Goal: Task Accomplishment & Management: Manage account settings

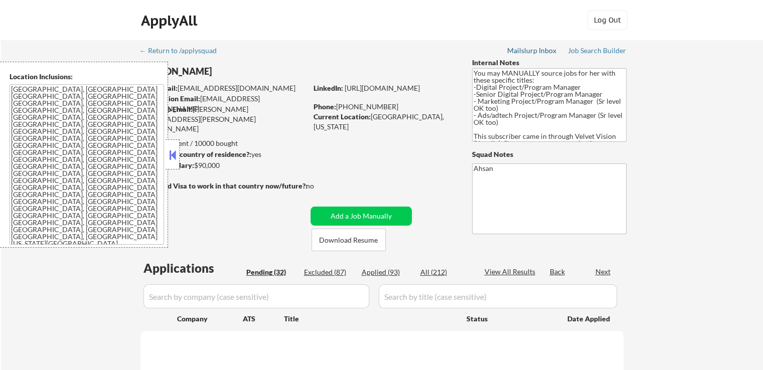
select select ""pending""
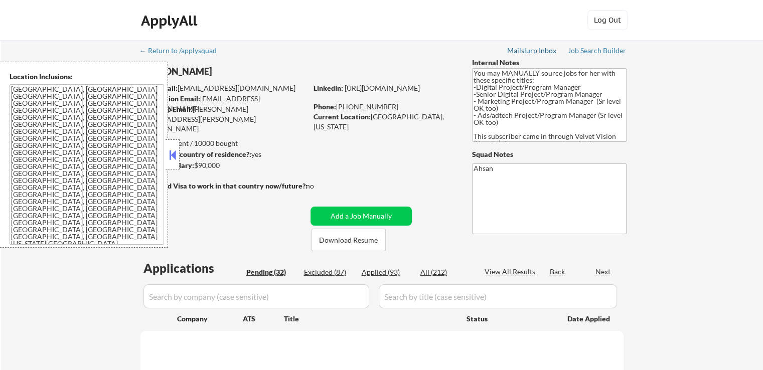
select select ""pending""
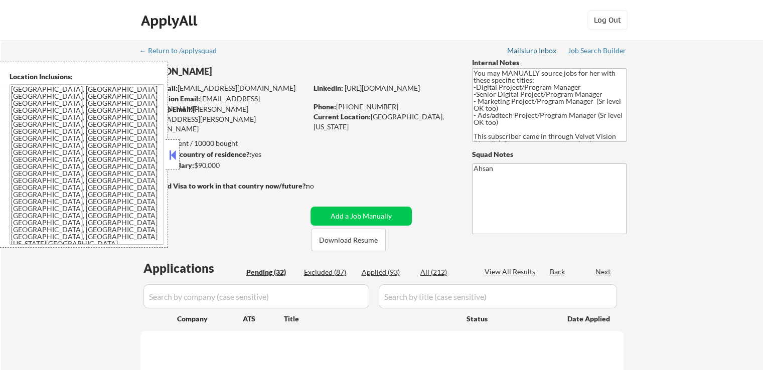
select select ""pending""
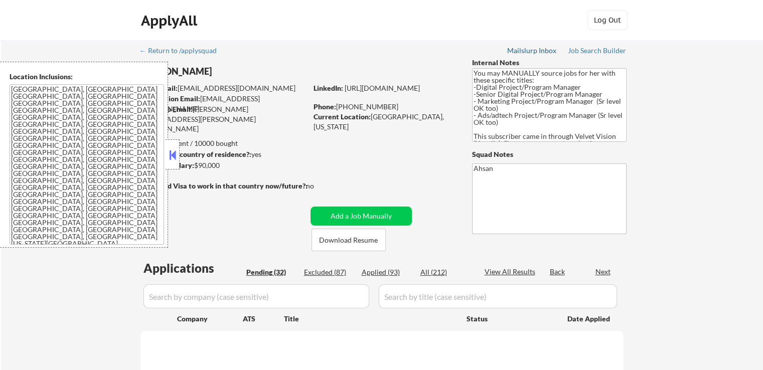
select select ""pending""
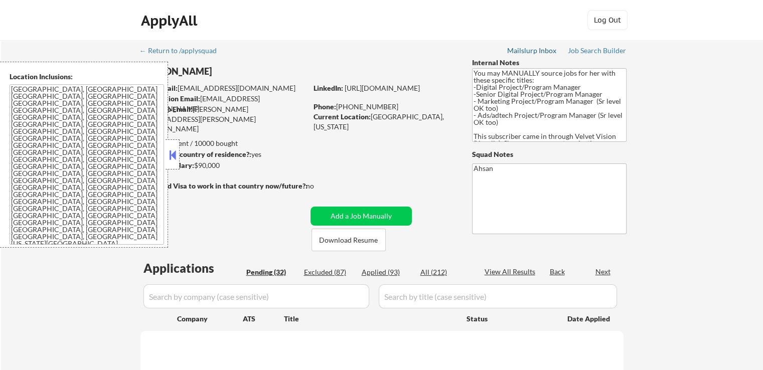
select select ""pending""
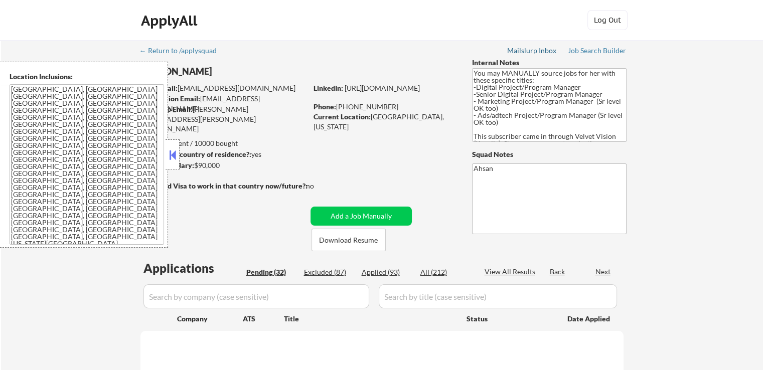
select select ""pending""
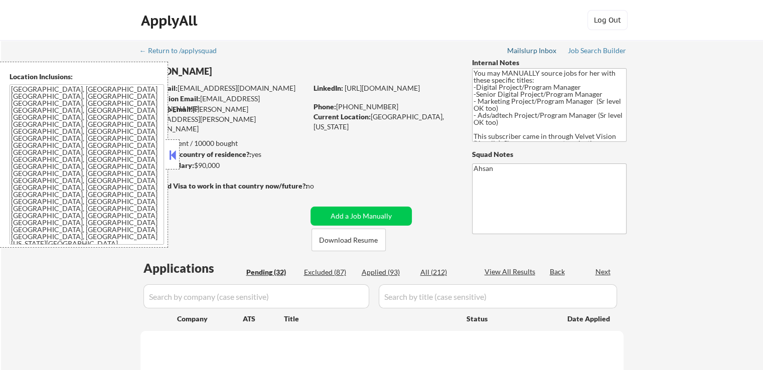
select select ""pending""
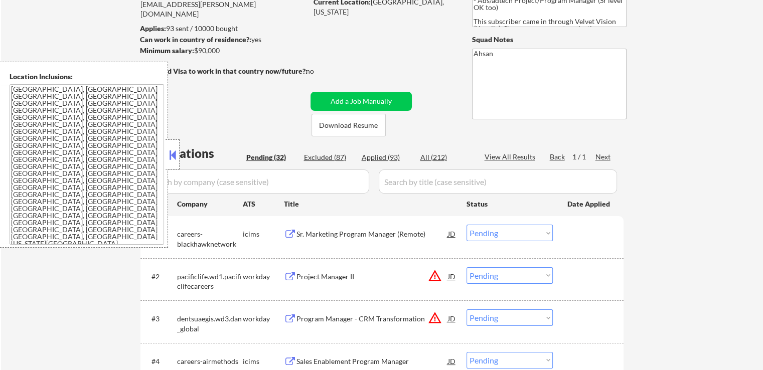
scroll to position [150, 0]
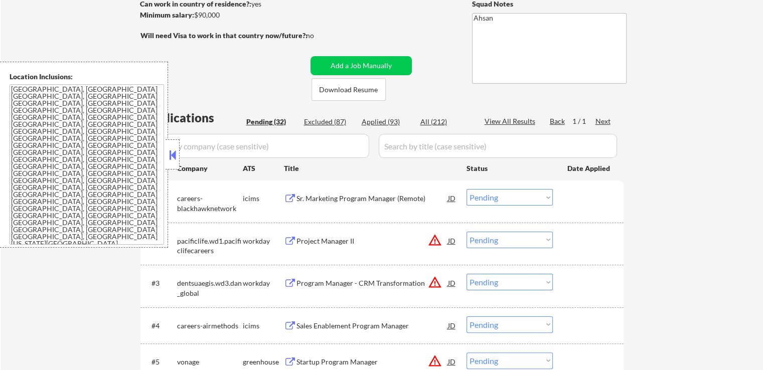
click at [173, 159] on button at bounding box center [172, 154] width 11 height 15
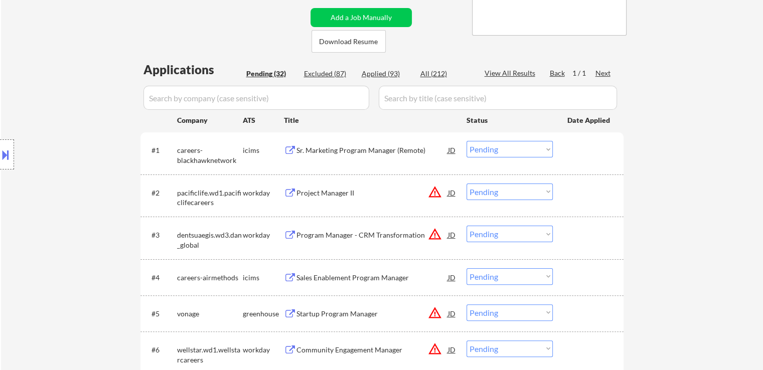
scroll to position [191, 0]
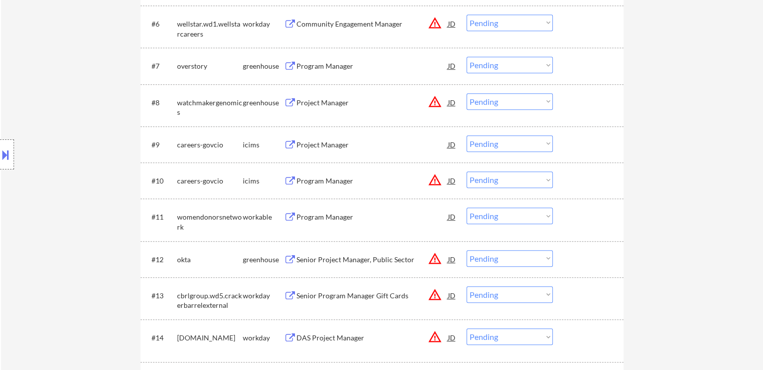
scroll to position [542, 0]
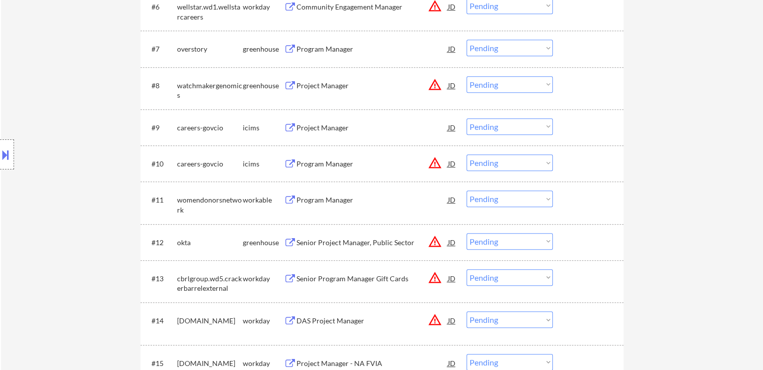
click at [314, 56] on div "Program Manager" at bounding box center [371, 49] width 151 height 18
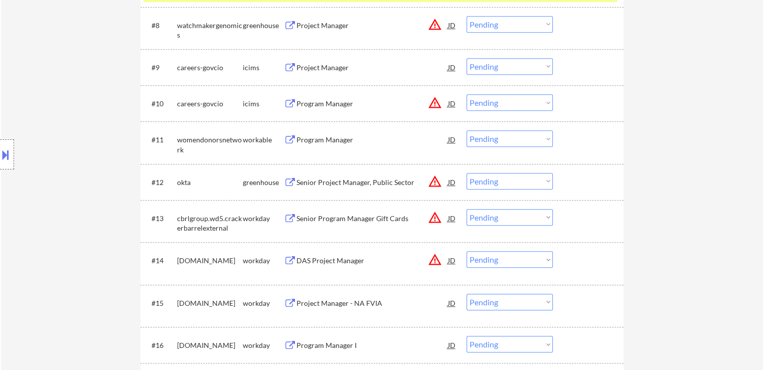
scroll to position [642, 0]
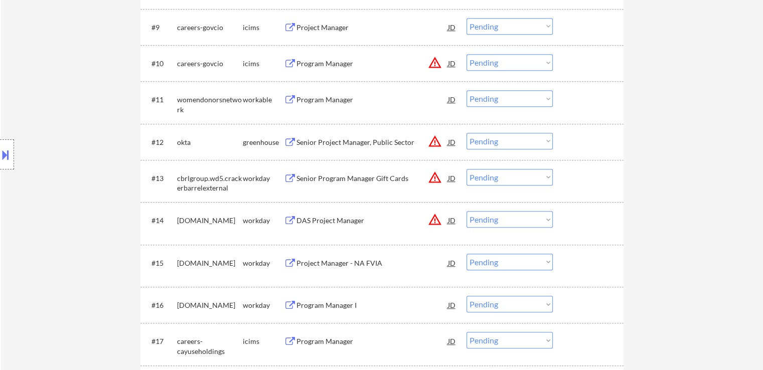
click at [324, 103] on div "Program Manager" at bounding box center [371, 100] width 151 height 10
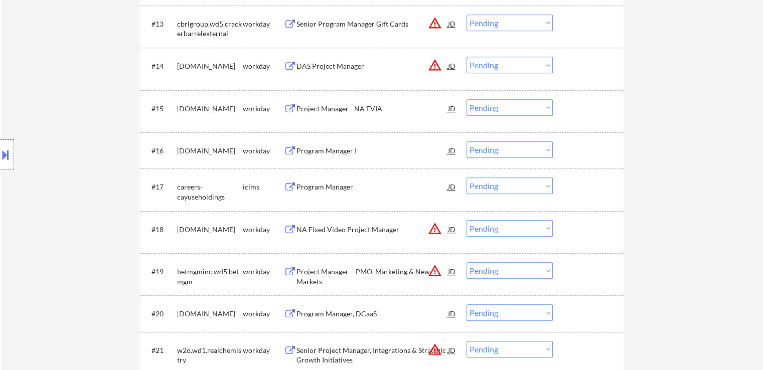
scroll to position [843, 0]
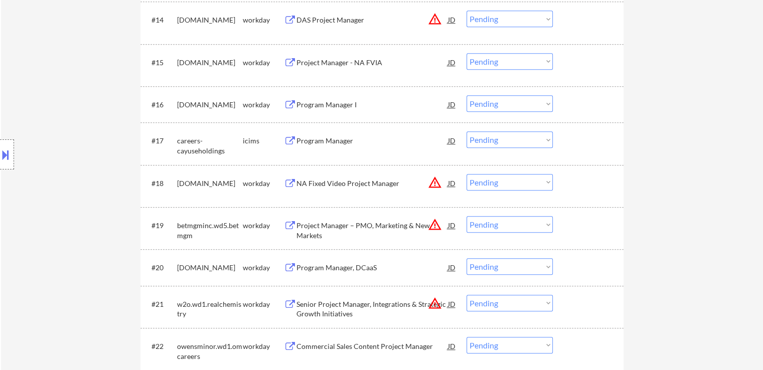
click at [306, 106] on div "Program Manager I" at bounding box center [371, 105] width 151 height 10
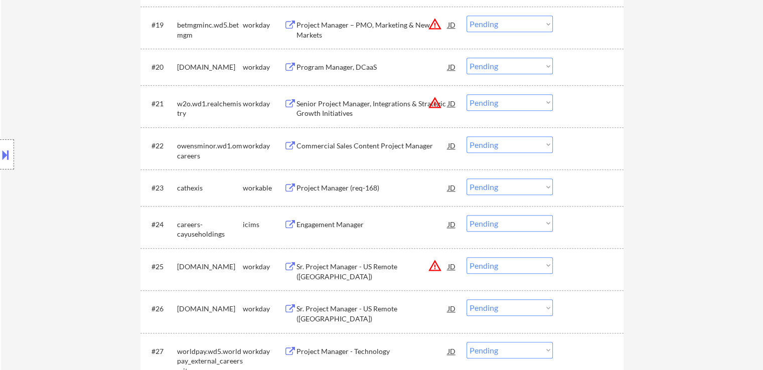
click at [326, 188] on div "Project Manager (req-168)" at bounding box center [371, 188] width 151 height 10
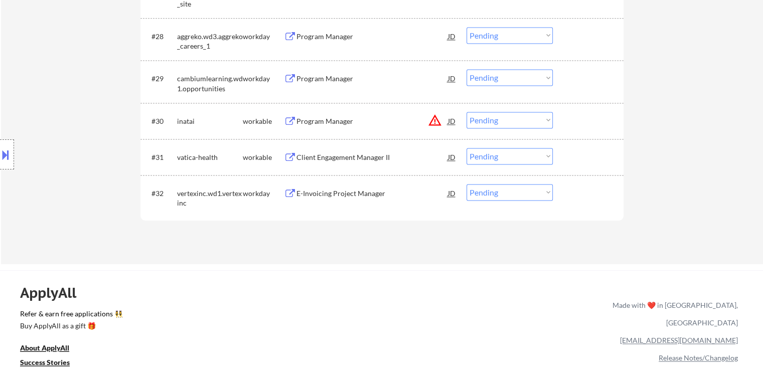
scroll to position [1444, 0]
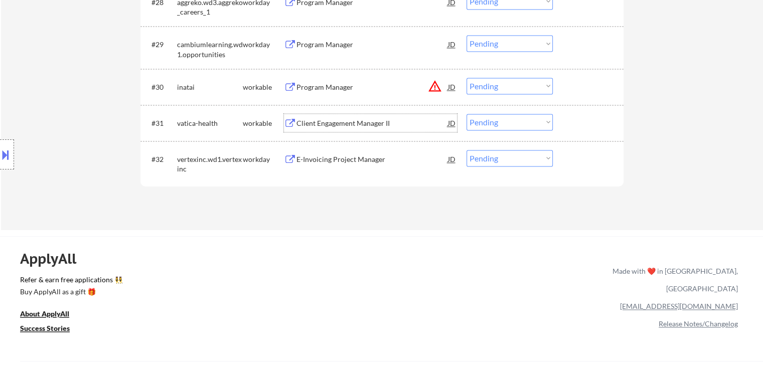
click at [323, 122] on div "Client Engagement Manager II" at bounding box center [371, 123] width 151 height 10
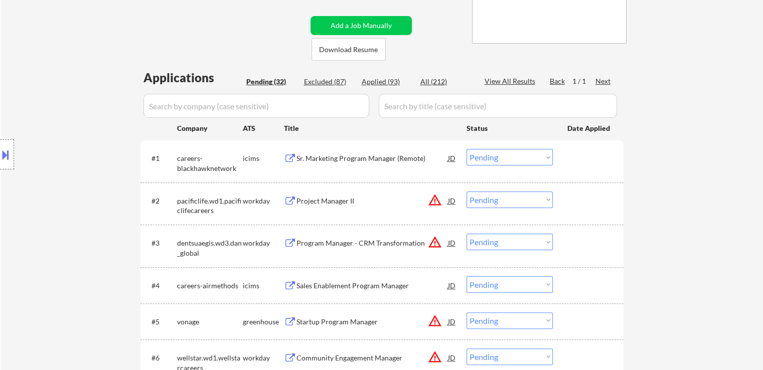
scroll to position [0, 0]
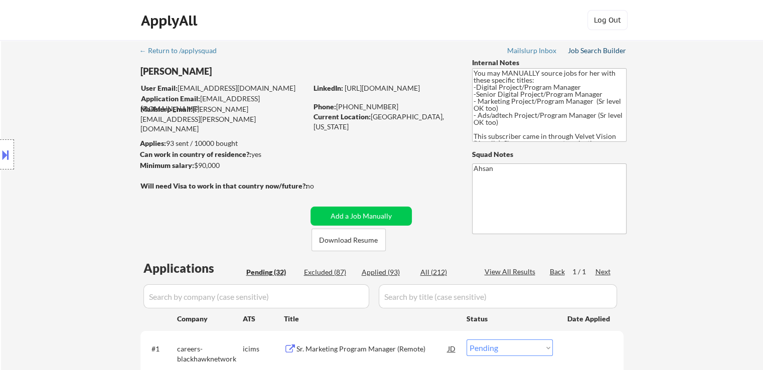
click at [592, 51] on div "Job Search Builder" at bounding box center [597, 50] width 59 height 7
drag, startPoint x: 197, startPoint y: 165, endPoint x: 191, endPoint y: 165, distance: 6.0
click at [191, 165] on div "Minimum salary: $90,000" at bounding box center [223, 165] width 167 height 10
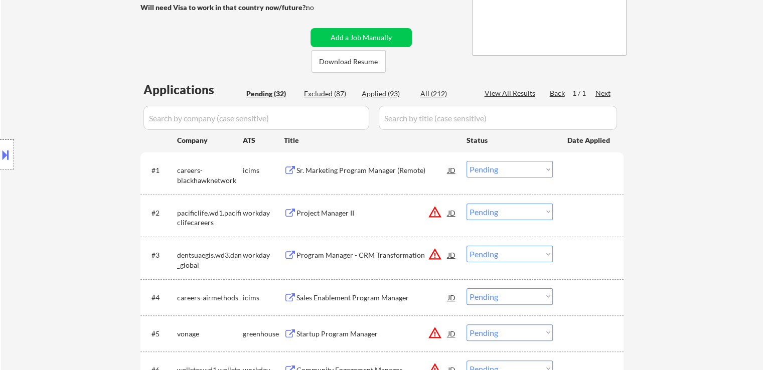
scroll to position [201, 0]
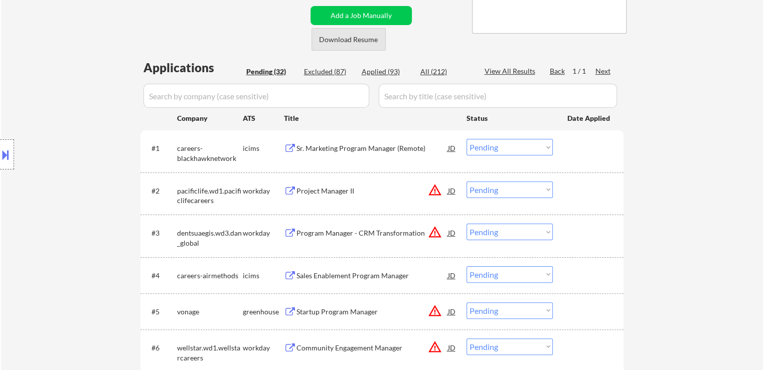
click at [369, 45] on button "Download Resume" at bounding box center [348, 39] width 74 height 23
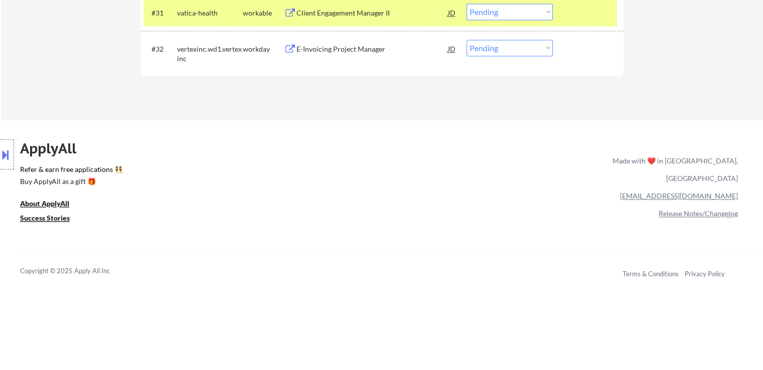
scroll to position [561, 0]
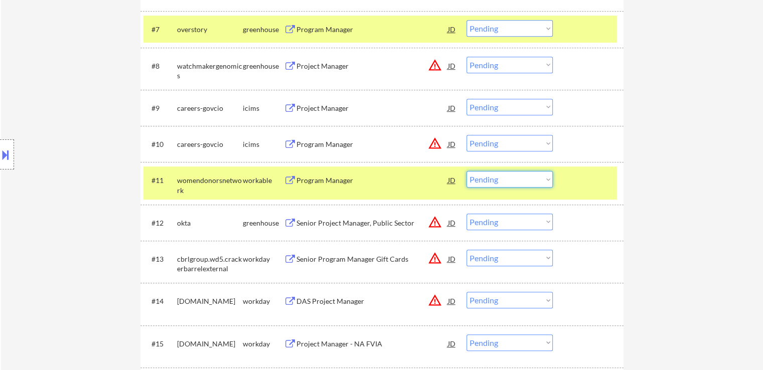
drag, startPoint x: 510, startPoint y: 177, endPoint x: 510, endPoint y: 184, distance: 6.5
click at [510, 177] on select "Choose an option... Pending Applied Excluded (Questions) Excluded (Expired) Exc…" at bounding box center [509, 179] width 86 height 17
click at [466, 171] on select "Choose an option... Pending Applied Excluded (Questions) Excluded (Expired) Exc…" at bounding box center [509, 179] width 86 height 17
select select ""pending""
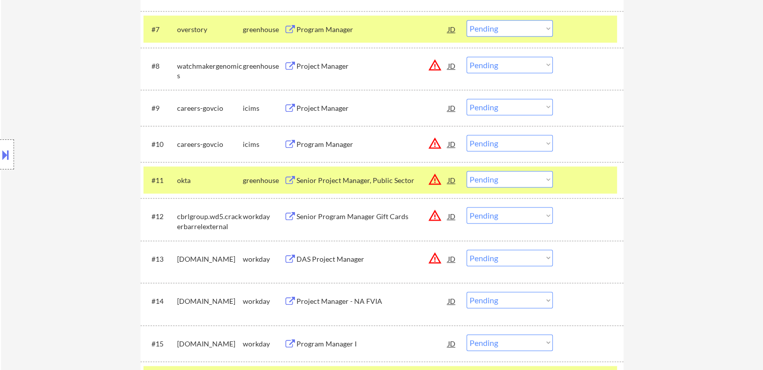
scroll to position [1004, 0]
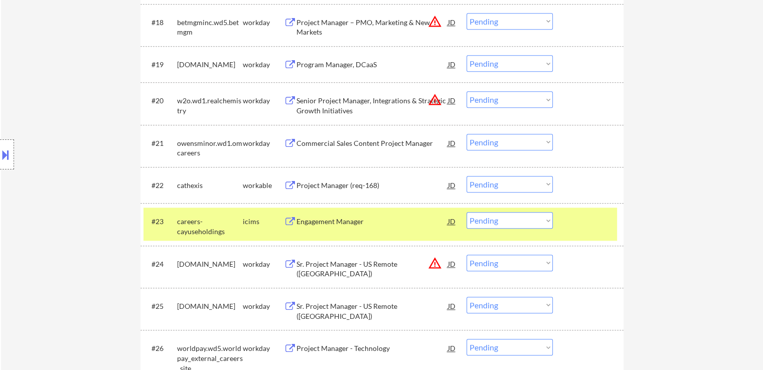
click at [509, 186] on select "Choose an option... Pending Applied Excluded (Questions) Excluded (Expired) Exc…" at bounding box center [509, 184] width 86 height 17
click at [466, 176] on select "Choose an option... Pending Applied Excluded (Questions) Excluded (Expired) Exc…" at bounding box center [509, 184] width 86 height 17
select select ""pending""
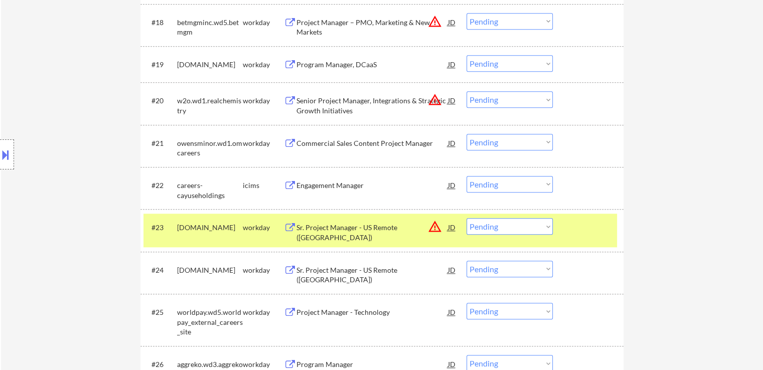
click at [4, 149] on button at bounding box center [5, 154] width 11 height 17
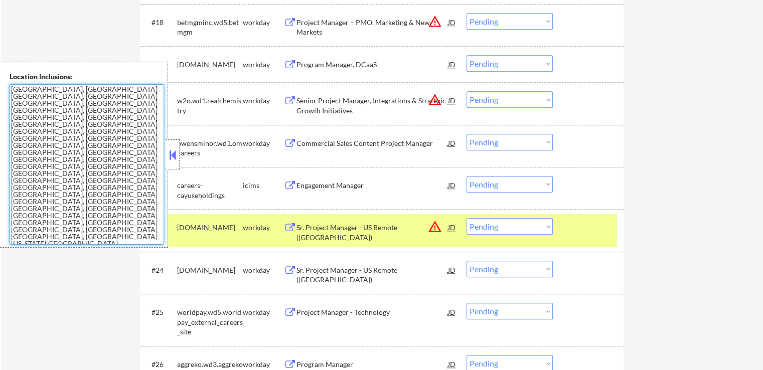
drag, startPoint x: 102, startPoint y: 167, endPoint x: 0, endPoint y: 86, distance: 130.6
click at [0, 86] on div "Location Inclusions: [GEOGRAPHIC_DATA], [GEOGRAPHIC_DATA] [GEOGRAPHIC_DATA], [G…" at bounding box center [84, 155] width 168 height 186
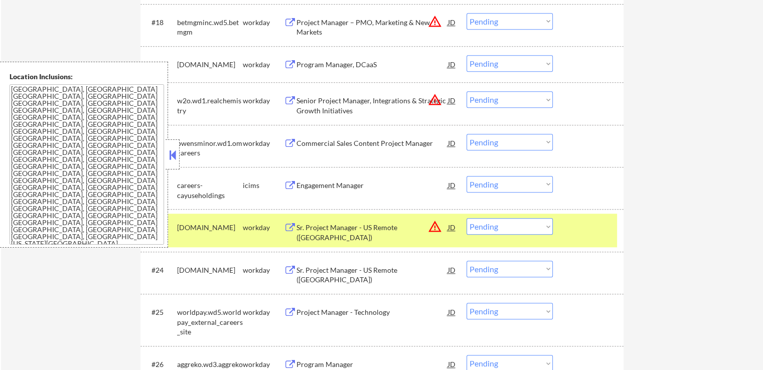
click at [169, 148] on button at bounding box center [172, 154] width 11 height 15
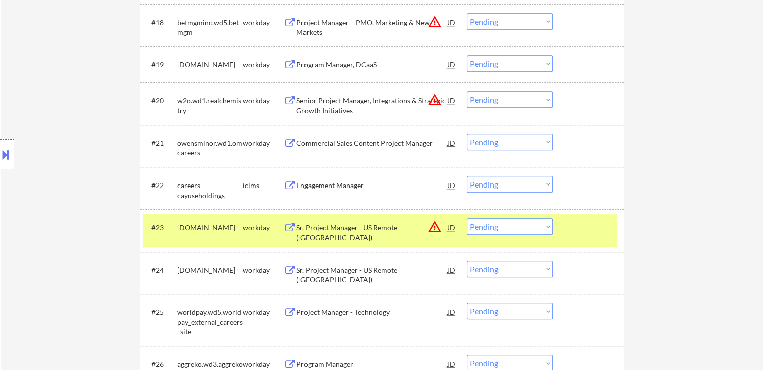
scroll to position [1304, 0]
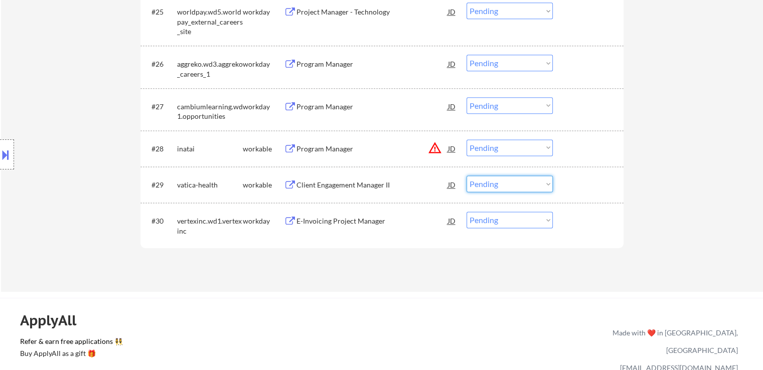
click at [510, 191] on select "Choose an option... Pending Applied Excluded (Questions) Excluded (Expired) Exc…" at bounding box center [509, 184] width 86 height 17
click at [466, 176] on select "Choose an option... Pending Applied Excluded (Questions) Excluded (Expired) Exc…" at bounding box center [509, 184] width 86 height 17
select select ""pending""
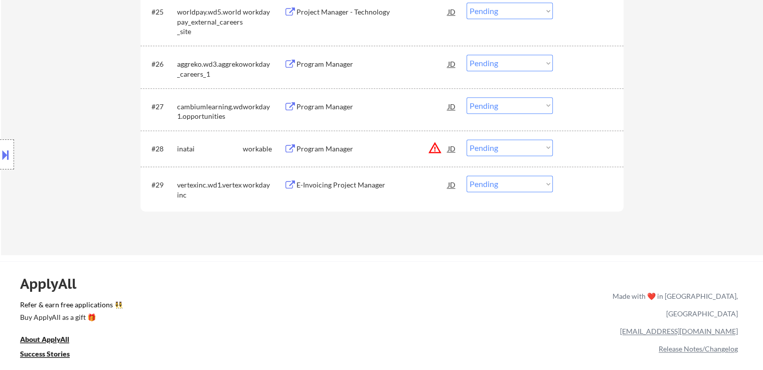
scroll to position [720, 0]
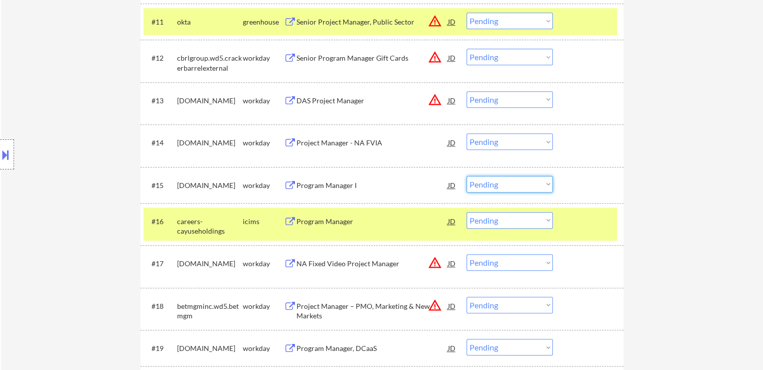
click at [485, 189] on select "Choose an option... Pending Applied Excluded (Questions) Excluded (Expired) Exc…" at bounding box center [509, 184] width 86 height 17
click at [466, 176] on select "Choose an option... Pending Applied Excluded (Questions) Excluded (Expired) Exc…" at bounding box center [509, 184] width 86 height 17
select select ""pending""
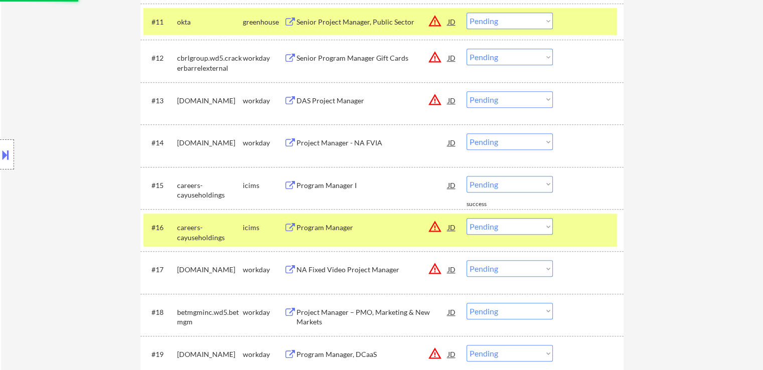
click at [514, 185] on select "Choose an option... Pending Applied Excluded (Questions) Excluded (Expired) Exc…" at bounding box center [509, 184] width 86 height 17
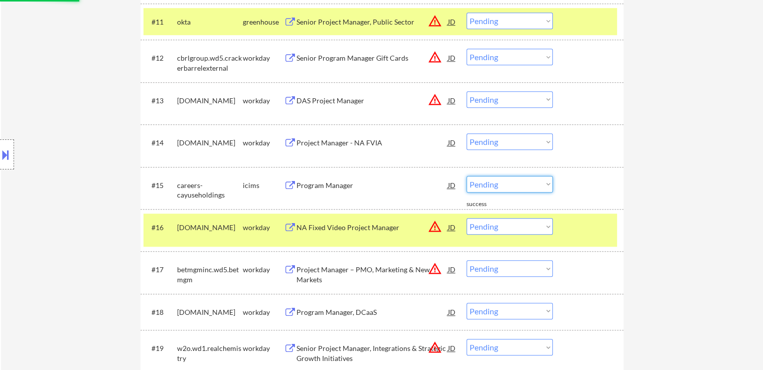
click at [692, 164] on div "← Return to /applysquad Mailslurp Inbox Job Search Builder [PERSON_NAME] User E…" at bounding box center [382, 61] width 762 height 1483
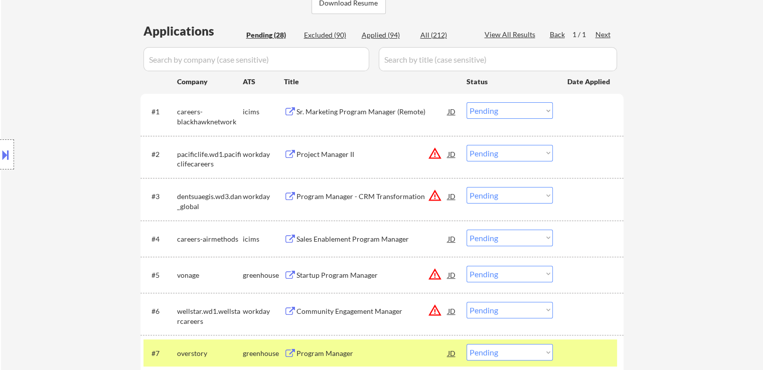
scroll to position [251, 0]
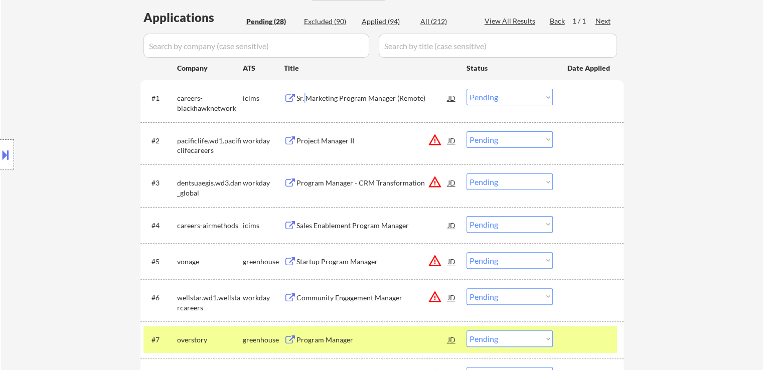
click at [304, 102] on div "Sr. Marketing Program Manager (Remote)" at bounding box center [371, 98] width 151 height 10
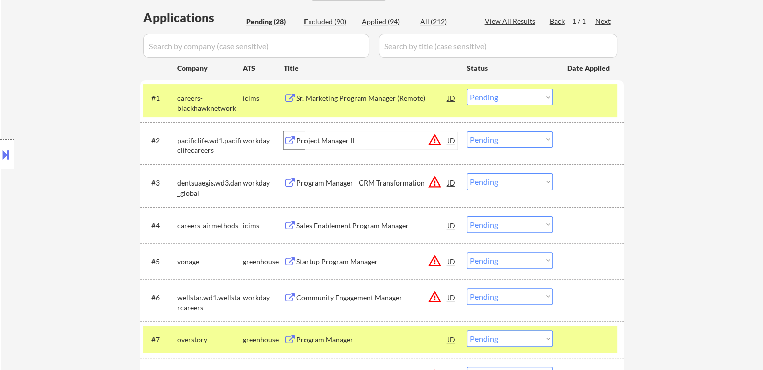
click at [327, 141] on div "Project Manager II" at bounding box center [371, 141] width 151 height 10
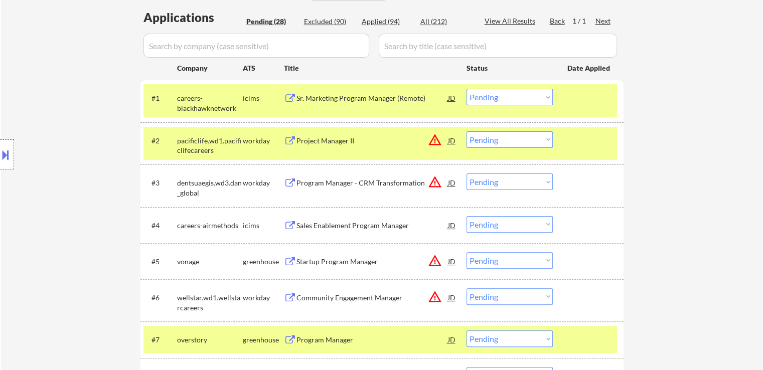
click at [334, 186] on div "Program Manager - CRM Transformation" at bounding box center [371, 183] width 151 height 10
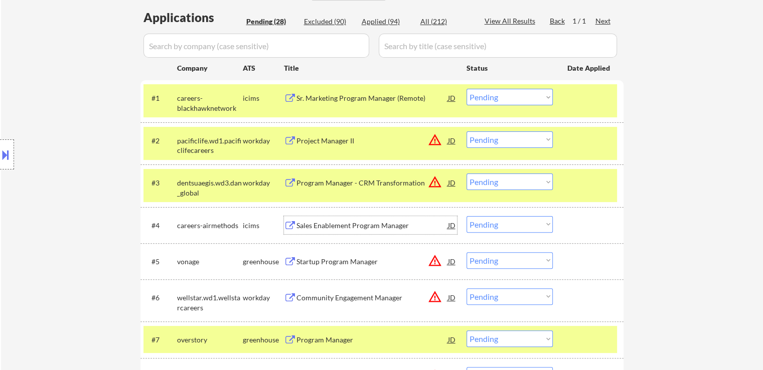
click at [333, 231] on div "Sales Enablement Program Manager" at bounding box center [371, 225] width 151 height 18
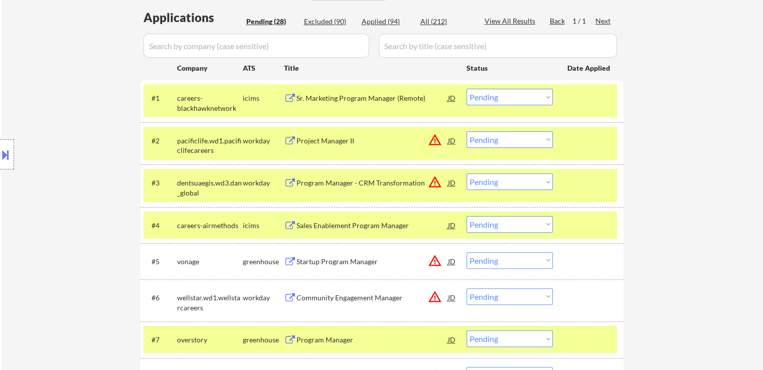
click at [326, 264] on div "Startup Program Manager" at bounding box center [371, 262] width 151 height 10
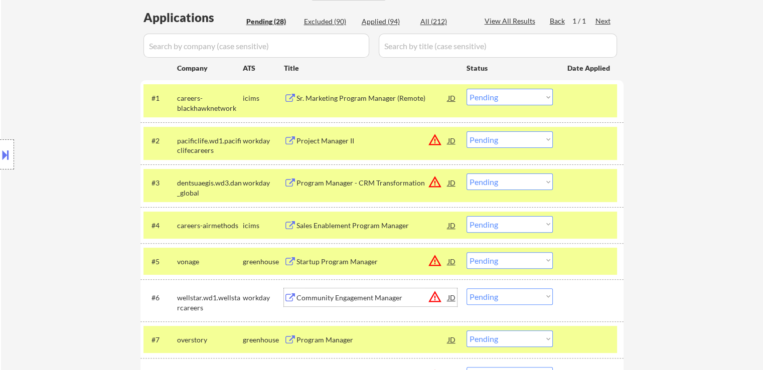
click at [324, 295] on div "Community Engagement Manager" at bounding box center [371, 298] width 151 height 10
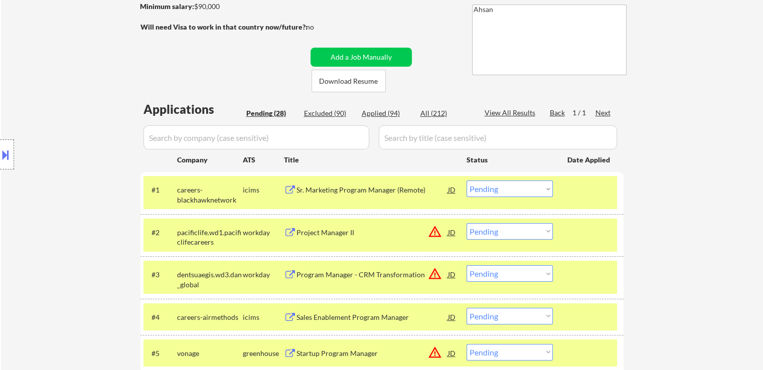
scroll to position [201, 0]
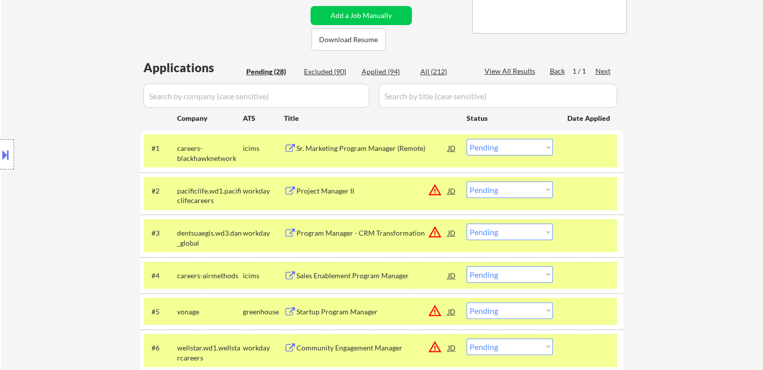
click at [100, 69] on div "Location Inclusions: [GEOGRAPHIC_DATA], [GEOGRAPHIC_DATA] [GEOGRAPHIC_DATA], [G…" at bounding box center [90, 155] width 180 height 186
click at [71, 82] on div "Location Inclusions: [GEOGRAPHIC_DATA], [GEOGRAPHIC_DATA] [GEOGRAPHIC_DATA], [G…" at bounding box center [90, 155] width 180 height 186
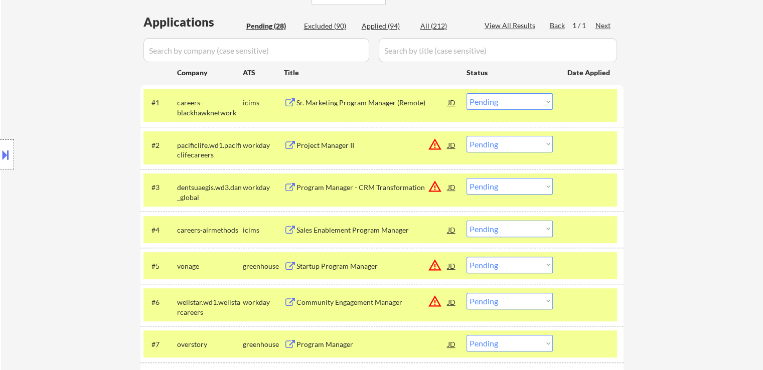
scroll to position [301, 0]
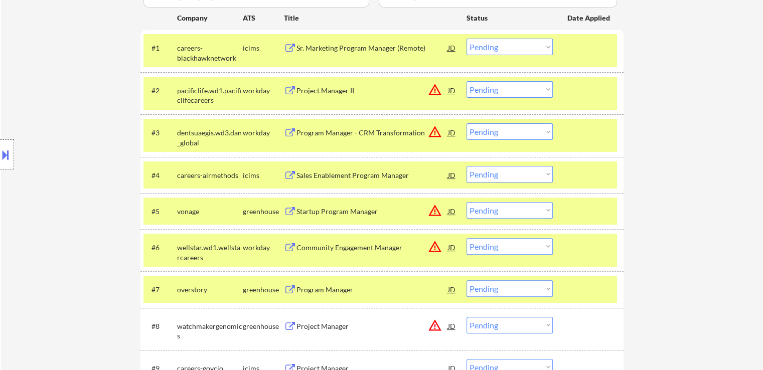
click at [58, 119] on div "Location Inclusions: [GEOGRAPHIC_DATA], [GEOGRAPHIC_DATA] [GEOGRAPHIC_DATA], [G…" at bounding box center [90, 155] width 180 height 186
click at [62, 118] on div "Location Inclusions: [GEOGRAPHIC_DATA], [GEOGRAPHIC_DATA] [GEOGRAPHIC_DATA], [G…" at bounding box center [90, 155] width 180 height 186
click at [62, 119] on div "Location Inclusions: [GEOGRAPHIC_DATA], [GEOGRAPHIC_DATA] [GEOGRAPHIC_DATA], [G…" at bounding box center [90, 155] width 180 height 186
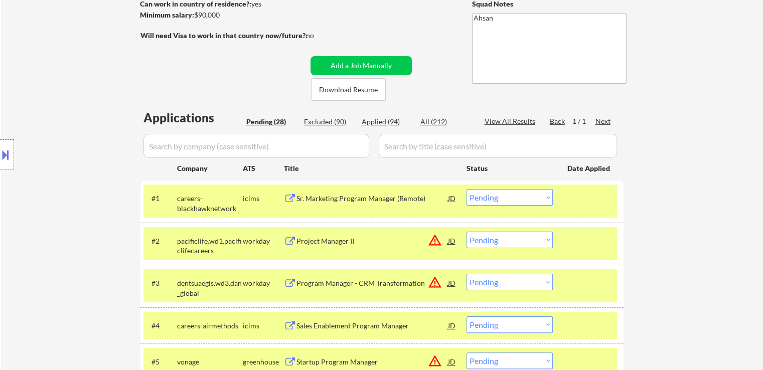
scroll to position [251, 0]
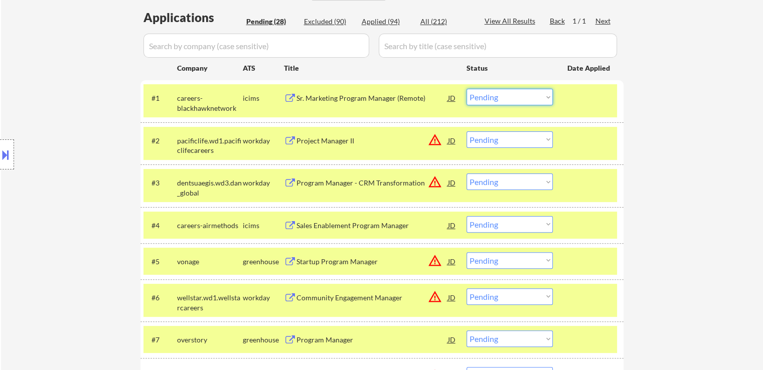
drag, startPoint x: 502, startPoint y: 92, endPoint x: 500, endPoint y: 100, distance: 8.3
click at [502, 91] on select "Choose an option... Pending Applied Excluded (Questions) Excluded (Expired) Exc…" at bounding box center [509, 97] width 86 height 17
click at [466, 89] on select "Choose an option... Pending Applied Excluded (Questions) Excluded (Expired) Exc…" at bounding box center [509, 97] width 86 height 17
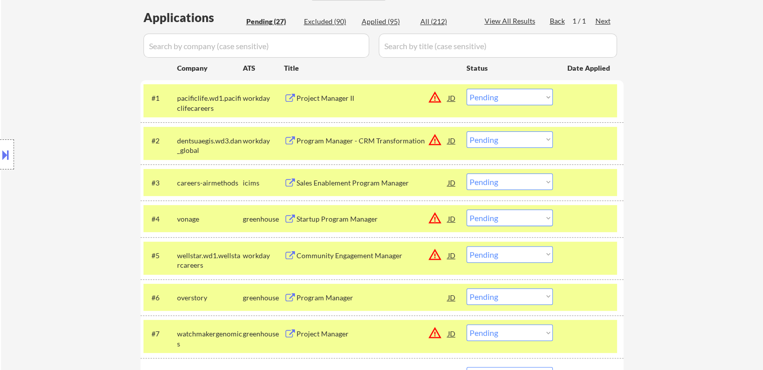
click at [1, 160] on button at bounding box center [5, 154] width 11 height 17
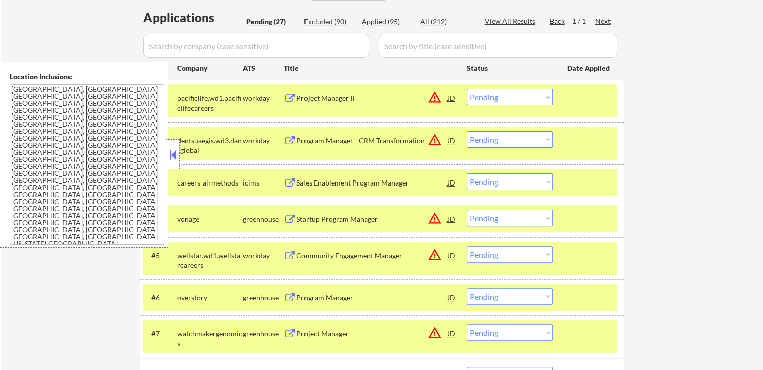
drag, startPoint x: 105, startPoint y: 172, endPoint x: 0, endPoint y: 69, distance: 147.2
click at [0, 69] on div "Location Inclusions: [GEOGRAPHIC_DATA], [GEOGRAPHIC_DATA] [GEOGRAPHIC_DATA], [G…" at bounding box center [84, 155] width 168 height 186
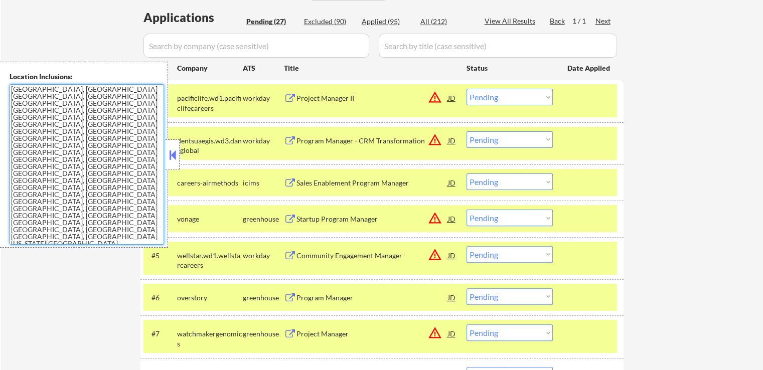
drag, startPoint x: 522, startPoint y: 96, endPoint x: 505, endPoint y: 91, distance: 17.6
click at [522, 92] on select "Choose an option... Pending Applied Excluded (Questions) Excluded (Expired) Exc…" at bounding box center [509, 97] width 86 height 17
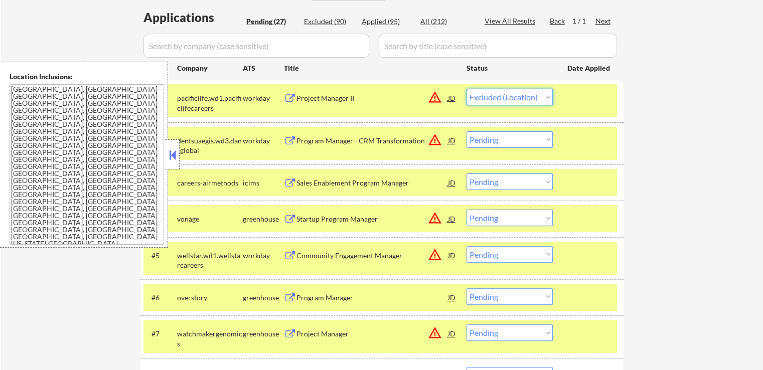
click at [466, 89] on select "Choose an option... Pending Applied Excluded (Questions) Excluded (Expired) Exc…" at bounding box center [509, 97] width 86 height 17
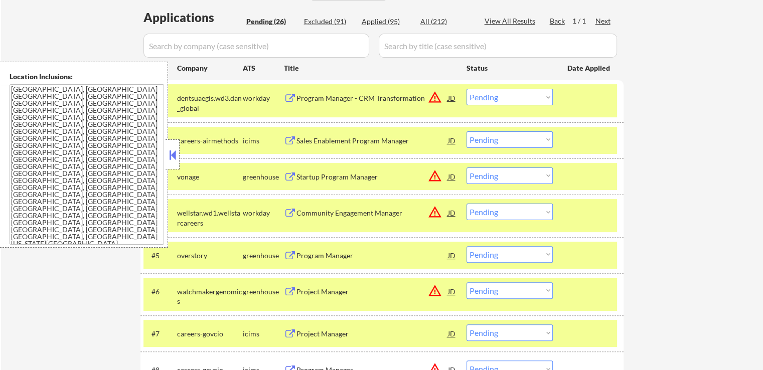
click at [175, 156] on button at bounding box center [172, 154] width 11 height 15
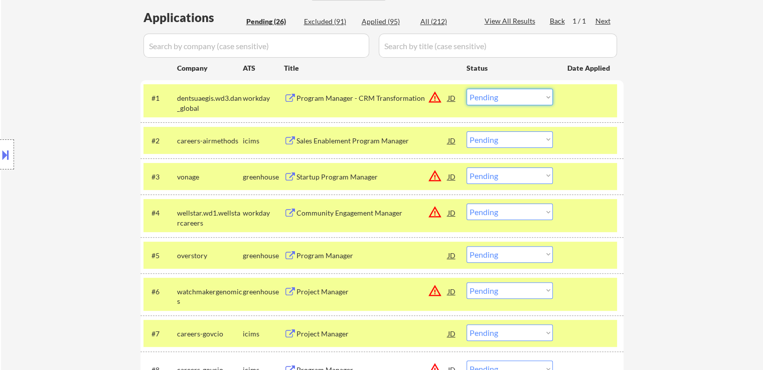
drag, startPoint x: 528, startPoint y: 102, endPoint x: 523, endPoint y: 97, distance: 7.1
click at [528, 102] on select "Choose an option... Pending Applied Excluded (Questions) Excluded (Expired) Exc…" at bounding box center [509, 97] width 86 height 17
click at [466, 89] on select "Choose an option... Pending Applied Excluded (Questions) Excluded (Expired) Exc…" at bounding box center [509, 97] width 86 height 17
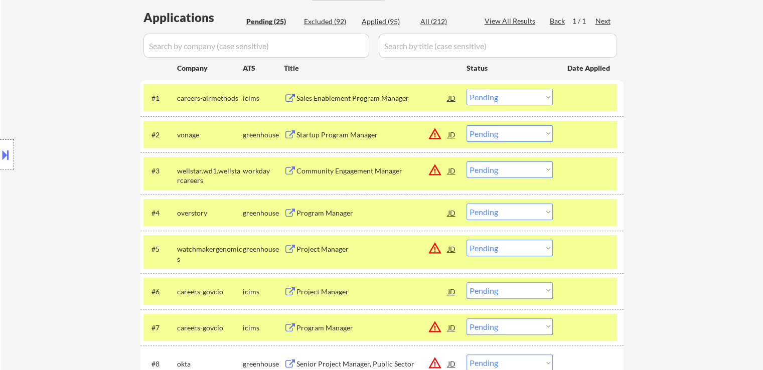
click at [26, 107] on div "Location Inclusions: [GEOGRAPHIC_DATA], [GEOGRAPHIC_DATA] [GEOGRAPHIC_DATA], [G…" at bounding box center [90, 155] width 180 height 186
click at [523, 100] on select "Choose an option... Pending Applied Excluded (Questions) Excluded (Expired) Exc…" at bounding box center [509, 97] width 86 height 17
click at [466, 89] on select "Choose an option... Pending Applied Excluded (Questions) Excluded (Expired) Exc…" at bounding box center [509, 97] width 86 height 17
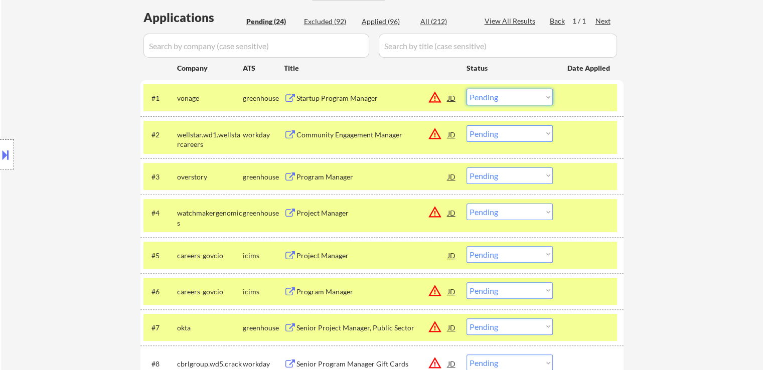
click at [494, 95] on select "Choose an option... Pending Applied Excluded (Questions) Excluded (Expired) Exc…" at bounding box center [509, 97] width 86 height 17
click at [466, 89] on select "Choose an option... Pending Applied Excluded (Questions) Excluded (Expired) Exc…" at bounding box center [509, 97] width 86 height 17
select select ""pending""
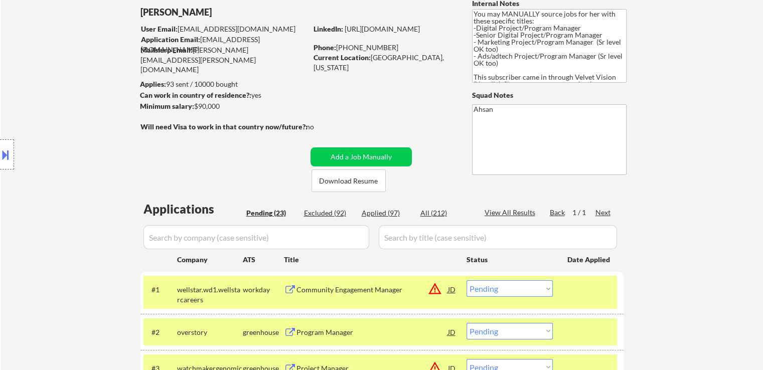
scroll to position [50, 0]
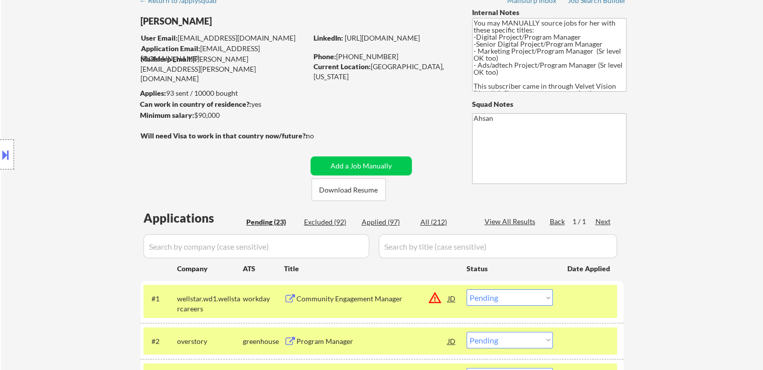
click at [59, 179] on div "Location Inclusions: [GEOGRAPHIC_DATA], [GEOGRAPHIC_DATA] [GEOGRAPHIC_DATA], [G…" at bounding box center [90, 155] width 180 height 186
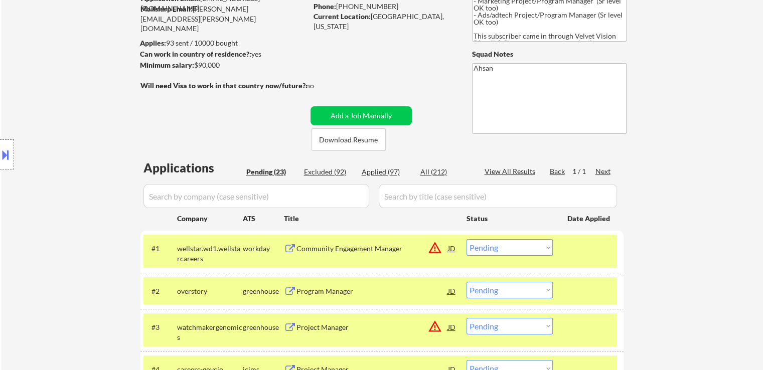
click at [55, 160] on div "Location Inclusions: [GEOGRAPHIC_DATA], [GEOGRAPHIC_DATA] [GEOGRAPHIC_DATA], [G…" at bounding box center [90, 155] width 180 height 186
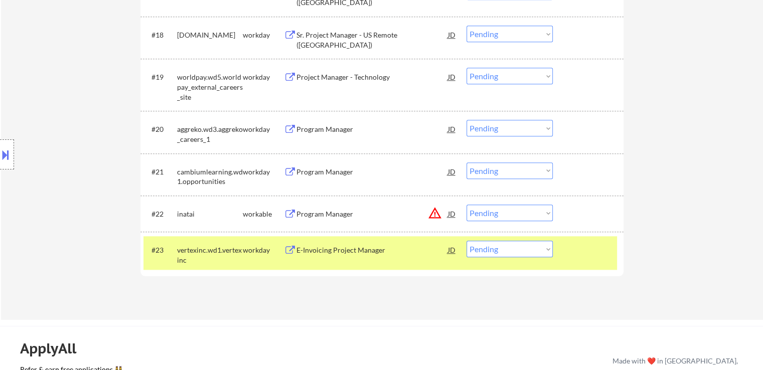
scroll to position [1053, 0]
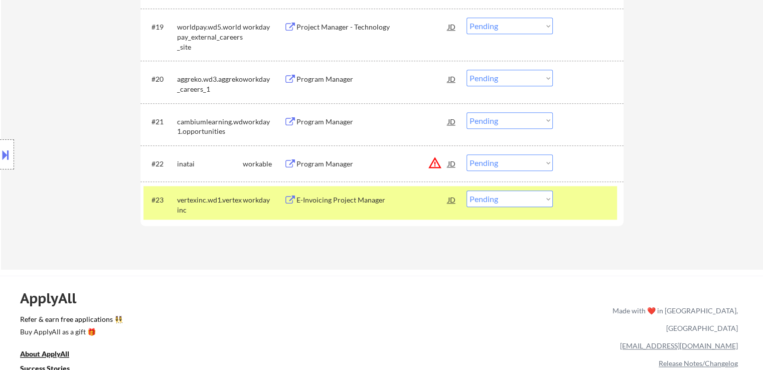
drag, startPoint x: 661, startPoint y: 167, endPoint x: 655, endPoint y: 165, distance: 6.2
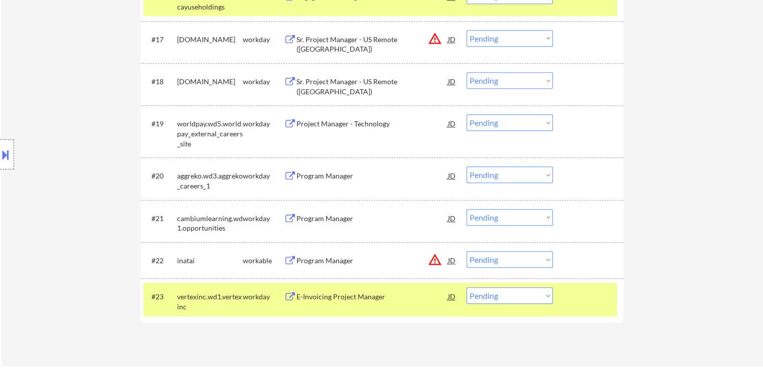
scroll to position [903, 0]
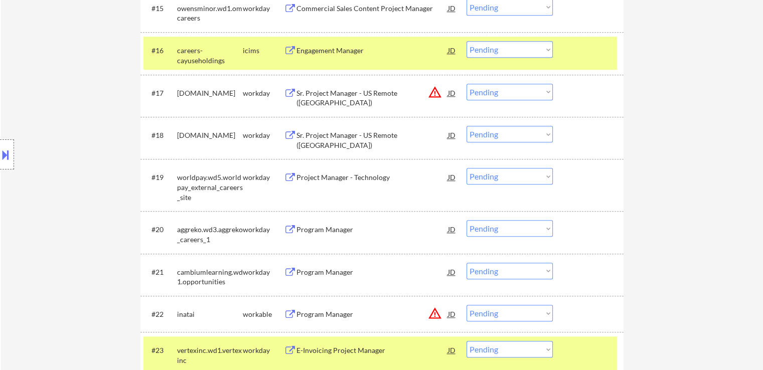
click at [324, 132] on div "Sr. Project Manager - US Remote ([GEOGRAPHIC_DATA])" at bounding box center [371, 140] width 151 height 20
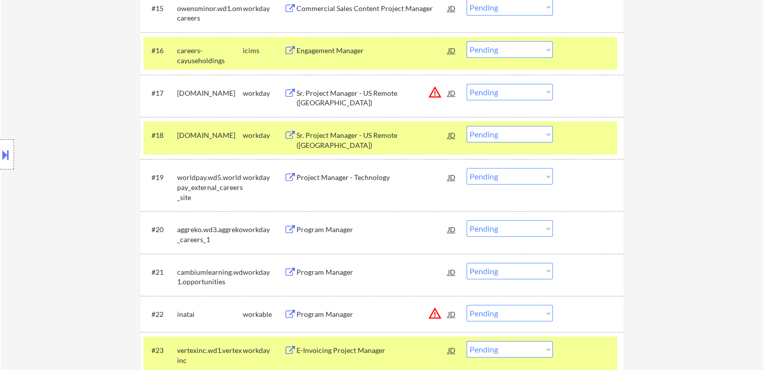
click at [333, 179] on div "Project Manager - Technology" at bounding box center [371, 178] width 151 height 10
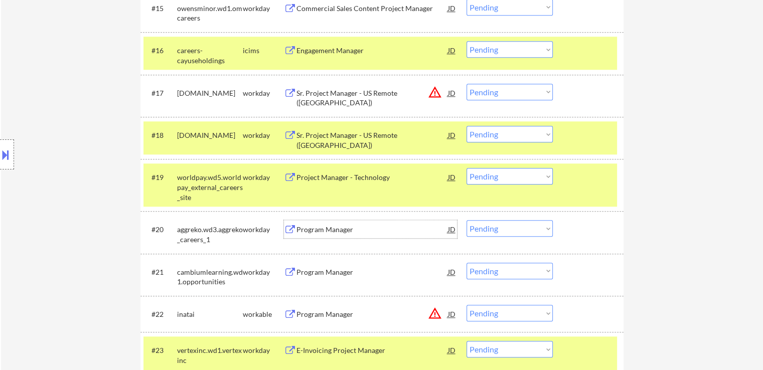
click at [310, 236] on div "Program Manager" at bounding box center [371, 229] width 151 height 18
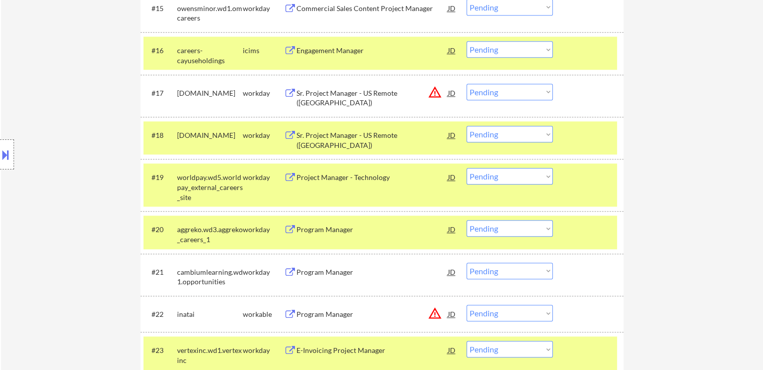
click at [317, 269] on div "Program Manager" at bounding box center [371, 272] width 151 height 10
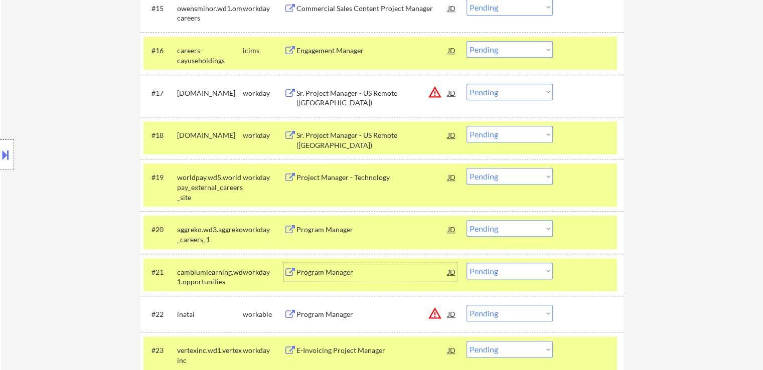
click at [2, 151] on button at bounding box center [5, 154] width 11 height 17
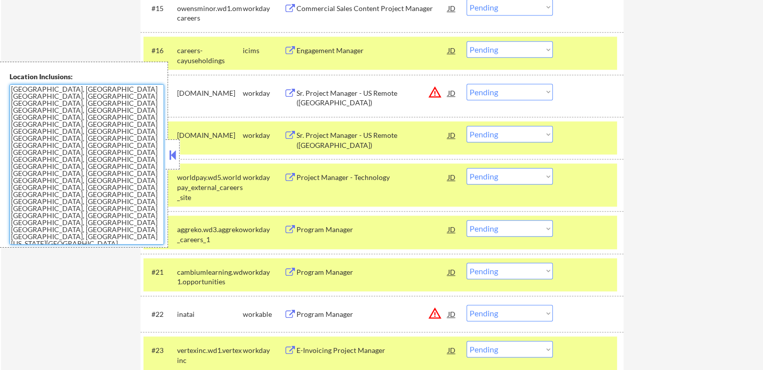
drag, startPoint x: 97, startPoint y: 165, endPoint x: 0, endPoint y: 85, distance: 125.8
click at [0, 85] on div "Location Inclusions: [GEOGRAPHIC_DATA], [GEOGRAPHIC_DATA] [GEOGRAPHIC_DATA], [G…" at bounding box center [84, 155] width 168 height 186
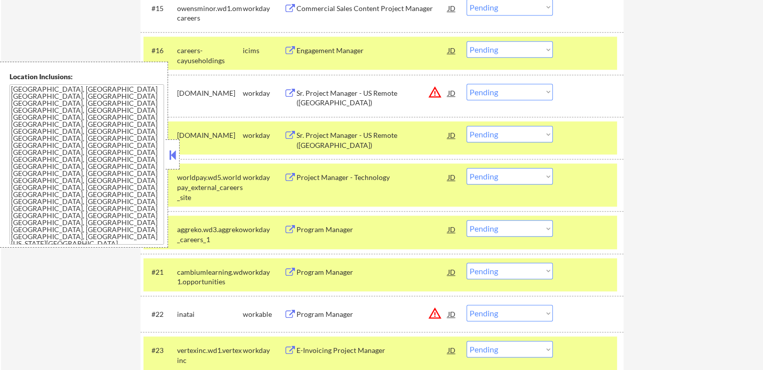
click at [170, 159] on button at bounding box center [172, 154] width 11 height 15
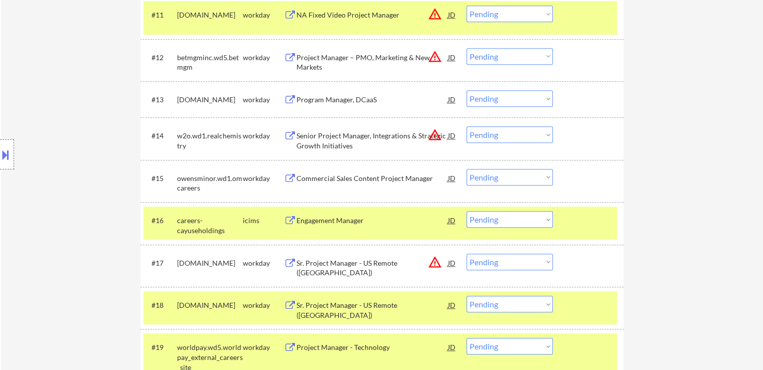
scroll to position [853, 0]
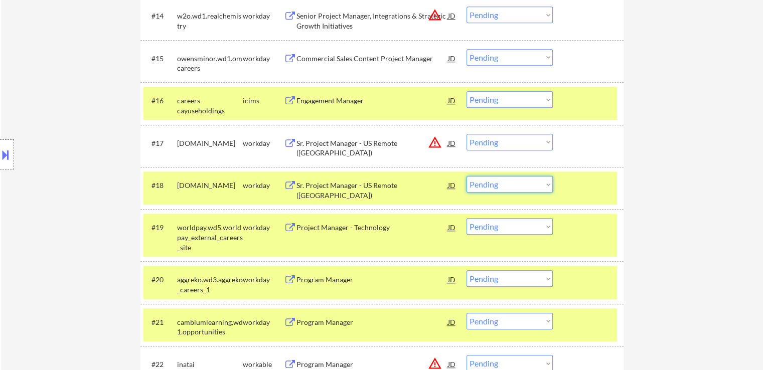
click at [482, 187] on select "Choose an option... Pending Applied Excluded (Questions) Excluded (Expired) Exc…" at bounding box center [509, 184] width 86 height 17
select select ""excluded__location_""
click at [466, 176] on select "Choose an option... Pending Applied Excluded (Questions) Excluded (Expired) Exc…" at bounding box center [509, 184] width 86 height 17
drag, startPoint x: 492, startPoint y: 230, endPoint x: 483, endPoint y: 221, distance: 12.4
click at [492, 229] on select "Choose an option... Pending Applied Excluded (Questions) Excluded (Expired) Exc…" at bounding box center [509, 226] width 86 height 17
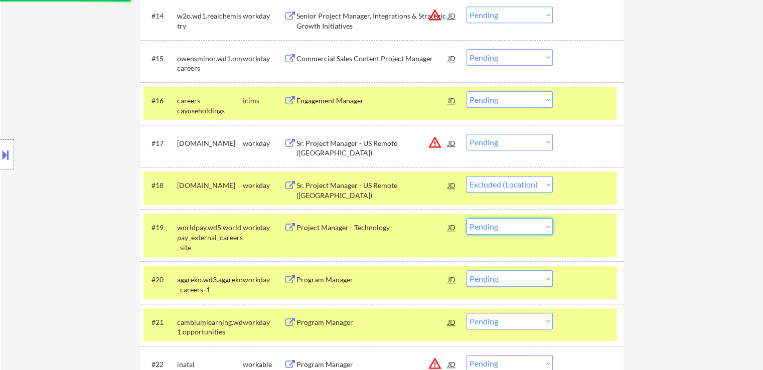
select select ""excluded__expired_""
click at [466, 218] on select "Choose an option... Pending Applied Excluded (Questions) Excluded (Expired) Exc…" at bounding box center [509, 226] width 86 height 17
click at [0, 157] on button at bounding box center [5, 154] width 11 height 17
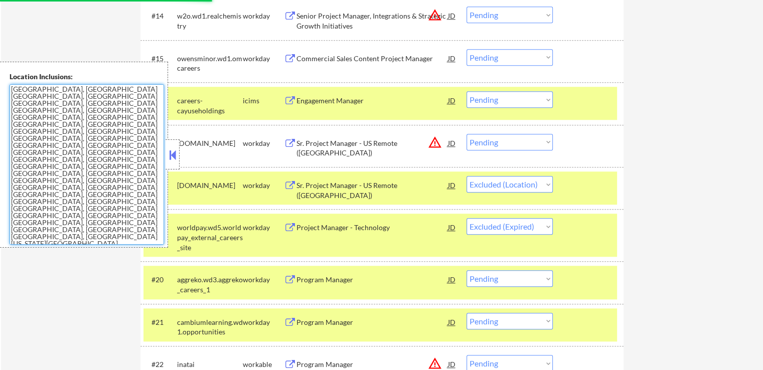
click at [57, 176] on textarea "[GEOGRAPHIC_DATA], [GEOGRAPHIC_DATA] [GEOGRAPHIC_DATA], [GEOGRAPHIC_DATA] [GEOG…" at bounding box center [87, 164] width 154 height 160
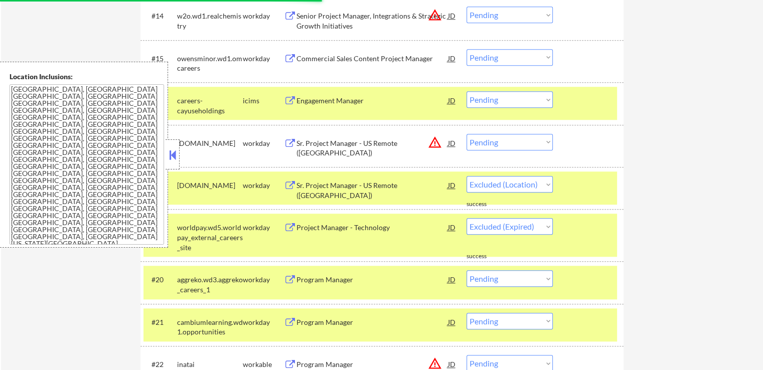
select select ""pending""
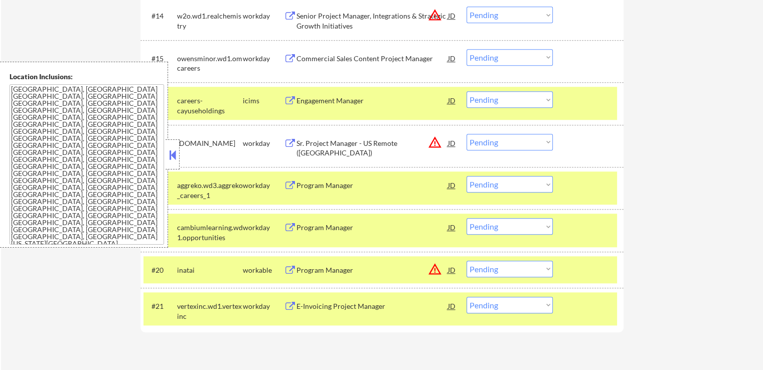
click at [176, 155] on button at bounding box center [172, 154] width 11 height 15
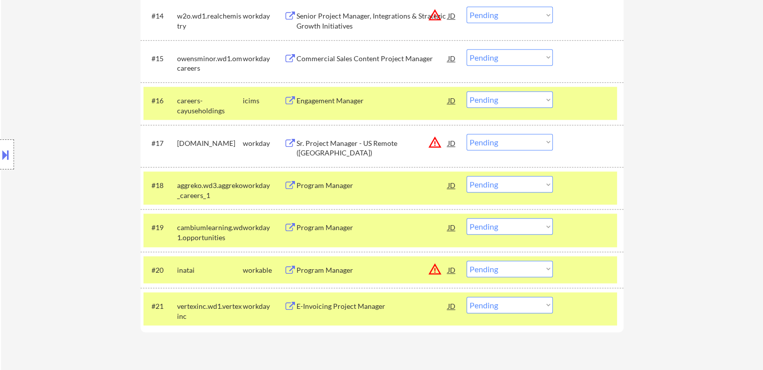
click at [83, 104] on div "Location Inclusions: [GEOGRAPHIC_DATA], [GEOGRAPHIC_DATA] [GEOGRAPHIC_DATA], [G…" at bounding box center [90, 155] width 180 height 186
drag, startPoint x: 541, startPoint y: 181, endPoint x: 539, endPoint y: 189, distance: 8.9
click at [540, 183] on select "Choose an option... Pending Applied Excluded (Questions) Excluded (Expired) Exc…" at bounding box center [509, 184] width 86 height 17
click at [466, 176] on select "Choose an option... Pending Applied Excluded (Questions) Excluded (Expired) Exc…" at bounding box center [509, 184] width 86 height 17
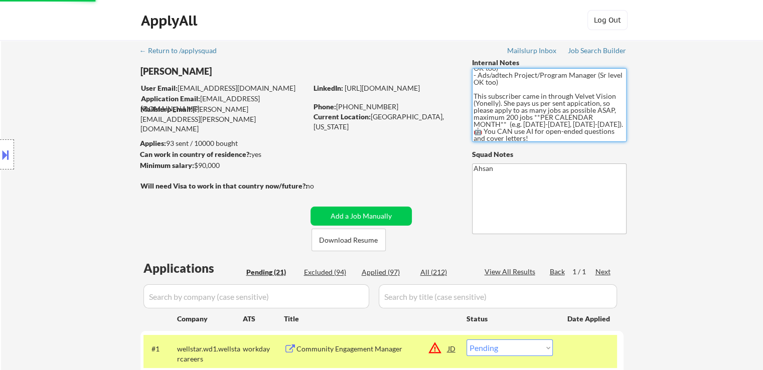
scroll to position [0, 0]
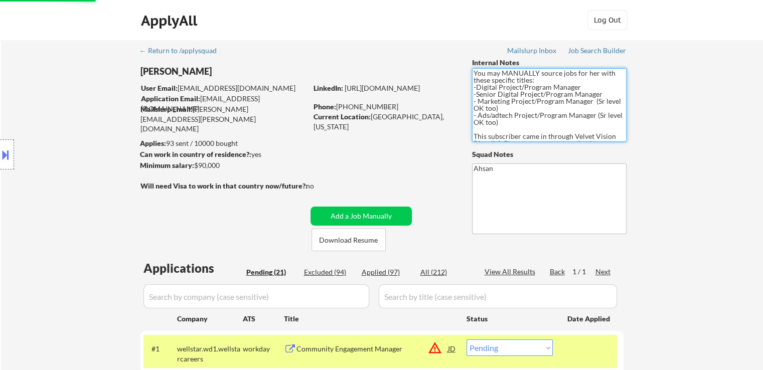
drag, startPoint x: 491, startPoint y: 135, endPoint x: 468, endPoint y: 63, distance: 75.3
click at [489, 101] on textarea "You may MANUALLY source jobs for her with these specific titles: -Digital Proje…" at bounding box center [549, 105] width 154 height 74
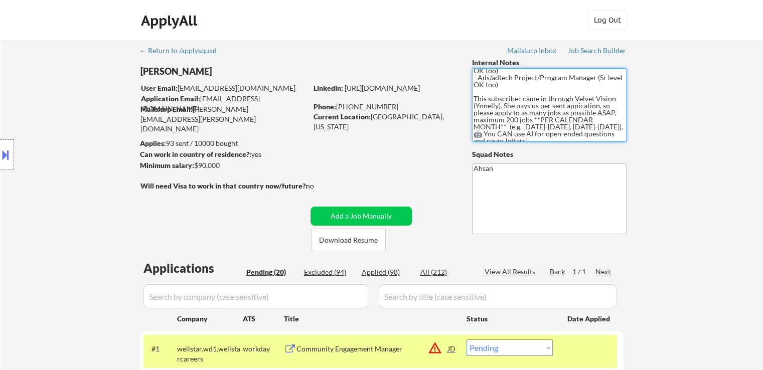
scroll to position [153, 0]
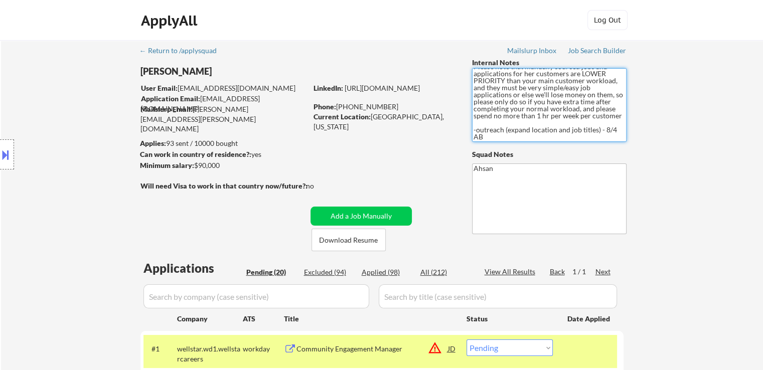
drag, startPoint x: 476, startPoint y: 71, endPoint x: 577, endPoint y: 139, distance: 121.6
click at [521, 159] on div "Internal Notes You may MANUALLY source jobs for her with these specific titles:…" at bounding box center [549, 146] width 154 height 177
click at [548, 137] on textarea "You may MANUALLY source jobs for her with these specific titles: -Digital Proje…" at bounding box center [549, 105] width 154 height 74
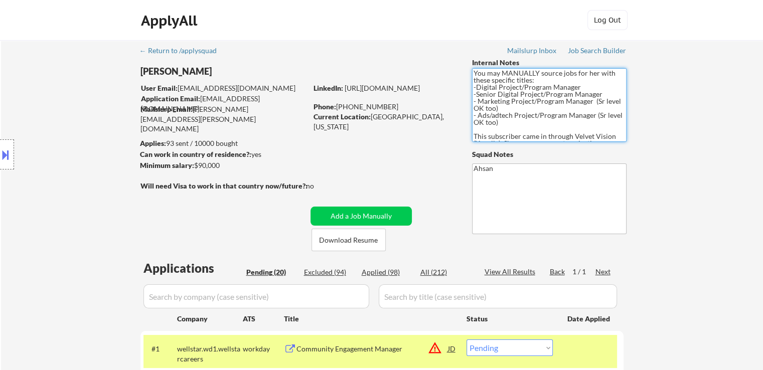
drag, startPoint x: 494, startPoint y: 127, endPoint x: 460, endPoint y: 21, distance: 111.3
click at [460, 21] on body "← Return to /applysquad Mailslurp Inbox Job Search Builder [PERSON_NAME] User E…" at bounding box center [381, 185] width 763 height 370
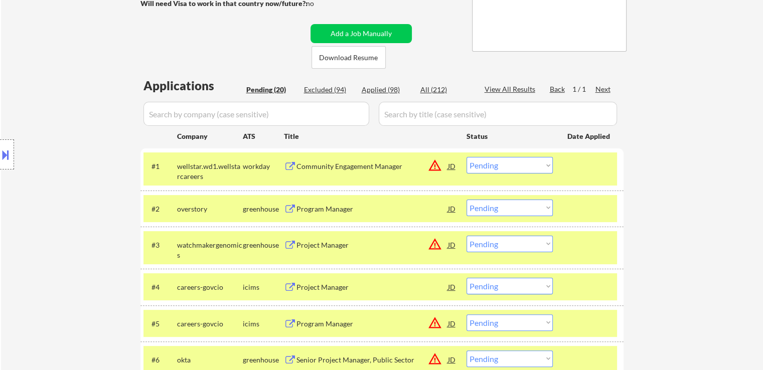
scroll to position [201, 0]
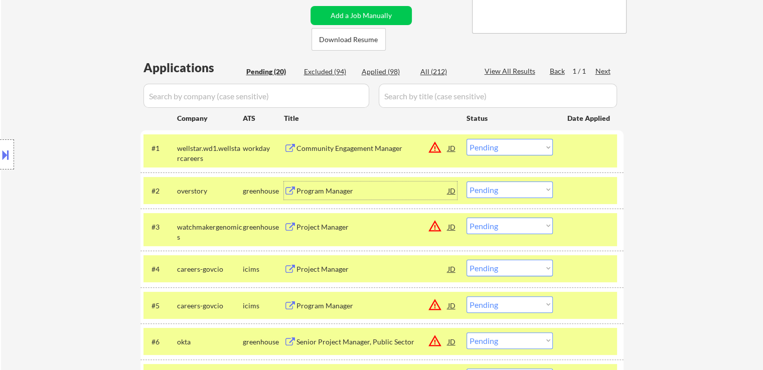
click at [325, 186] on div "Program Manager" at bounding box center [371, 191] width 151 height 10
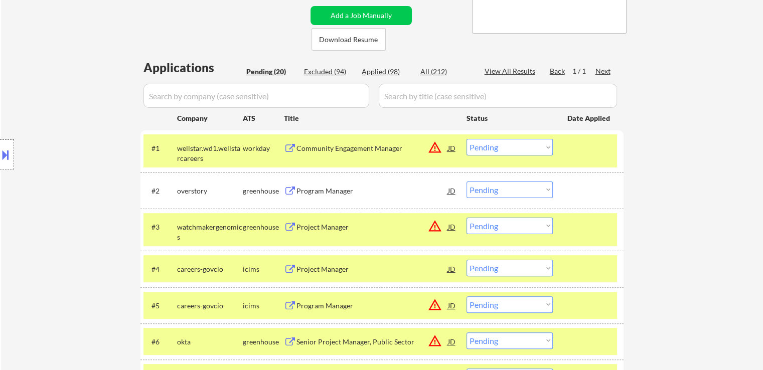
scroll to position [853, 0]
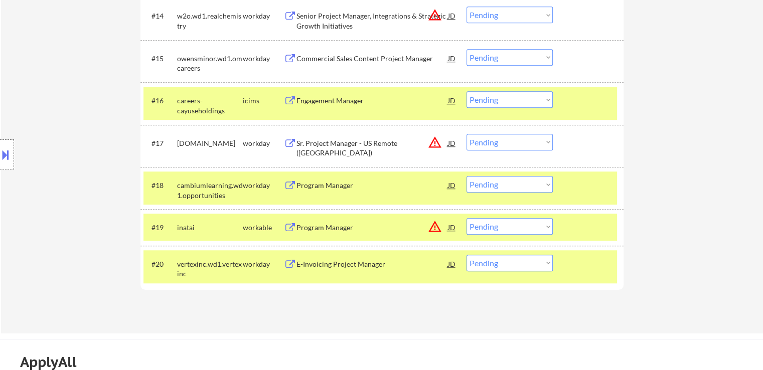
click at [481, 177] on select "Choose an option... Pending Applied Excluded (Questions) Excluded (Expired) Exc…" at bounding box center [509, 184] width 86 height 17
click at [466, 176] on select "Choose an option... Pending Applied Excluded (Questions) Excluded (Expired) Exc…" at bounding box center [509, 184] width 86 height 17
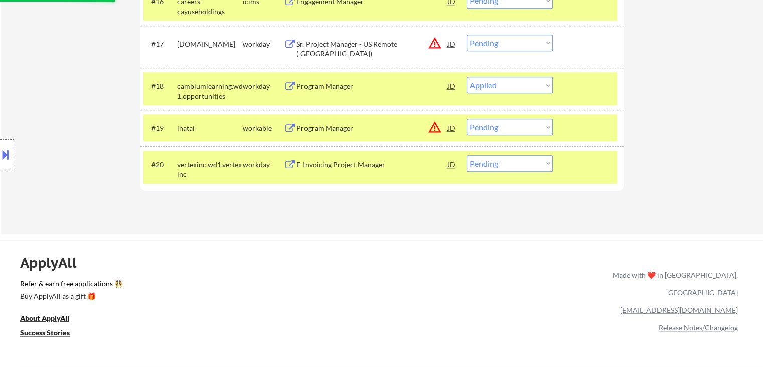
scroll to position [953, 0]
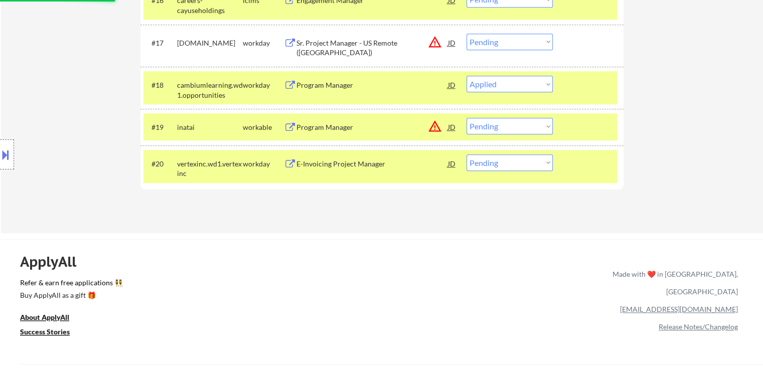
click at [76, 125] on div "Location Inclusions: [GEOGRAPHIC_DATA], [GEOGRAPHIC_DATA] [GEOGRAPHIC_DATA], [G…" at bounding box center [90, 155] width 180 height 186
click at [75, 128] on div "Location Inclusions: [GEOGRAPHIC_DATA], [GEOGRAPHIC_DATA] [GEOGRAPHIC_DATA], [G…" at bounding box center [90, 155] width 180 height 186
click at [74, 131] on div "Location Inclusions: [GEOGRAPHIC_DATA], [GEOGRAPHIC_DATA] [GEOGRAPHIC_DATA], [G…" at bounding box center [90, 155] width 180 height 186
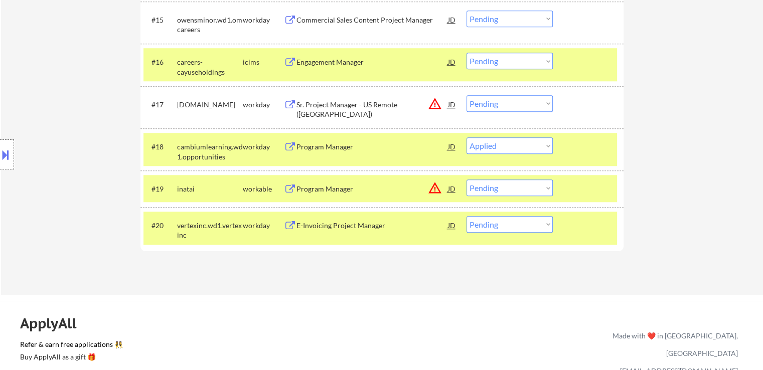
scroll to position [853, 0]
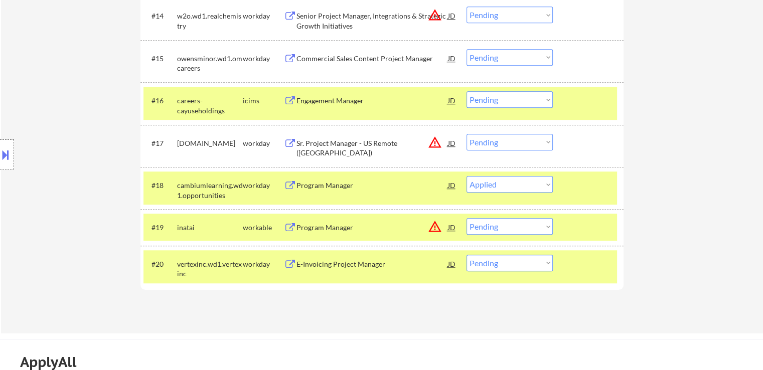
click at [74, 133] on div "Location Inclusions: [GEOGRAPHIC_DATA], [GEOGRAPHIC_DATA] [GEOGRAPHIC_DATA], [G…" at bounding box center [90, 155] width 180 height 186
click at [72, 134] on div "Location Inclusions: [GEOGRAPHIC_DATA], [GEOGRAPHIC_DATA] [GEOGRAPHIC_DATA], [G…" at bounding box center [90, 155] width 180 height 186
select select ""pending""
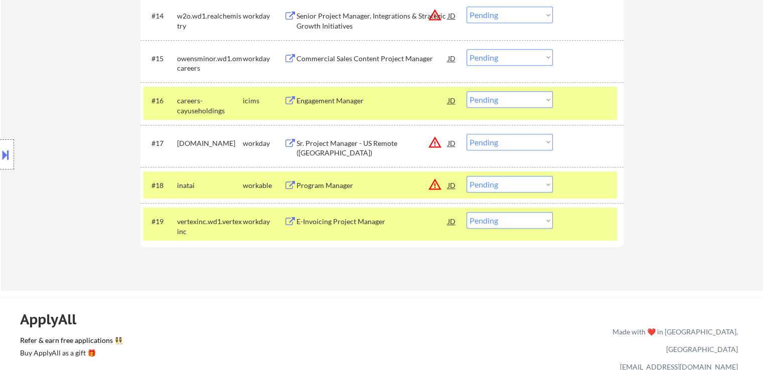
click at [72, 134] on div "Location Inclusions: [GEOGRAPHIC_DATA], [GEOGRAPHIC_DATA] [GEOGRAPHIC_DATA], [G…" at bounding box center [90, 155] width 180 height 186
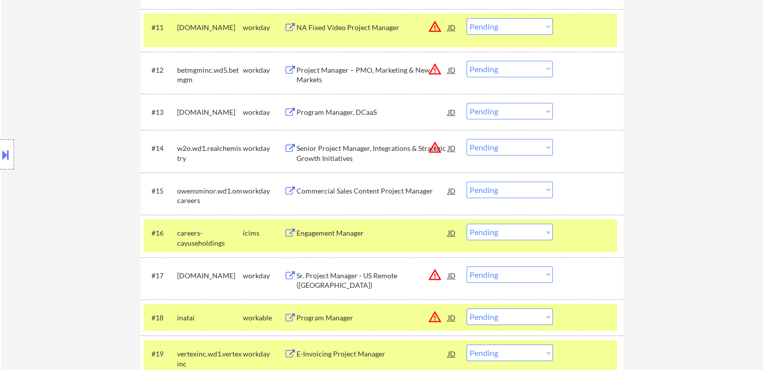
scroll to position [652, 0]
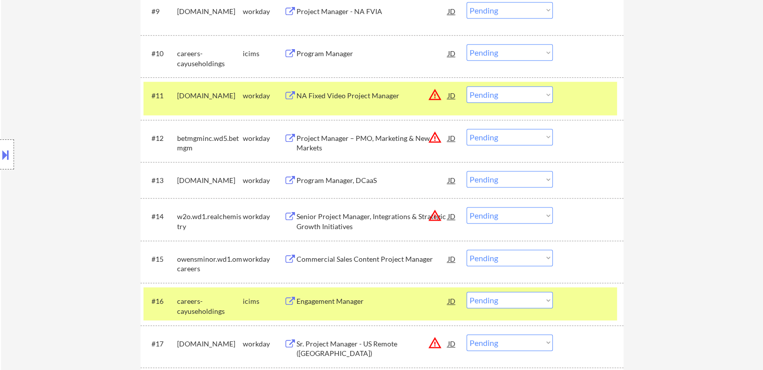
click at [71, 134] on div "Location Inclusions: [GEOGRAPHIC_DATA], [GEOGRAPHIC_DATA] [GEOGRAPHIC_DATA], [G…" at bounding box center [90, 155] width 180 height 186
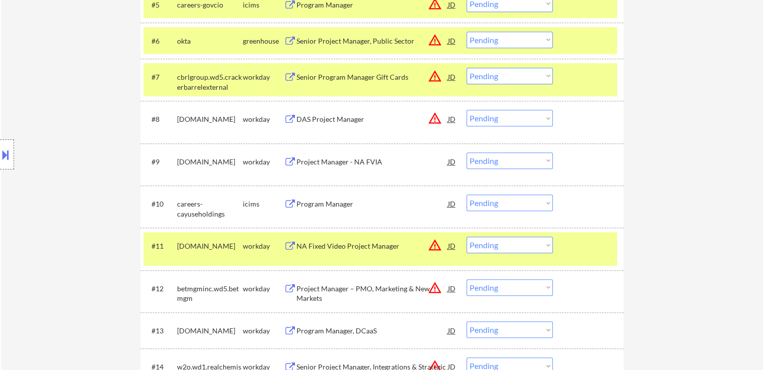
click at [71, 134] on div "Location Inclusions: [GEOGRAPHIC_DATA], [GEOGRAPHIC_DATA] [GEOGRAPHIC_DATA], [G…" at bounding box center [90, 155] width 180 height 186
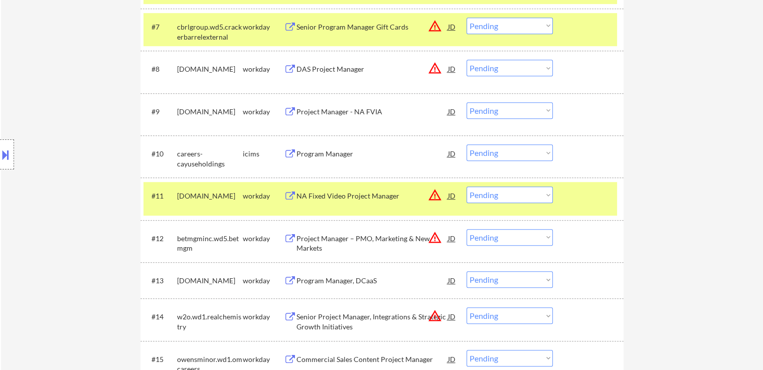
click at [68, 151] on div "Location Inclusions: [GEOGRAPHIC_DATA], [GEOGRAPHIC_DATA] [GEOGRAPHIC_DATA], [G…" at bounding box center [90, 155] width 180 height 186
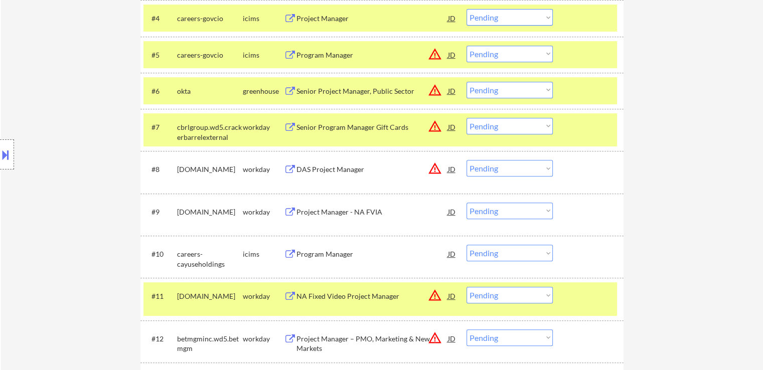
click at [68, 152] on div "Location Inclusions: [GEOGRAPHIC_DATA], [GEOGRAPHIC_DATA] [GEOGRAPHIC_DATA], [G…" at bounding box center [90, 155] width 180 height 186
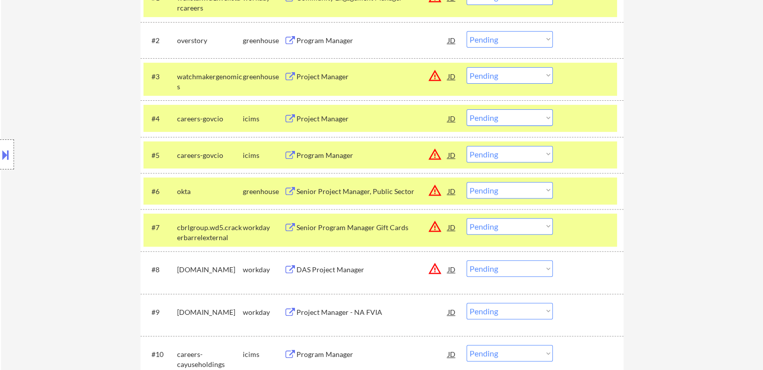
click at [68, 152] on div "Location Inclusions: [GEOGRAPHIC_DATA], [GEOGRAPHIC_DATA] [GEOGRAPHIC_DATA], [G…" at bounding box center [90, 155] width 180 height 186
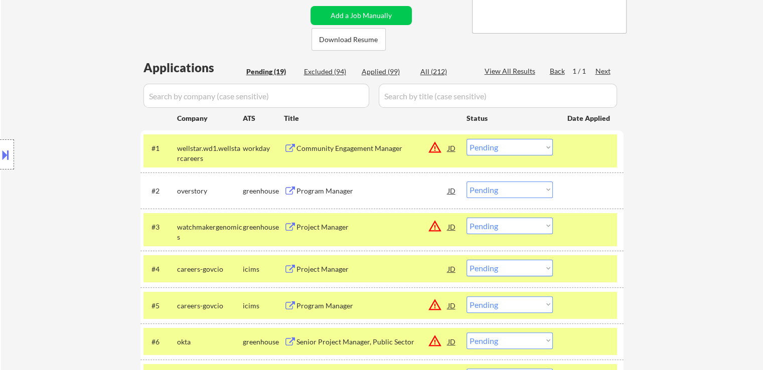
click at [69, 152] on div "Location Inclusions: [GEOGRAPHIC_DATA], [GEOGRAPHIC_DATA] [GEOGRAPHIC_DATA], [G…" at bounding box center [90, 155] width 180 height 186
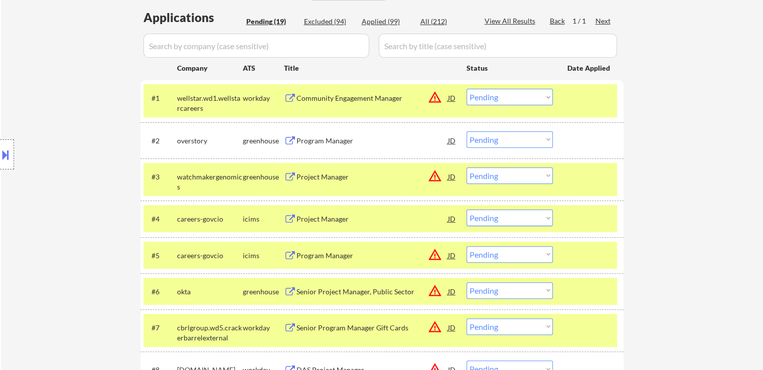
click at [69, 153] on div "Location Inclusions: [GEOGRAPHIC_DATA], [GEOGRAPHIC_DATA] [GEOGRAPHIC_DATA], [G…" at bounding box center [90, 155] width 180 height 186
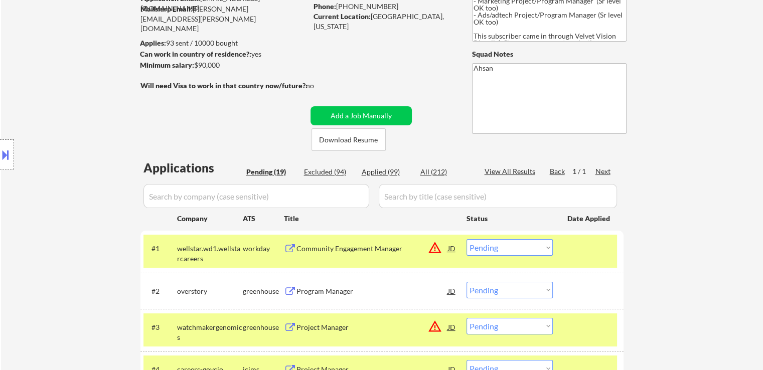
click at [62, 157] on div "Location Inclusions: [GEOGRAPHIC_DATA], [GEOGRAPHIC_DATA] [GEOGRAPHIC_DATA], [G…" at bounding box center [90, 155] width 180 height 186
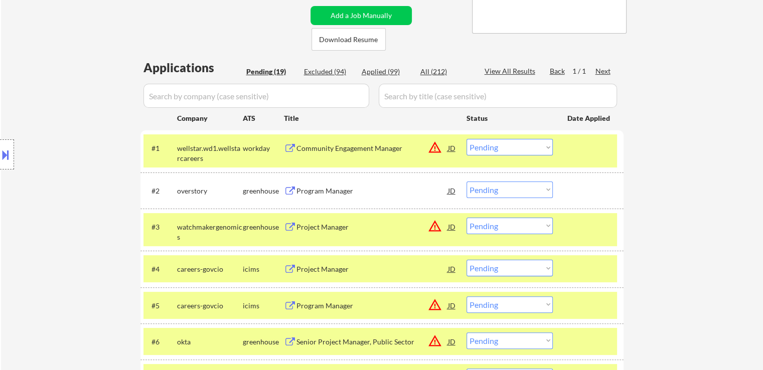
click at [61, 165] on div "Location Inclusions: [GEOGRAPHIC_DATA], [GEOGRAPHIC_DATA] [GEOGRAPHIC_DATA], [G…" at bounding box center [90, 155] width 180 height 186
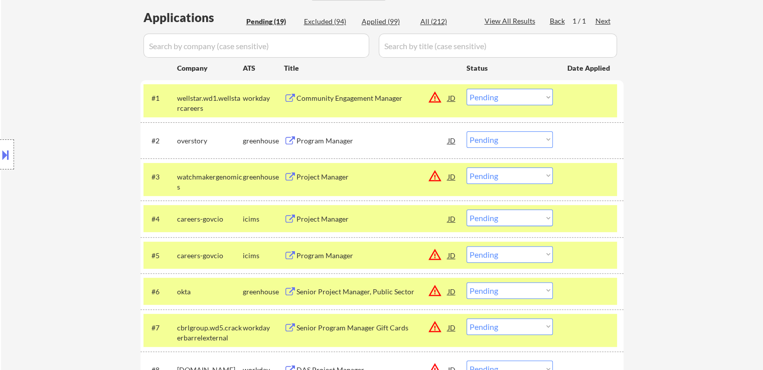
click at [60, 167] on div "Location Inclusions: [GEOGRAPHIC_DATA], [GEOGRAPHIC_DATA] [GEOGRAPHIC_DATA], [G…" at bounding box center [90, 155] width 180 height 186
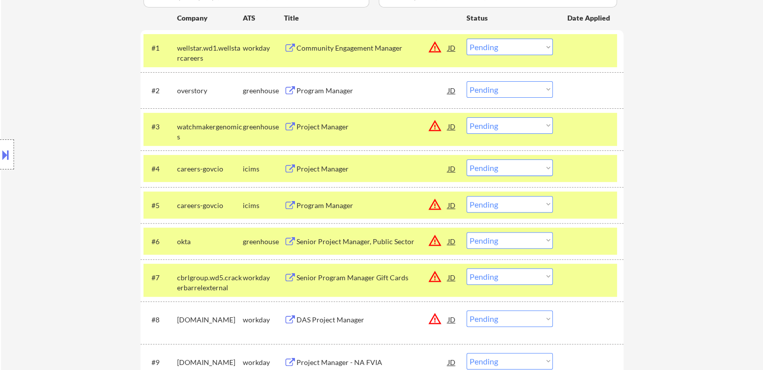
click at [61, 170] on div "Location Inclusions: [GEOGRAPHIC_DATA], [GEOGRAPHIC_DATA] [GEOGRAPHIC_DATA], [G…" at bounding box center [90, 155] width 180 height 186
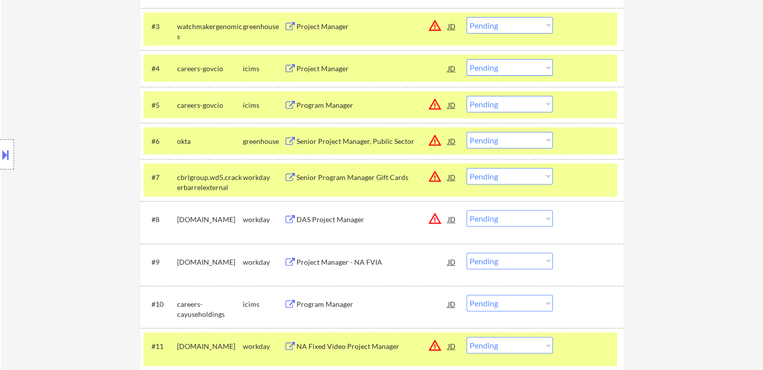
click at [60, 175] on div "Location Inclusions: [GEOGRAPHIC_DATA], [GEOGRAPHIC_DATA] [GEOGRAPHIC_DATA], [G…" at bounding box center [90, 155] width 180 height 186
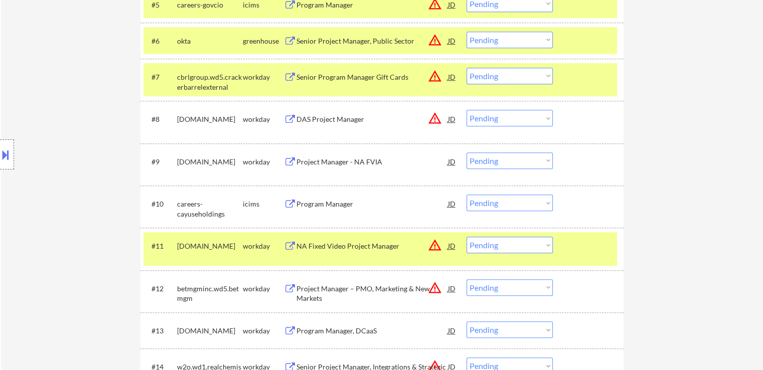
click at [59, 175] on div "Location Inclusions: [GEOGRAPHIC_DATA], [GEOGRAPHIC_DATA] [GEOGRAPHIC_DATA], [G…" at bounding box center [90, 155] width 180 height 186
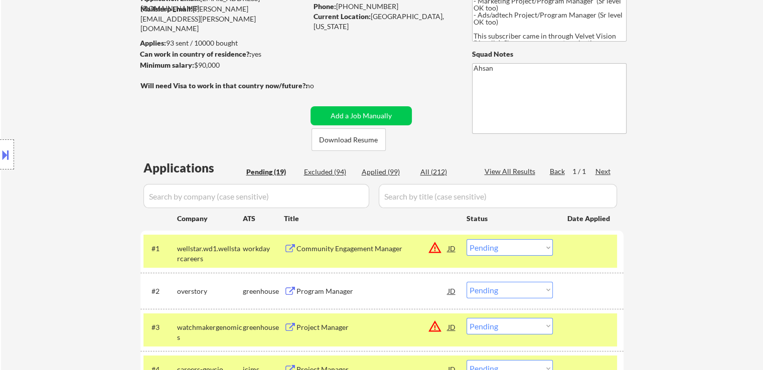
click at [56, 177] on div "Location Inclusions: [GEOGRAPHIC_DATA], [GEOGRAPHIC_DATA] [GEOGRAPHIC_DATA], [G…" at bounding box center [90, 155] width 180 height 186
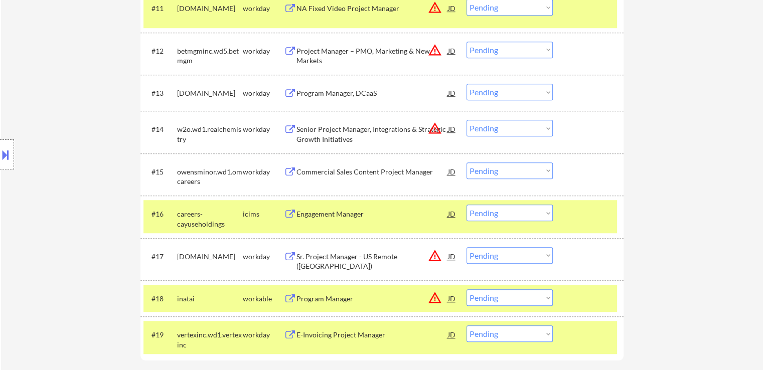
scroll to position [802, 0]
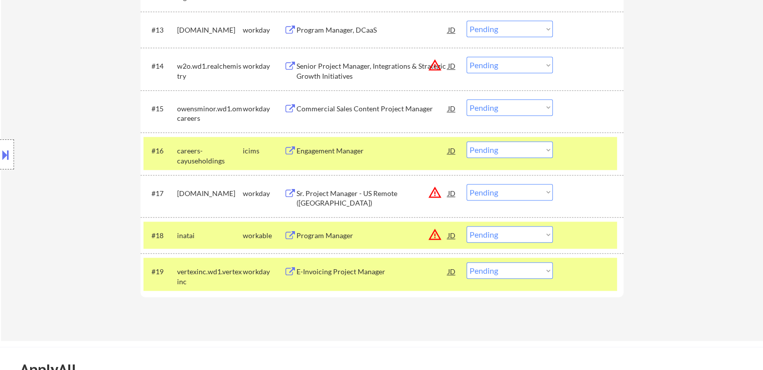
click at [54, 113] on div "Location Inclusions: [GEOGRAPHIC_DATA], [GEOGRAPHIC_DATA] [GEOGRAPHIC_DATA], [G…" at bounding box center [90, 155] width 180 height 186
drag, startPoint x: 51, startPoint y: 117, endPoint x: 44, endPoint y: 142, distance: 26.7
click at [44, 142] on div "Location Inclusions: [GEOGRAPHIC_DATA], [GEOGRAPHIC_DATA] [GEOGRAPHIC_DATA], [G…" at bounding box center [90, 155] width 180 height 186
click at [44, 144] on div "Location Inclusions: [GEOGRAPHIC_DATA], [GEOGRAPHIC_DATA] [GEOGRAPHIC_DATA], [G…" at bounding box center [90, 155] width 180 height 186
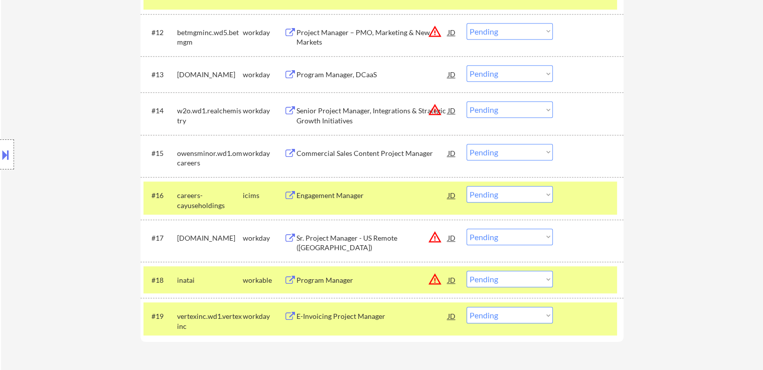
scroll to position [752, 0]
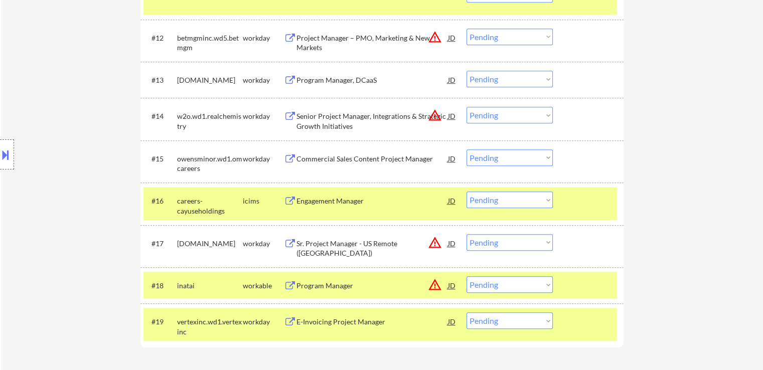
click at [319, 77] on div "Program Manager, DCaaS" at bounding box center [371, 80] width 151 height 10
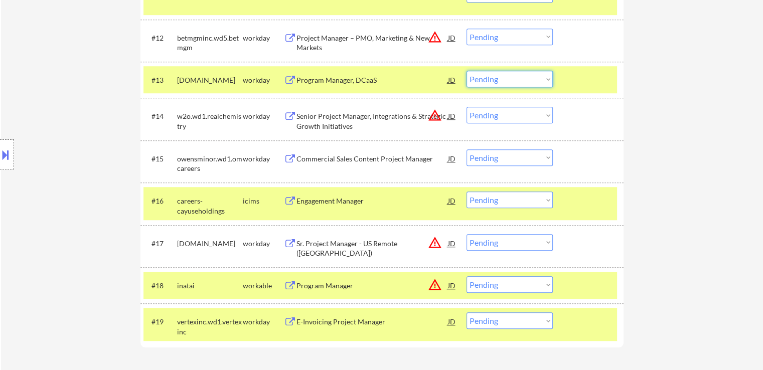
click at [481, 80] on select "Choose an option... Pending Applied Excluded (Questions) Excluded (Expired) Exc…" at bounding box center [509, 79] width 86 height 17
click at [466, 71] on select "Choose an option... Pending Applied Excluded (Questions) Excluded (Expired) Exc…" at bounding box center [509, 79] width 86 height 17
click at [50, 119] on div "Location Inclusions: [GEOGRAPHIC_DATA], [GEOGRAPHIC_DATA] [GEOGRAPHIC_DATA], [G…" at bounding box center [90, 155] width 180 height 186
click at [47, 120] on div "Location Inclusions: [GEOGRAPHIC_DATA], [GEOGRAPHIC_DATA] [GEOGRAPHIC_DATA], [G…" at bounding box center [90, 155] width 180 height 186
click at [44, 119] on div "Location Inclusions: [GEOGRAPHIC_DATA], [GEOGRAPHIC_DATA] [GEOGRAPHIC_DATA], [G…" at bounding box center [90, 155] width 180 height 186
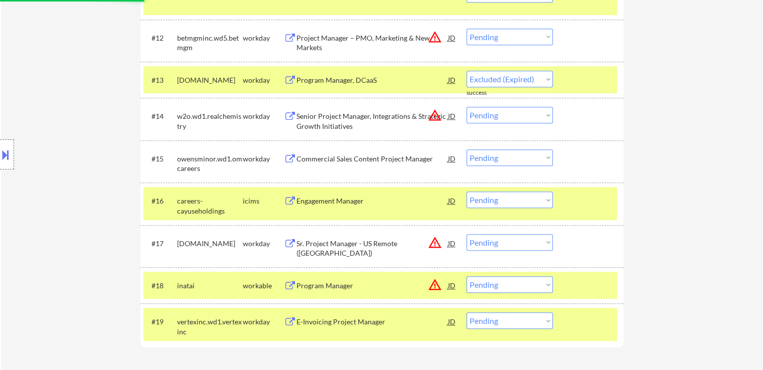
select select ""pending""
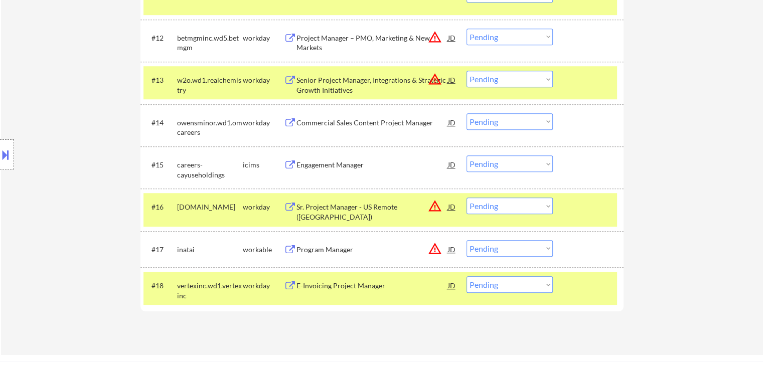
click at [43, 121] on div "Location Inclusions: [GEOGRAPHIC_DATA], [GEOGRAPHIC_DATA] [GEOGRAPHIC_DATA], [G…" at bounding box center [90, 155] width 180 height 186
click at [41, 122] on div "Location Inclusions: [GEOGRAPHIC_DATA], [GEOGRAPHIC_DATA] [GEOGRAPHIC_DATA], [G…" at bounding box center [90, 155] width 180 height 186
click at [40, 122] on div "Location Inclusions: [GEOGRAPHIC_DATA], [GEOGRAPHIC_DATA] [GEOGRAPHIC_DATA], [G…" at bounding box center [90, 155] width 180 height 186
click at [39, 121] on div "Location Inclusions: [GEOGRAPHIC_DATA], [GEOGRAPHIC_DATA] [GEOGRAPHIC_DATA], [G…" at bounding box center [90, 155] width 180 height 186
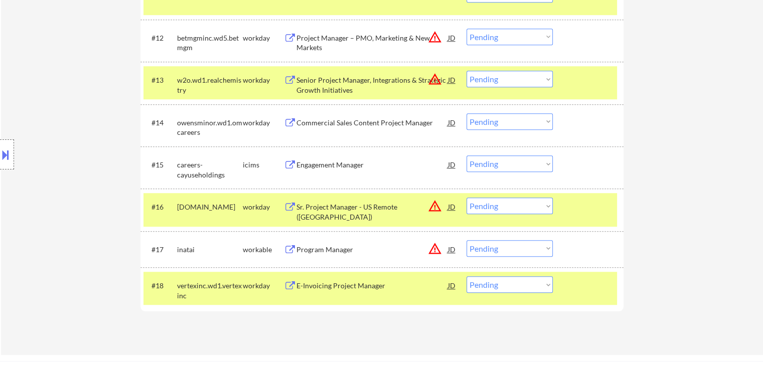
click at [39, 121] on div "Location Inclusions: [GEOGRAPHIC_DATA], [GEOGRAPHIC_DATA] [GEOGRAPHIC_DATA], [G…" at bounding box center [90, 155] width 180 height 186
click at [38, 120] on div "Location Inclusions: [GEOGRAPHIC_DATA], [GEOGRAPHIC_DATA] [GEOGRAPHIC_DATA], [G…" at bounding box center [90, 155] width 180 height 186
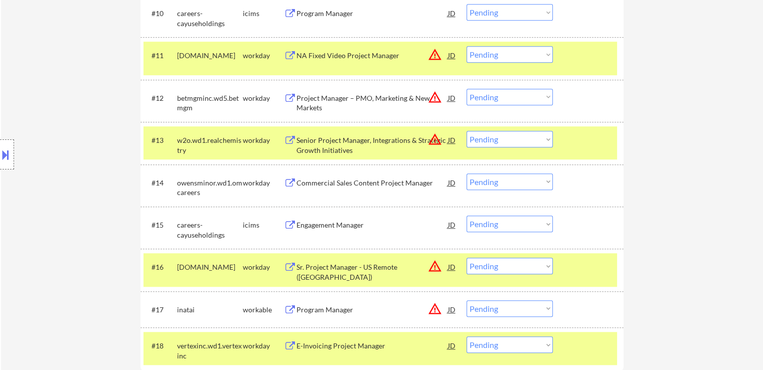
scroll to position [652, 0]
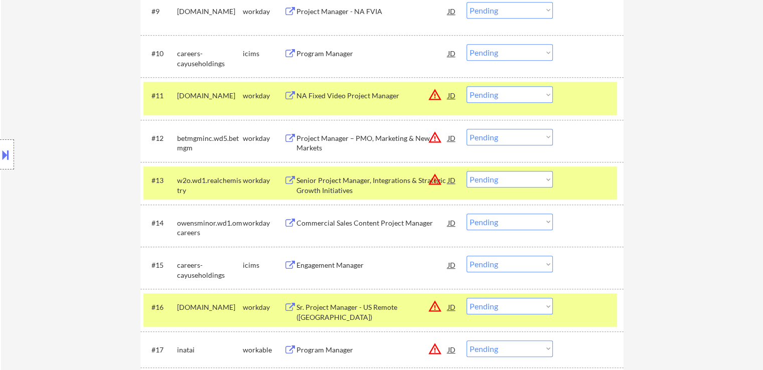
click at [30, 121] on div "Location Inclusions: [GEOGRAPHIC_DATA], [GEOGRAPHIC_DATA] [GEOGRAPHIC_DATA], [G…" at bounding box center [90, 155] width 180 height 186
click at [36, 121] on div "Location Inclusions: [GEOGRAPHIC_DATA], [GEOGRAPHIC_DATA] [GEOGRAPHIC_DATA], [G…" at bounding box center [90, 155] width 180 height 186
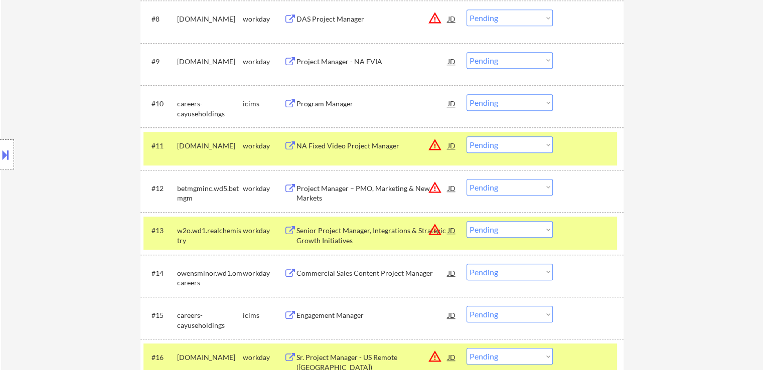
click at [36, 122] on div "Location Inclusions: [GEOGRAPHIC_DATA], [GEOGRAPHIC_DATA] [GEOGRAPHIC_DATA], [G…" at bounding box center [90, 155] width 180 height 186
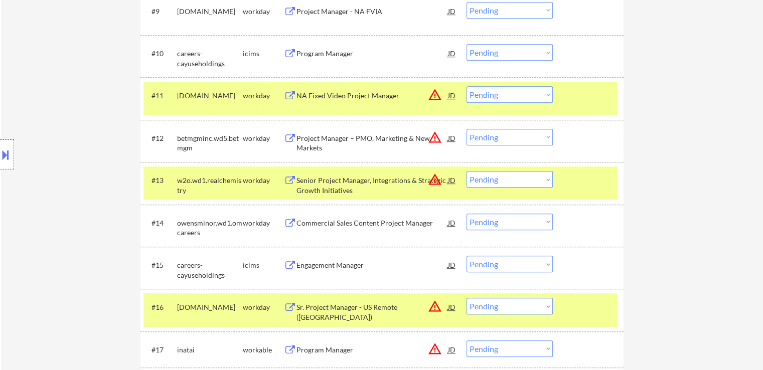
click at [37, 124] on div "Location Inclusions: [GEOGRAPHIC_DATA], [GEOGRAPHIC_DATA] [GEOGRAPHIC_DATA], [G…" at bounding box center [90, 155] width 180 height 186
click at [38, 124] on div "Location Inclusions: [GEOGRAPHIC_DATA], [GEOGRAPHIC_DATA] [GEOGRAPHIC_DATA], [G…" at bounding box center [90, 155] width 180 height 186
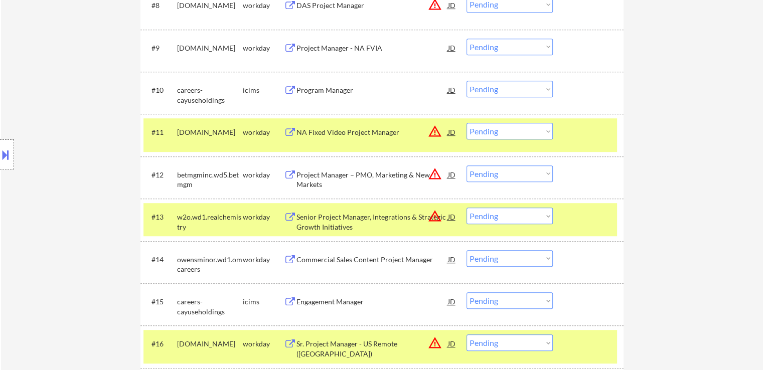
scroll to position [552, 0]
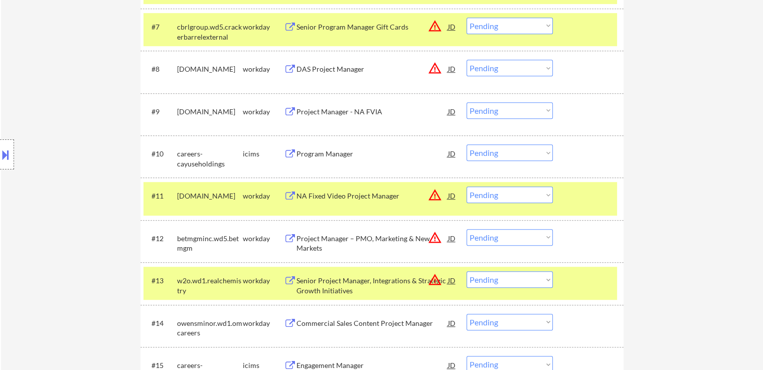
click at [37, 130] on div "Location Inclusions: [GEOGRAPHIC_DATA], [GEOGRAPHIC_DATA] [GEOGRAPHIC_DATA], [G…" at bounding box center [90, 155] width 180 height 186
click at [30, 131] on div "Location Inclusions: [GEOGRAPHIC_DATA], [GEOGRAPHIC_DATA] [GEOGRAPHIC_DATA], [G…" at bounding box center [90, 155] width 180 height 186
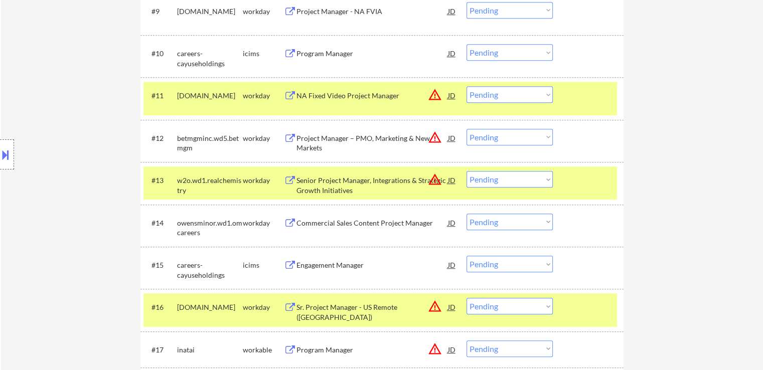
click at [34, 133] on div "Location Inclusions: [GEOGRAPHIC_DATA], [GEOGRAPHIC_DATA] [GEOGRAPHIC_DATA], [G…" at bounding box center [90, 155] width 180 height 186
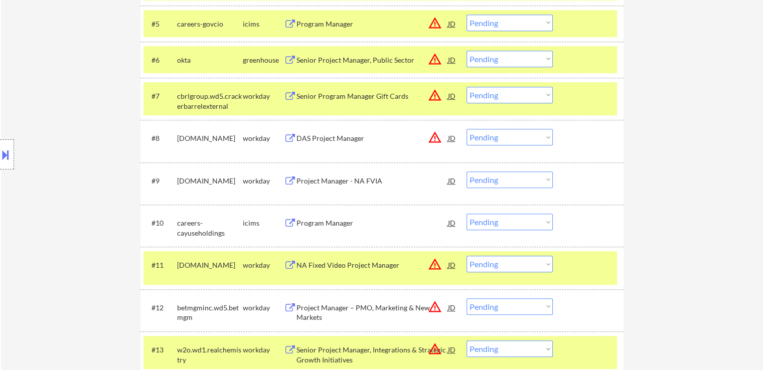
scroll to position [451, 0]
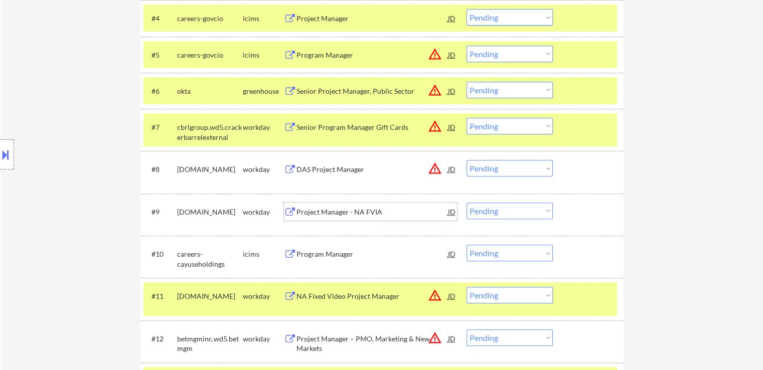
click at [311, 219] on div "Project Manager - NA FVIA" at bounding box center [371, 212] width 151 height 18
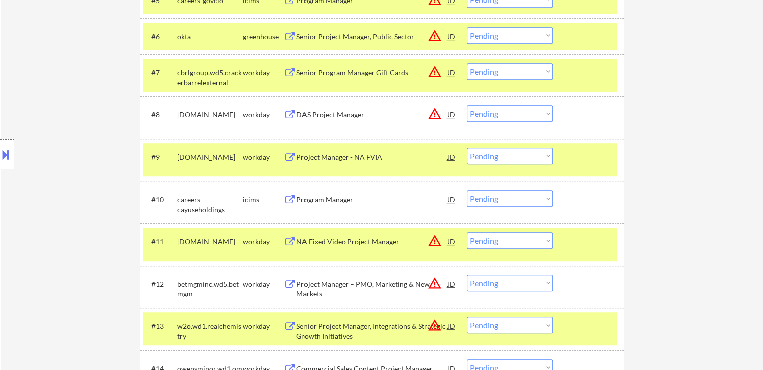
scroll to position [552, 0]
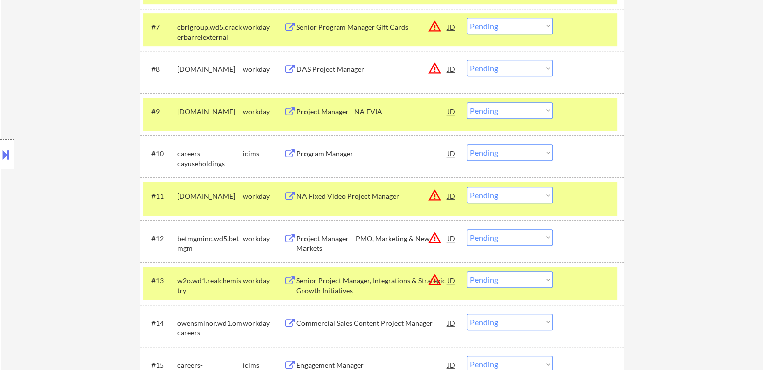
click at [350, 111] on div "Project Manager - NA FVIA" at bounding box center [371, 112] width 151 height 10
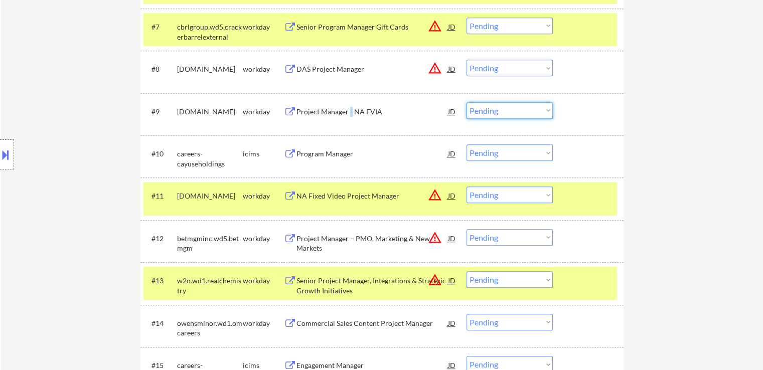
drag, startPoint x: 516, startPoint y: 107, endPoint x: 515, endPoint y: 115, distance: 8.1
click at [516, 107] on select "Choose an option... Pending Applied Excluded (Questions) Excluded (Expired) Exc…" at bounding box center [509, 110] width 86 height 17
click at [466, 102] on select "Choose an option... Pending Applied Excluded (Questions) Excluded (Expired) Exc…" at bounding box center [509, 110] width 86 height 17
click at [335, 113] on div "Project Manager - NA FVIA" at bounding box center [371, 112] width 151 height 10
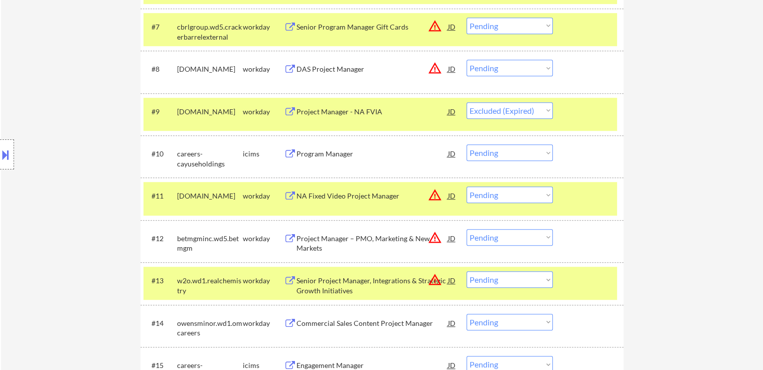
select select ""pending""
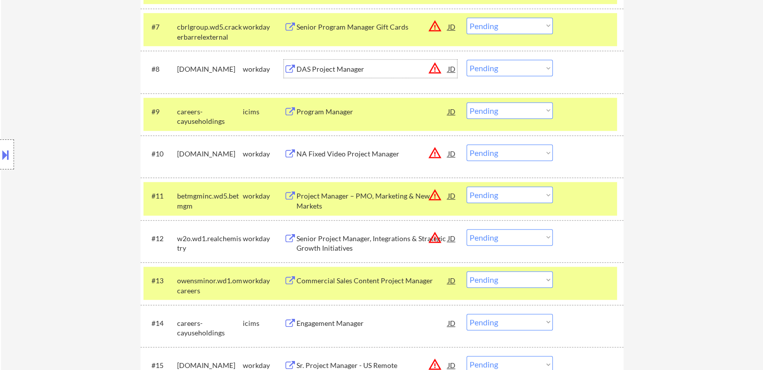
click at [326, 67] on div "DAS Project Manager" at bounding box center [371, 69] width 151 height 10
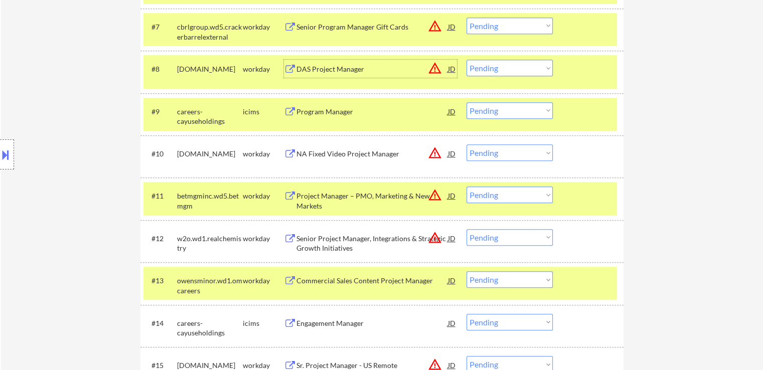
click at [542, 67] on select "Choose an option... Pending Applied Excluded (Questions) Excluded (Expired) Exc…" at bounding box center [509, 68] width 86 height 17
click at [466, 60] on select "Choose an option... Pending Applied Excluded (Questions) Excluded (Expired) Exc…" at bounding box center [509, 68] width 86 height 17
select select ""pending""
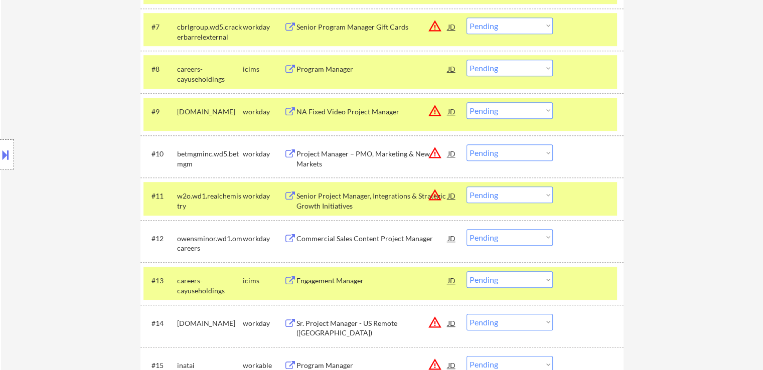
click at [379, 117] on div "NA Fixed Video Project Manager" at bounding box center [371, 111] width 151 height 18
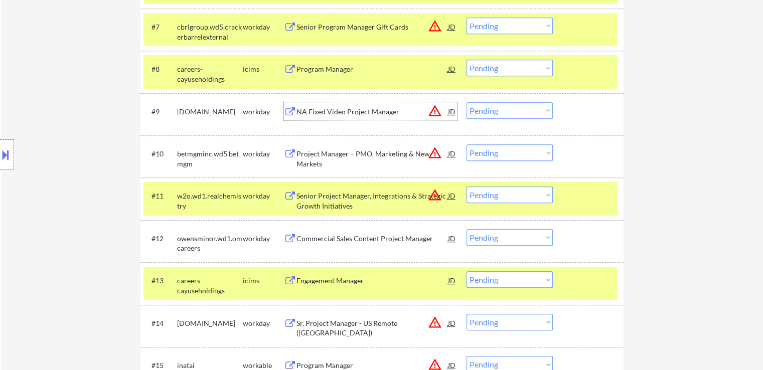
click at [6, 157] on button at bounding box center [5, 154] width 11 height 17
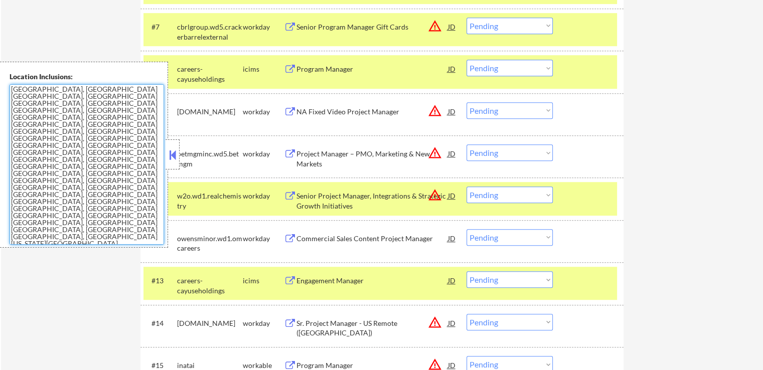
drag, startPoint x: 107, startPoint y: 172, endPoint x: 0, endPoint y: 60, distance: 154.7
click at [502, 110] on select "Choose an option... Pending Applied Excluded (Questions) Excluded (Expired) Exc…" at bounding box center [509, 110] width 86 height 17
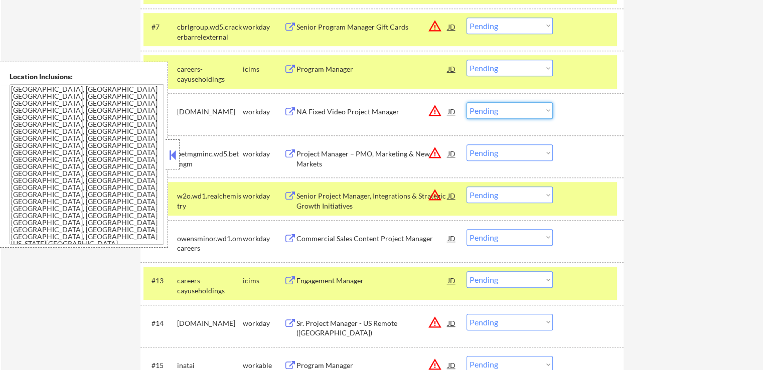
click at [173, 161] on button at bounding box center [172, 154] width 11 height 15
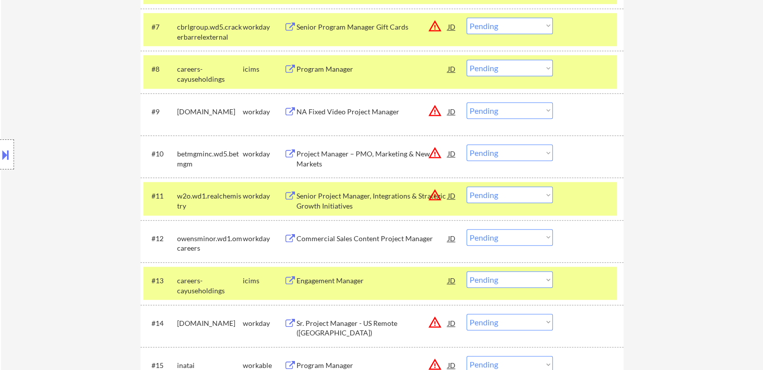
click at [512, 111] on select "Choose an option... Pending Applied Excluded (Questions) Excluded (Expired) Exc…" at bounding box center [509, 110] width 86 height 17
click at [511, 108] on select "Choose an option... Pending Applied Excluded (Questions) Excluded (Expired) Exc…" at bounding box center [509, 110] width 86 height 17
click at [466, 102] on select "Choose an option... Pending Applied Excluded (Questions) Excluded (Expired) Exc…" at bounding box center [509, 110] width 86 height 17
select select ""pending""
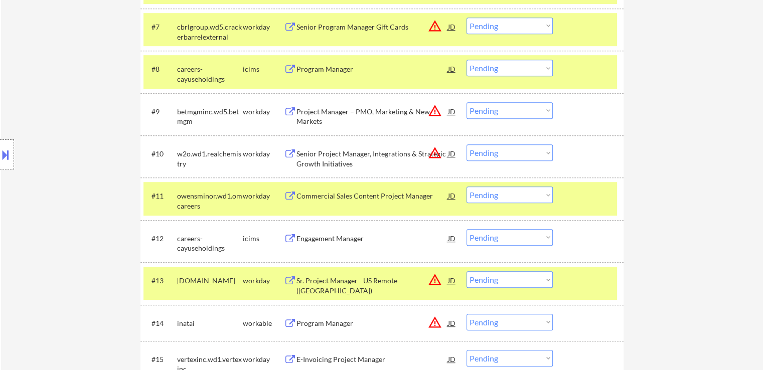
click at [82, 114] on div "Location Inclusions: [GEOGRAPHIC_DATA], [GEOGRAPHIC_DATA] [GEOGRAPHIC_DATA], [G…" at bounding box center [90, 155] width 180 height 186
click at [82, 115] on div "Location Inclusions: [GEOGRAPHIC_DATA], [GEOGRAPHIC_DATA] [GEOGRAPHIC_DATA], [G…" at bounding box center [90, 155] width 180 height 186
click at [83, 116] on div "Location Inclusions: [GEOGRAPHIC_DATA], [GEOGRAPHIC_DATA] [GEOGRAPHIC_DATA], [G…" at bounding box center [90, 155] width 180 height 186
click at [85, 118] on div "Location Inclusions: [GEOGRAPHIC_DATA], [GEOGRAPHIC_DATA] [GEOGRAPHIC_DATA], [G…" at bounding box center [90, 155] width 180 height 186
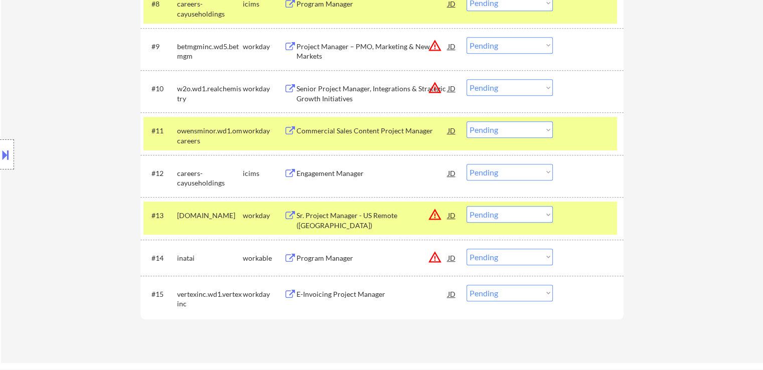
scroll to position [652, 0]
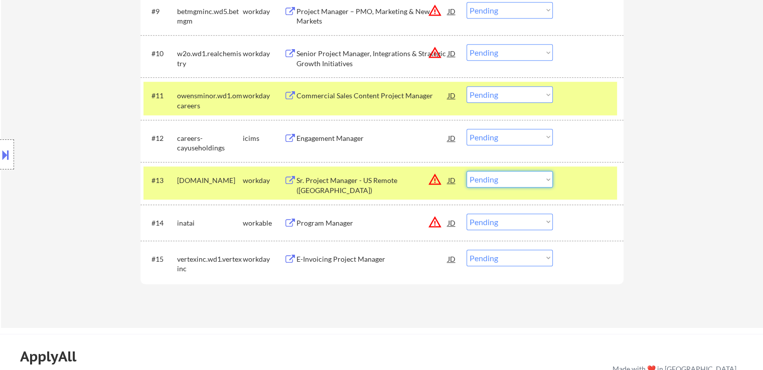
click at [522, 183] on select "Choose an option... Pending Applied Excluded (Questions) Excluded (Expired) Exc…" at bounding box center [509, 179] width 86 height 17
click at [301, 177] on div "Sr. Project Manager - US Remote ([GEOGRAPHIC_DATA])" at bounding box center [371, 186] width 151 height 20
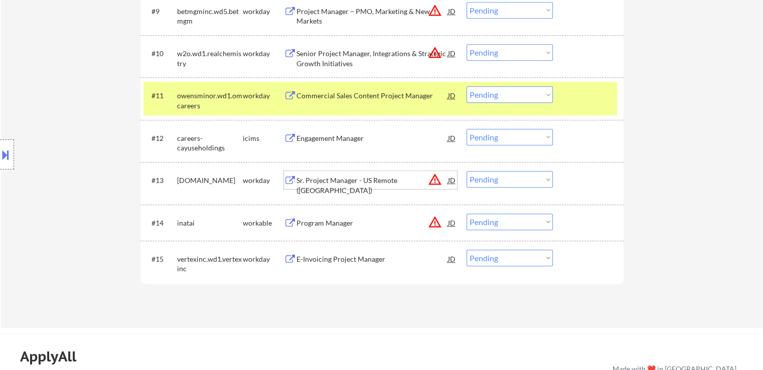
click at [503, 180] on select "Choose an option... Pending Applied Excluded (Questions) Excluded (Expired) Exc…" at bounding box center [509, 179] width 86 height 17
drag, startPoint x: 376, startPoint y: 292, endPoint x: 423, endPoint y: 242, distance: 68.5
click at [493, 180] on select "Choose an option... Pending Applied Excluded (Questions) Excluded (Expired) Exc…" at bounding box center [509, 179] width 86 height 17
click at [466, 171] on select "Choose an option... Pending Applied Excluded (Questions) Excluded (Expired) Exc…" at bounding box center [509, 179] width 86 height 17
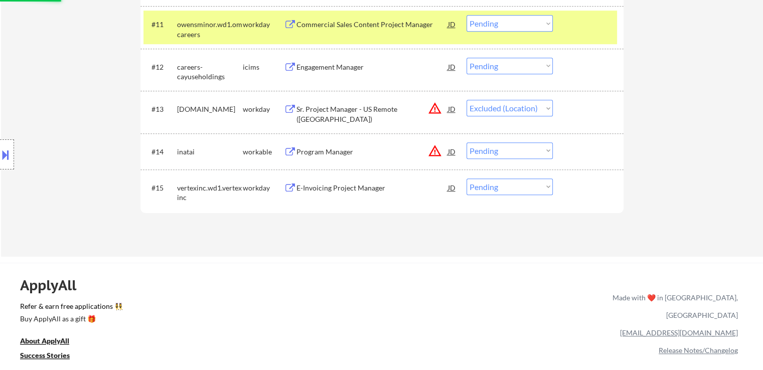
scroll to position [752, 0]
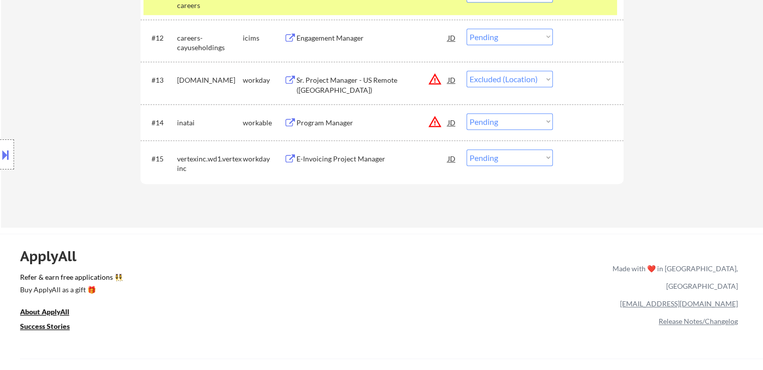
select select ""pending""
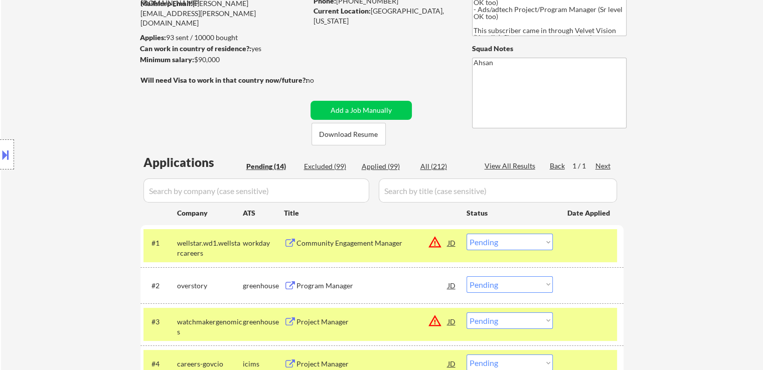
scroll to position [0, 0]
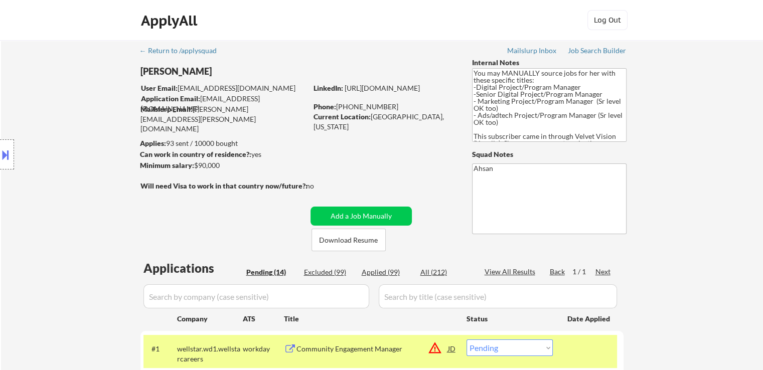
click at [58, 190] on div "Location Inclusions: [GEOGRAPHIC_DATA], [GEOGRAPHIC_DATA] [GEOGRAPHIC_DATA], [G…" at bounding box center [90, 155] width 180 height 186
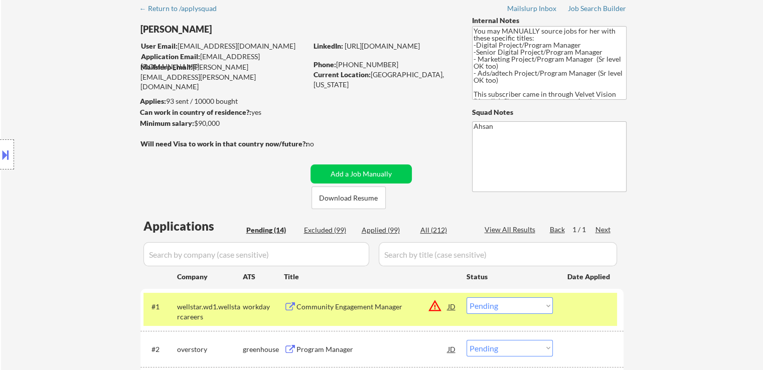
scroll to position [100, 0]
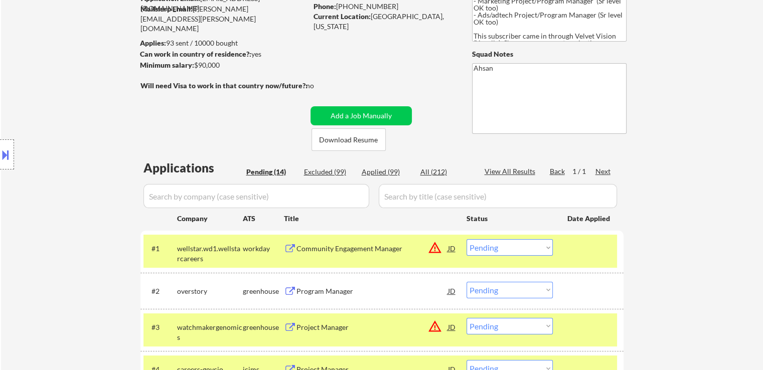
click at [68, 186] on div "Location Inclusions: [GEOGRAPHIC_DATA], [GEOGRAPHIC_DATA] [GEOGRAPHIC_DATA], [G…" at bounding box center [90, 155] width 180 height 186
click at [53, 185] on div "Location Inclusions: [GEOGRAPHIC_DATA], [GEOGRAPHIC_DATA] [GEOGRAPHIC_DATA], [G…" at bounding box center [90, 155] width 180 height 186
click at [63, 184] on div "Location Inclusions: [GEOGRAPHIC_DATA], [GEOGRAPHIC_DATA] [GEOGRAPHIC_DATA], [G…" at bounding box center [90, 155] width 180 height 186
click at [62, 183] on div "Location Inclusions: [GEOGRAPHIC_DATA], [GEOGRAPHIC_DATA] [GEOGRAPHIC_DATA], [G…" at bounding box center [90, 155] width 180 height 186
click at [62, 184] on div "Location Inclusions: [GEOGRAPHIC_DATA], [GEOGRAPHIC_DATA] [GEOGRAPHIC_DATA], [G…" at bounding box center [90, 155] width 180 height 186
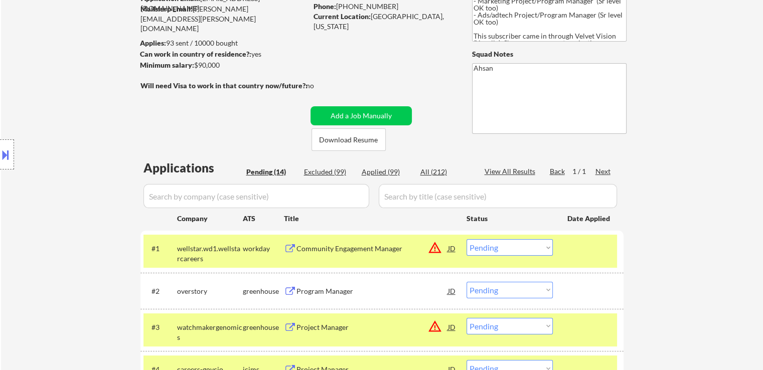
click at [50, 187] on div "Location Inclusions: [GEOGRAPHIC_DATA], [GEOGRAPHIC_DATA] [GEOGRAPHIC_DATA], [G…" at bounding box center [90, 155] width 180 height 186
click at [50, 200] on div "Location Inclusions: [GEOGRAPHIC_DATA], [GEOGRAPHIC_DATA] [GEOGRAPHIC_DATA], [G…" at bounding box center [90, 155] width 180 height 186
click at [53, 208] on div "Location Inclusions: [GEOGRAPHIC_DATA], [GEOGRAPHIC_DATA] [GEOGRAPHIC_DATA], [G…" at bounding box center [90, 155] width 180 height 186
click at [58, 209] on div "Location Inclusions: [GEOGRAPHIC_DATA], [GEOGRAPHIC_DATA] [GEOGRAPHIC_DATA], [G…" at bounding box center [90, 155] width 180 height 186
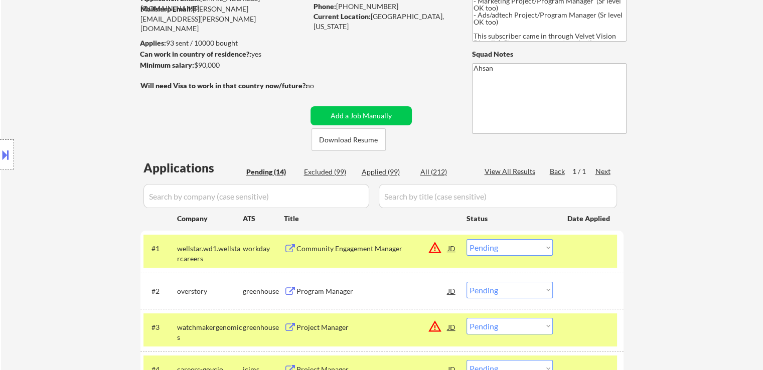
click at [58, 210] on div "Location Inclusions: [GEOGRAPHIC_DATA], [GEOGRAPHIC_DATA] [GEOGRAPHIC_DATA], [G…" at bounding box center [90, 155] width 180 height 186
click at [71, 195] on div "Location Inclusions: [GEOGRAPHIC_DATA], [GEOGRAPHIC_DATA] [GEOGRAPHIC_DATA], [G…" at bounding box center [90, 155] width 180 height 186
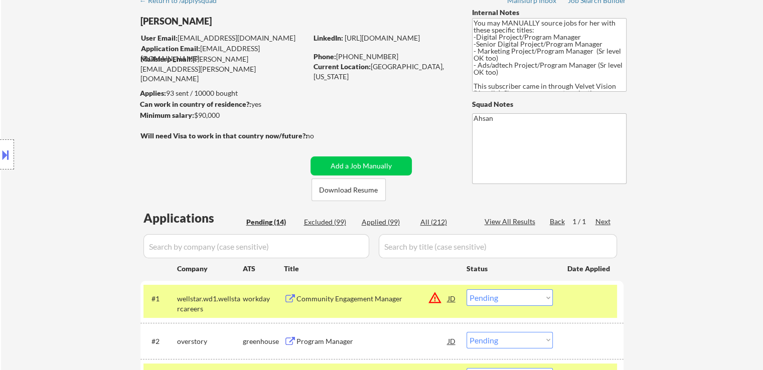
click at [71, 195] on div "Location Inclusions: [GEOGRAPHIC_DATA], [GEOGRAPHIC_DATA] [GEOGRAPHIC_DATA], [G…" at bounding box center [90, 155] width 180 height 186
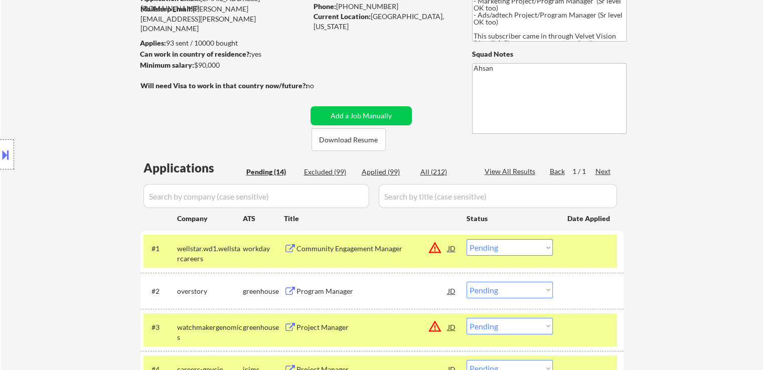
click at [73, 195] on div "Location Inclusions: [GEOGRAPHIC_DATA], [GEOGRAPHIC_DATA] [GEOGRAPHIC_DATA], [G…" at bounding box center [90, 155] width 180 height 186
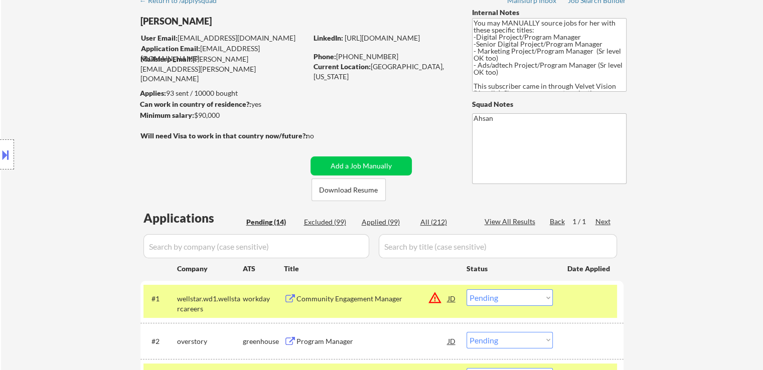
click at [73, 195] on div "Location Inclusions: [GEOGRAPHIC_DATA], [GEOGRAPHIC_DATA] [GEOGRAPHIC_DATA], [G…" at bounding box center [90, 155] width 180 height 186
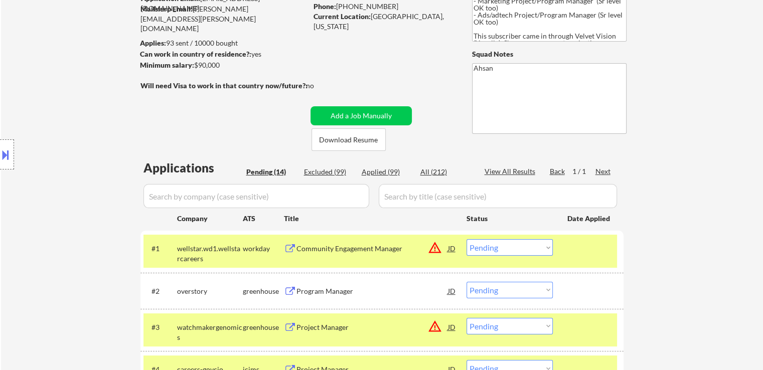
click at [73, 196] on div "Location Inclusions: [GEOGRAPHIC_DATA], [GEOGRAPHIC_DATA] [GEOGRAPHIC_DATA], [G…" at bounding box center [90, 155] width 180 height 186
click at [74, 197] on div "Location Inclusions: [GEOGRAPHIC_DATA], [GEOGRAPHIC_DATA] [GEOGRAPHIC_DATA], [G…" at bounding box center [90, 155] width 180 height 186
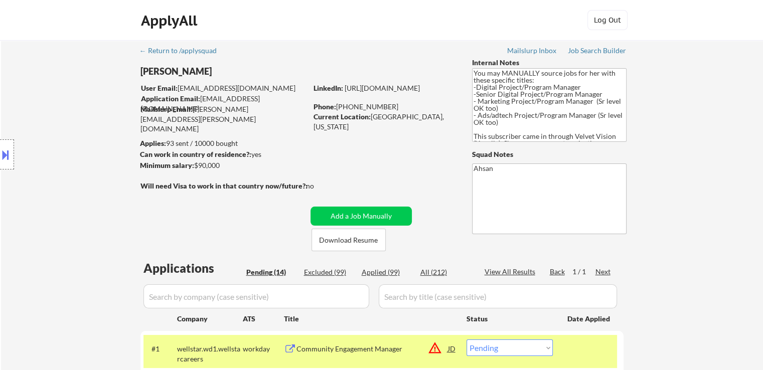
click at [76, 178] on div "Location Inclusions: [GEOGRAPHIC_DATA], [GEOGRAPHIC_DATA] [GEOGRAPHIC_DATA], [G…" at bounding box center [90, 155] width 180 height 186
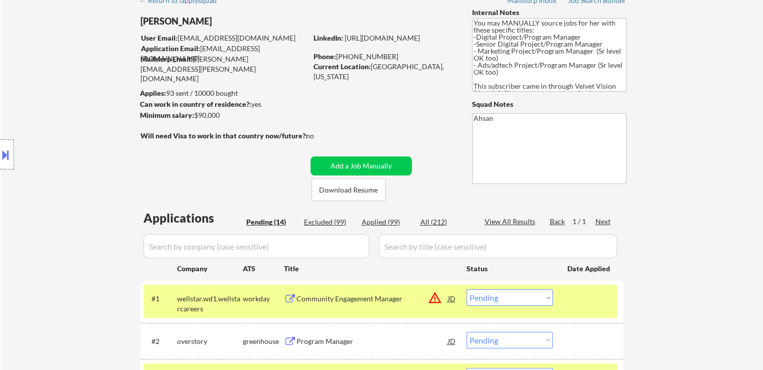
click at [65, 185] on div "Location Inclusions: [GEOGRAPHIC_DATA], [GEOGRAPHIC_DATA] [GEOGRAPHIC_DATA], [G…" at bounding box center [90, 155] width 180 height 186
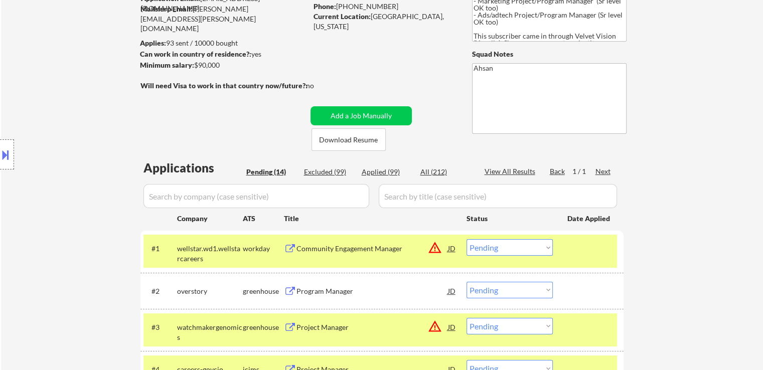
click at [65, 184] on div "Location Inclusions: [GEOGRAPHIC_DATA], [GEOGRAPHIC_DATA] [GEOGRAPHIC_DATA], [G…" at bounding box center [90, 155] width 180 height 186
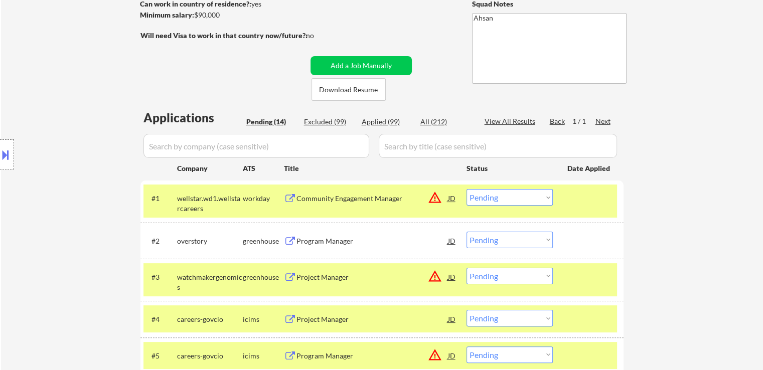
click at [66, 183] on div "Location Inclusions: [GEOGRAPHIC_DATA], [GEOGRAPHIC_DATA] [GEOGRAPHIC_DATA], [G…" at bounding box center [90, 155] width 180 height 186
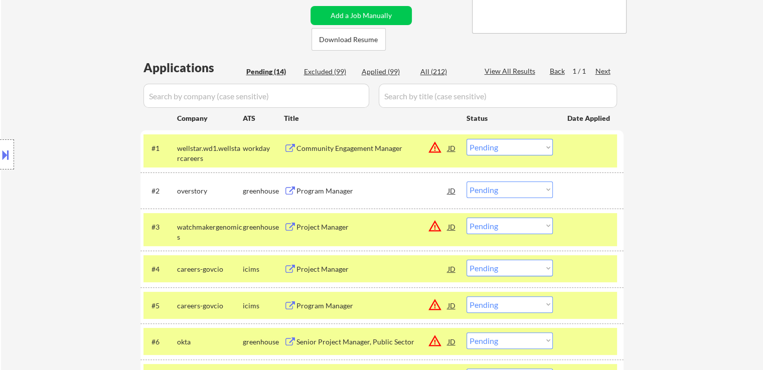
click at [66, 183] on div "Location Inclusions: [GEOGRAPHIC_DATA], [GEOGRAPHIC_DATA] [GEOGRAPHIC_DATA], [G…" at bounding box center [90, 155] width 180 height 186
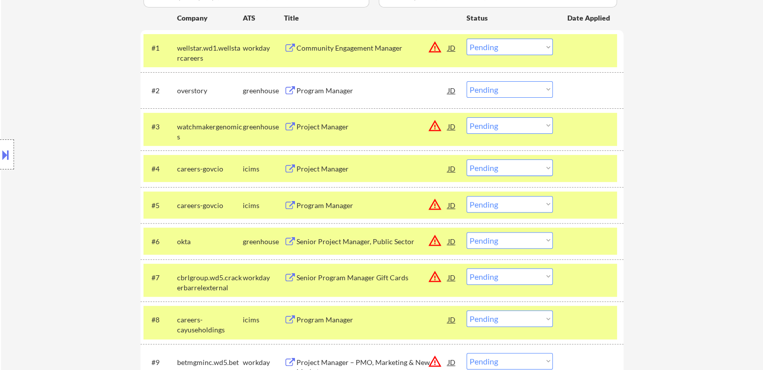
click at [67, 181] on div "Location Inclusions: [GEOGRAPHIC_DATA], [GEOGRAPHIC_DATA] [GEOGRAPHIC_DATA], [G…" at bounding box center [90, 155] width 180 height 186
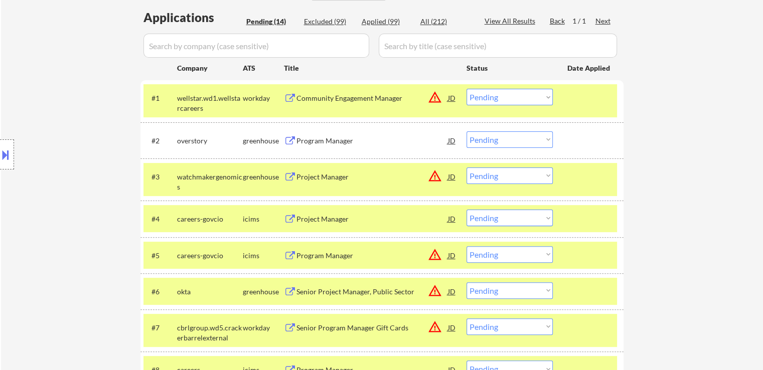
click at [67, 181] on div "Location Inclusions: [GEOGRAPHIC_DATA], [GEOGRAPHIC_DATA] [GEOGRAPHIC_DATA], [G…" at bounding box center [90, 155] width 180 height 186
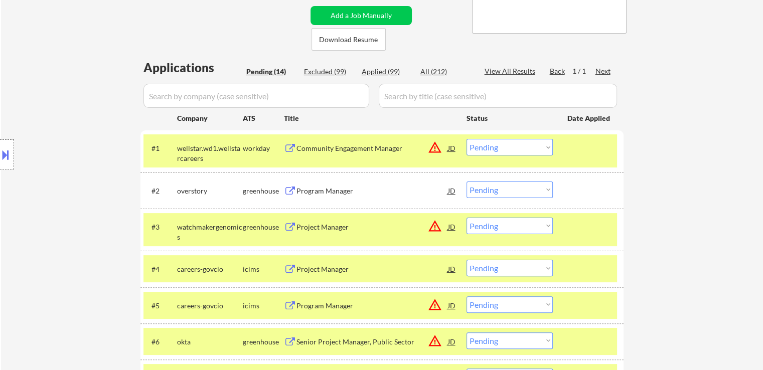
click at [67, 181] on div "Location Inclusions: [GEOGRAPHIC_DATA], [GEOGRAPHIC_DATA] [GEOGRAPHIC_DATA], [G…" at bounding box center [90, 155] width 180 height 186
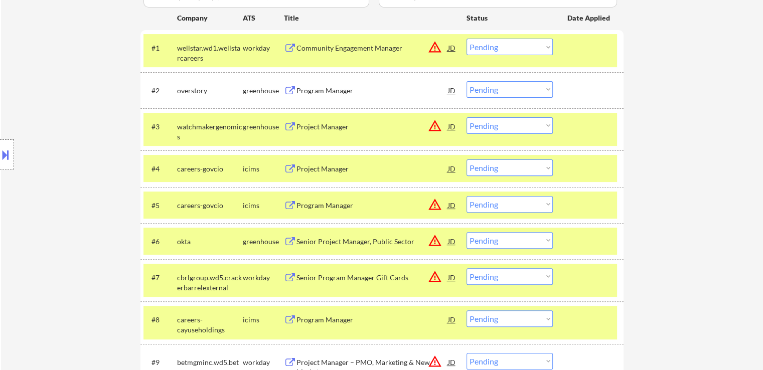
click at [67, 181] on div "Location Inclusions: [GEOGRAPHIC_DATA], [GEOGRAPHIC_DATA] [GEOGRAPHIC_DATA], [G…" at bounding box center [90, 155] width 180 height 186
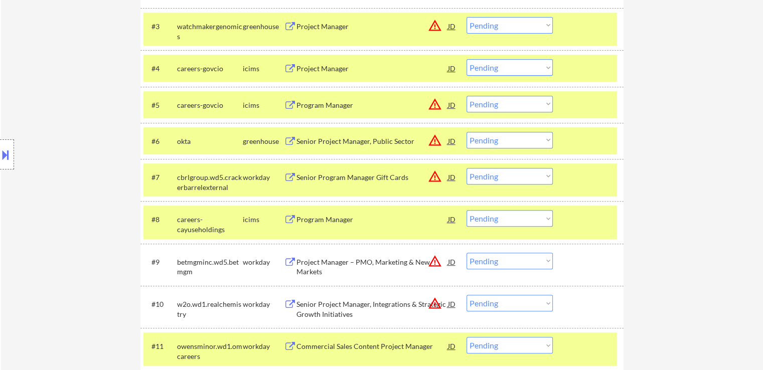
click at [67, 181] on div "Location Inclusions: [GEOGRAPHIC_DATA], [GEOGRAPHIC_DATA] [GEOGRAPHIC_DATA], [G…" at bounding box center [90, 155] width 180 height 186
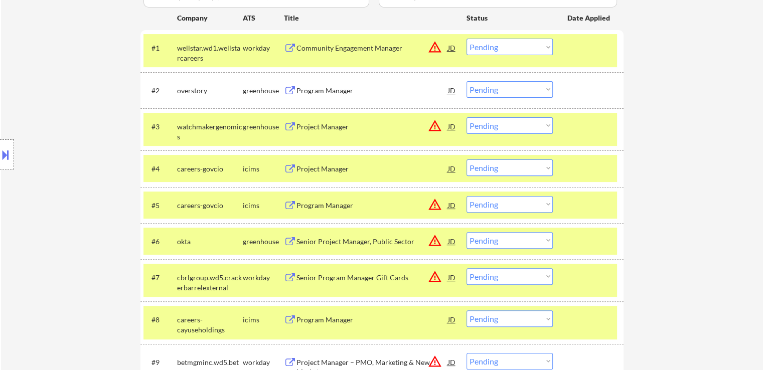
click at [67, 181] on div "Location Inclusions: [GEOGRAPHIC_DATA], [GEOGRAPHIC_DATA] [GEOGRAPHIC_DATA], [G…" at bounding box center [90, 155] width 180 height 186
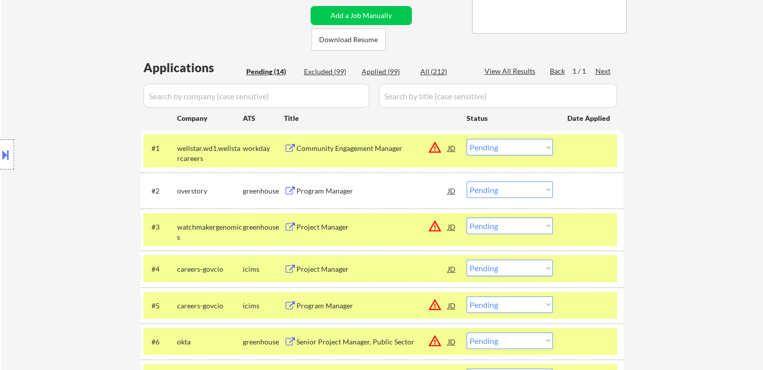
click at [67, 181] on div "Location Inclusions: [GEOGRAPHIC_DATA], [GEOGRAPHIC_DATA] [GEOGRAPHIC_DATA], [G…" at bounding box center [90, 155] width 180 height 186
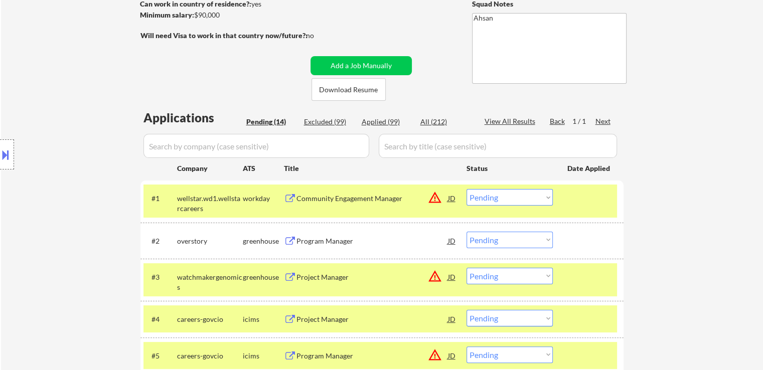
click at [93, 136] on div "Location Inclusions: [GEOGRAPHIC_DATA], [GEOGRAPHIC_DATA] [GEOGRAPHIC_DATA], [G…" at bounding box center [90, 155] width 180 height 186
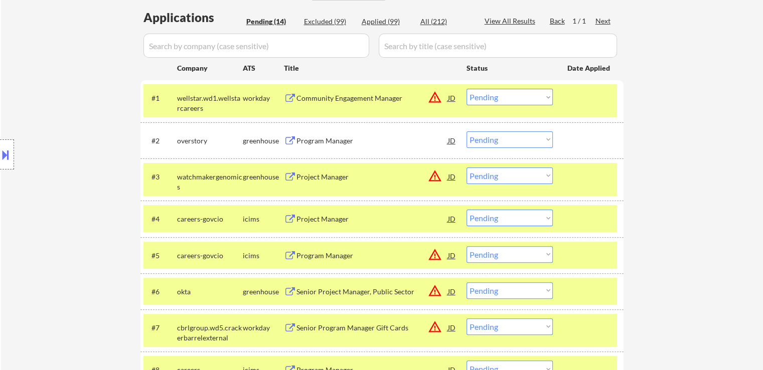
click at [87, 139] on div "Location Inclusions: [GEOGRAPHIC_DATA], [GEOGRAPHIC_DATA] [GEOGRAPHIC_DATA], [G…" at bounding box center [90, 155] width 180 height 186
click at [83, 141] on div "Location Inclusions: [GEOGRAPHIC_DATA], [GEOGRAPHIC_DATA] [GEOGRAPHIC_DATA], [G…" at bounding box center [90, 155] width 180 height 186
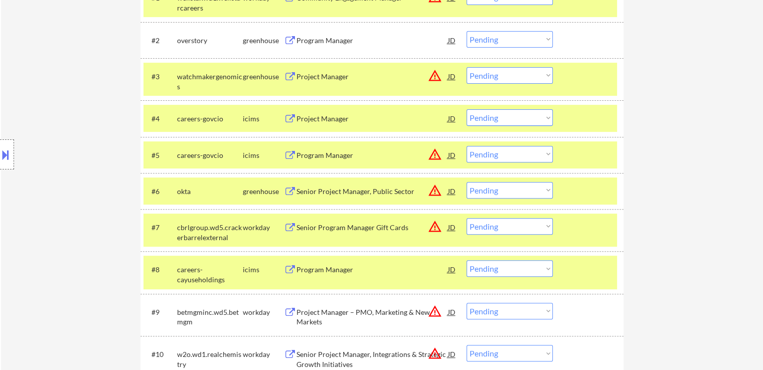
click at [79, 142] on div "Location Inclusions: [GEOGRAPHIC_DATA], [GEOGRAPHIC_DATA] [GEOGRAPHIC_DATA], [G…" at bounding box center [90, 155] width 180 height 186
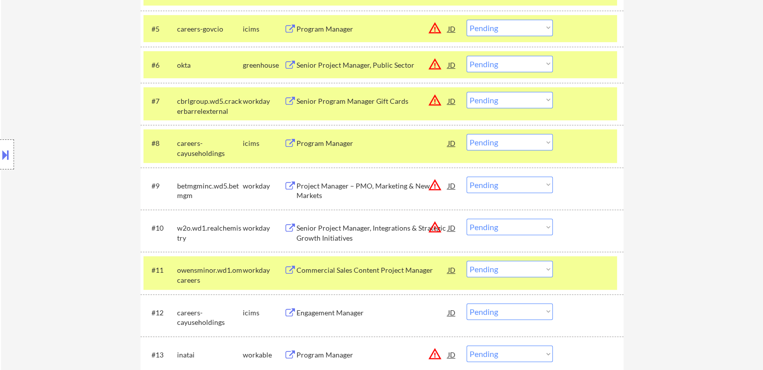
scroll to position [502, 0]
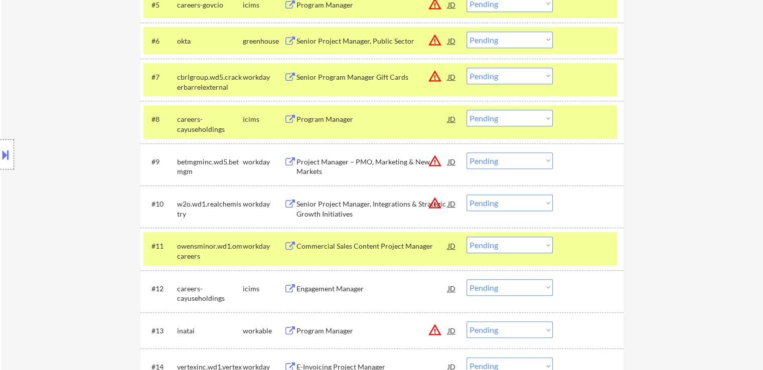
click at [78, 143] on div "Location Inclusions: [GEOGRAPHIC_DATA], [GEOGRAPHIC_DATA] [GEOGRAPHIC_DATA], [G…" at bounding box center [90, 155] width 180 height 186
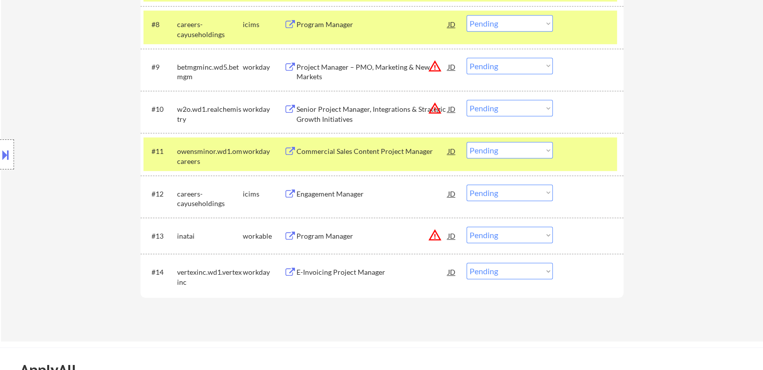
scroll to position [602, 0]
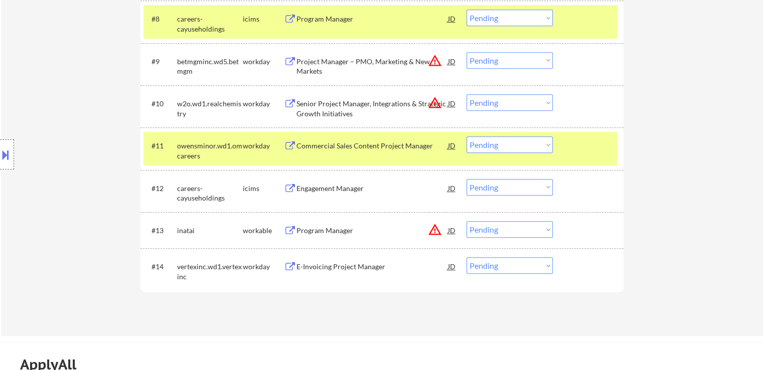
click at [82, 125] on div "Location Inclusions: [GEOGRAPHIC_DATA], [GEOGRAPHIC_DATA] [GEOGRAPHIC_DATA], [G…" at bounding box center [90, 155] width 180 height 186
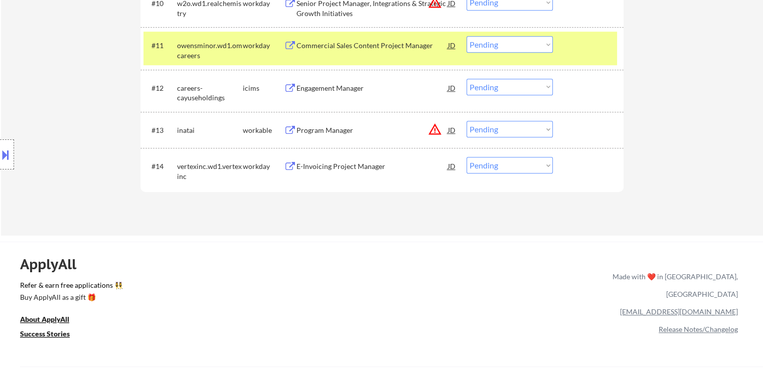
click at [78, 127] on div "Location Inclusions: [GEOGRAPHIC_DATA], [GEOGRAPHIC_DATA] [GEOGRAPHIC_DATA], [G…" at bounding box center [90, 155] width 180 height 186
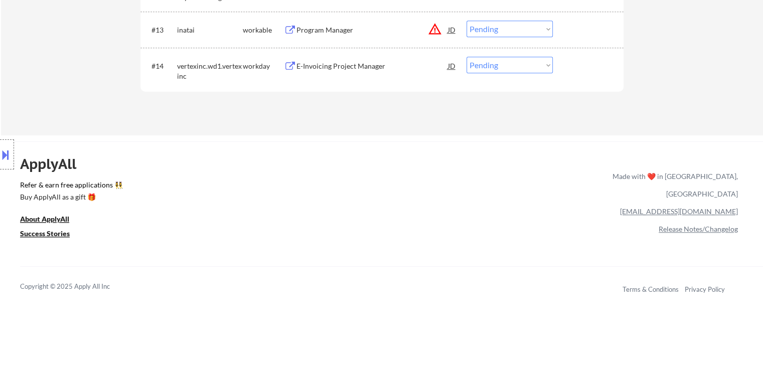
click at [71, 136] on div "Location Inclusions: [GEOGRAPHIC_DATA], [GEOGRAPHIC_DATA] [GEOGRAPHIC_DATA], [G…" at bounding box center [90, 155] width 180 height 186
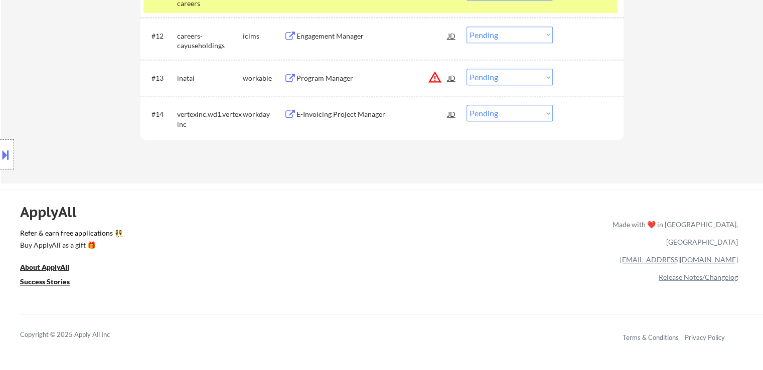
scroll to position [752, 0]
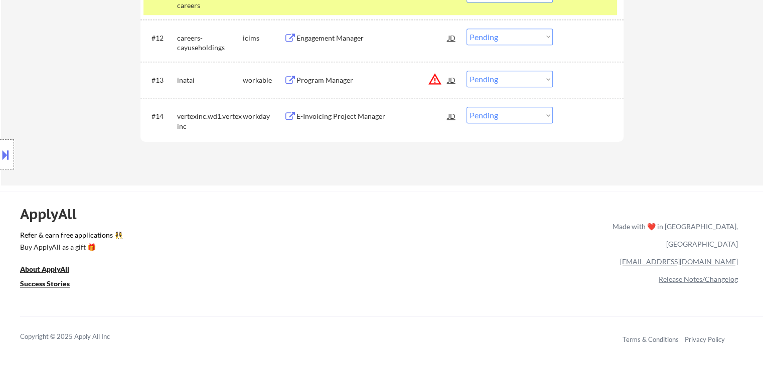
click at [70, 136] on div "Location Inclusions: [GEOGRAPHIC_DATA], [GEOGRAPHIC_DATA] [GEOGRAPHIC_DATA], [G…" at bounding box center [90, 155] width 180 height 186
click at [53, 149] on div "Location Inclusions: [GEOGRAPHIC_DATA], [GEOGRAPHIC_DATA] [GEOGRAPHIC_DATA], [G…" at bounding box center [90, 155] width 180 height 186
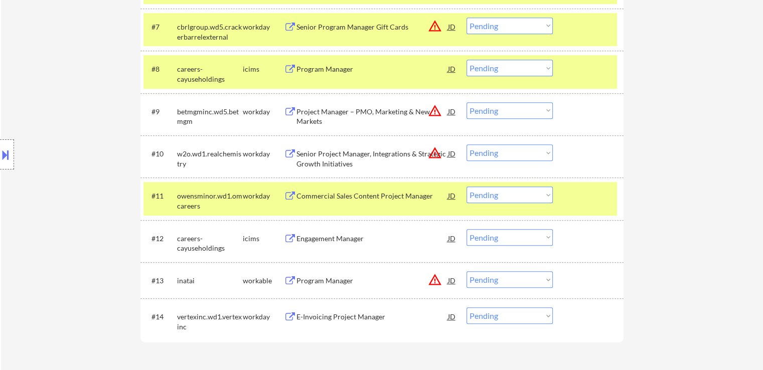
click at [53, 150] on div "Location Inclusions: [GEOGRAPHIC_DATA], [GEOGRAPHIC_DATA] [GEOGRAPHIC_DATA], [G…" at bounding box center [90, 155] width 180 height 186
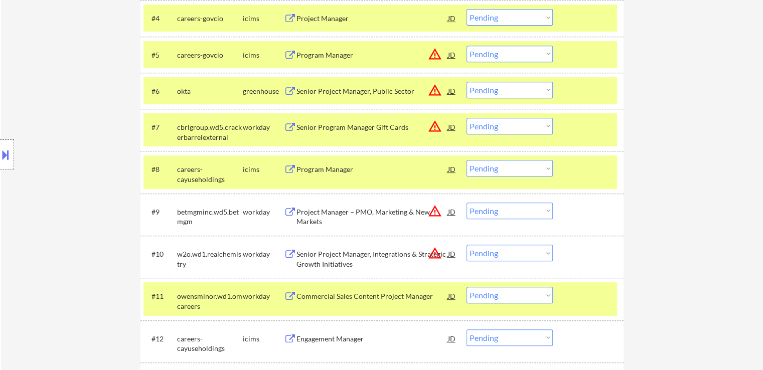
click at [54, 150] on div "Location Inclusions: [GEOGRAPHIC_DATA], [GEOGRAPHIC_DATA] [GEOGRAPHIC_DATA], [G…" at bounding box center [90, 155] width 180 height 186
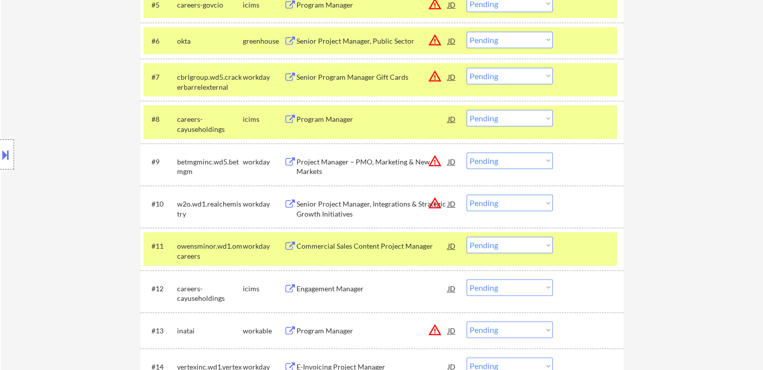
click at [58, 147] on div "Location Inclusions: [GEOGRAPHIC_DATA], [GEOGRAPHIC_DATA] [GEOGRAPHIC_DATA], [G…" at bounding box center [90, 155] width 180 height 186
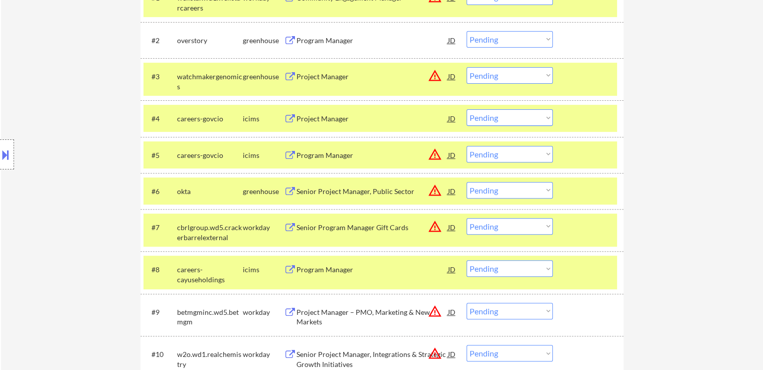
click at [58, 149] on div "Location Inclusions: [GEOGRAPHIC_DATA], [GEOGRAPHIC_DATA] [GEOGRAPHIC_DATA], [G…" at bounding box center [90, 155] width 180 height 186
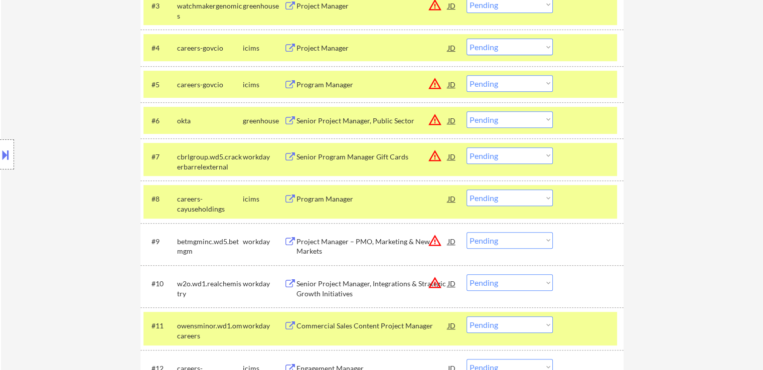
scroll to position [451, 0]
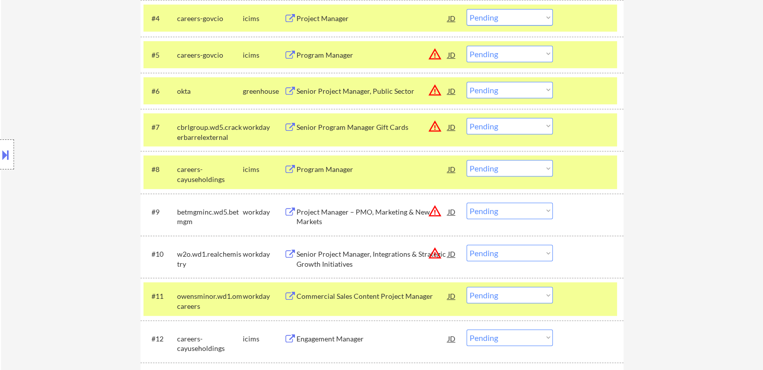
click at [55, 176] on div "Location Inclusions: [GEOGRAPHIC_DATA], [GEOGRAPHIC_DATA] [GEOGRAPHIC_DATA], [G…" at bounding box center [90, 155] width 180 height 186
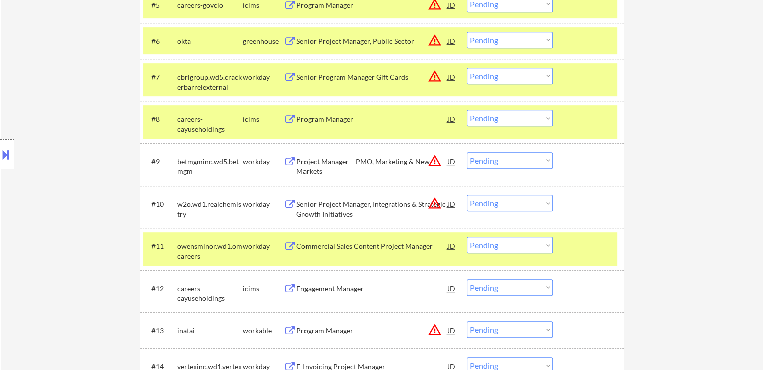
click at [56, 177] on div "Location Inclusions: [GEOGRAPHIC_DATA], [GEOGRAPHIC_DATA] [GEOGRAPHIC_DATA], [G…" at bounding box center [90, 155] width 180 height 186
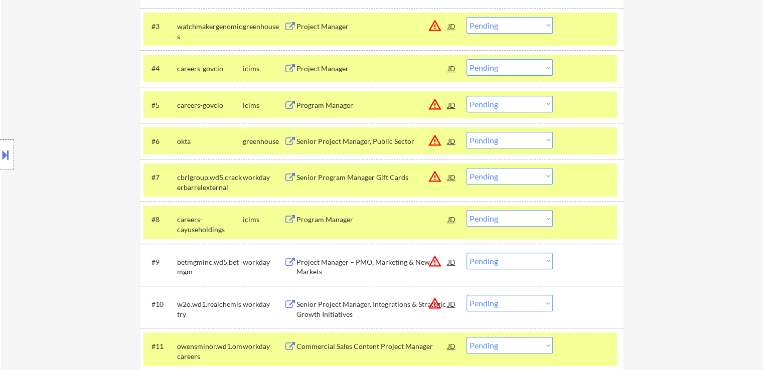
click at [55, 178] on div "Location Inclusions: [GEOGRAPHIC_DATA], [GEOGRAPHIC_DATA] [GEOGRAPHIC_DATA], [G…" at bounding box center [90, 155] width 180 height 186
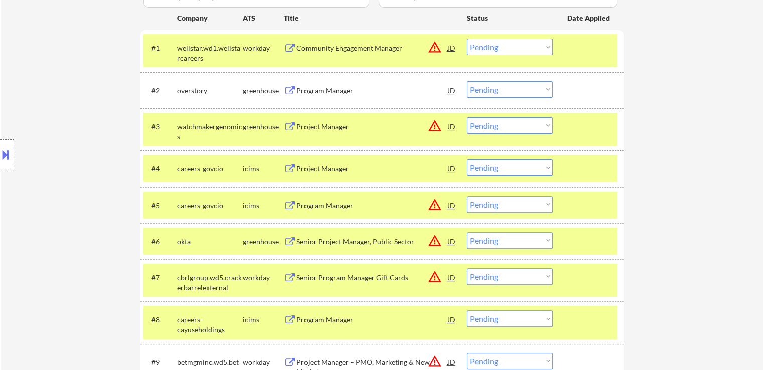
click at [55, 178] on div "Location Inclusions: [GEOGRAPHIC_DATA], [GEOGRAPHIC_DATA] [GEOGRAPHIC_DATA], [G…" at bounding box center [90, 155] width 180 height 186
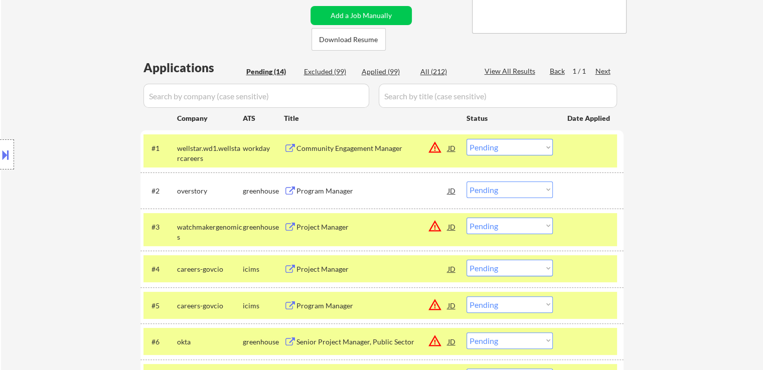
click at [56, 179] on div "Location Inclusions: [GEOGRAPHIC_DATA], [GEOGRAPHIC_DATA] [GEOGRAPHIC_DATA], [G…" at bounding box center [90, 155] width 180 height 186
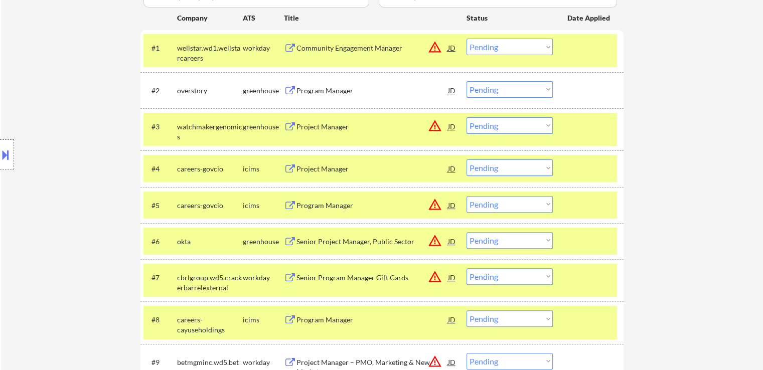
click at [54, 185] on div "Location Inclusions: [GEOGRAPHIC_DATA], [GEOGRAPHIC_DATA] [GEOGRAPHIC_DATA], [G…" at bounding box center [90, 155] width 180 height 186
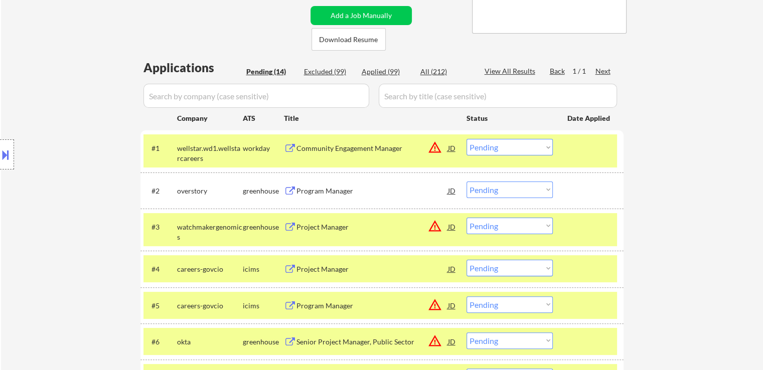
click at [53, 188] on div "Location Inclusions: [GEOGRAPHIC_DATA], [GEOGRAPHIC_DATA] [GEOGRAPHIC_DATA], [G…" at bounding box center [90, 155] width 180 height 186
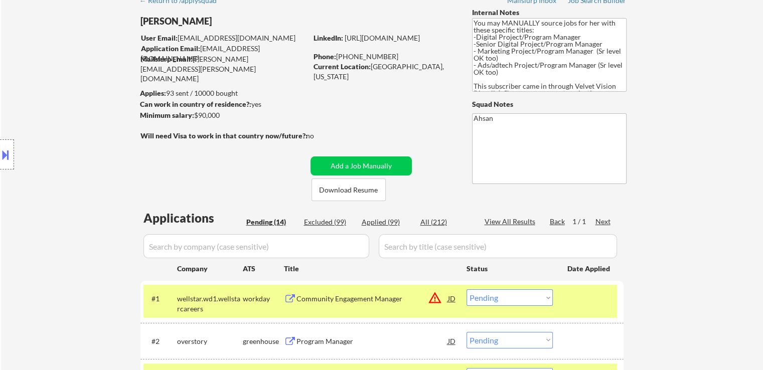
click at [53, 189] on div "Location Inclusions: [GEOGRAPHIC_DATA], [GEOGRAPHIC_DATA] [GEOGRAPHIC_DATA], [G…" at bounding box center [90, 155] width 180 height 186
click at [52, 190] on div "Location Inclusions: [GEOGRAPHIC_DATA], [GEOGRAPHIC_DATA] [GEOGRAPHIC_DATA], [G…" at bounding box center [90, 155] width 180 height 186
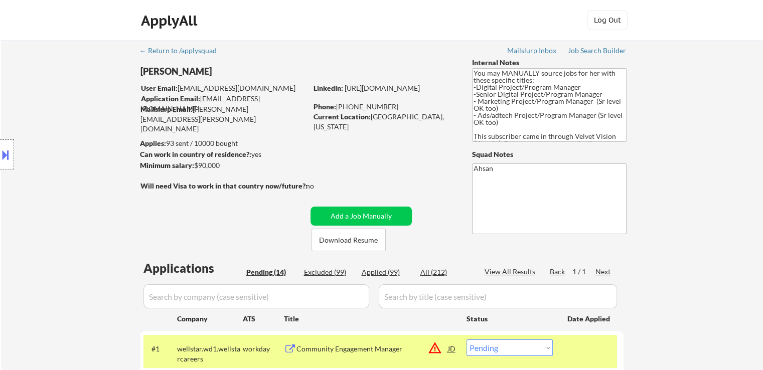
click at [50, 196] on div "Location Inclusions: [GEOGRAPHIC_DATA], [GEOGRAPHIC_DATA] [GEOGRAPHIC_DATA], [G…" at bounding box center [90, 155] width 180 height 186
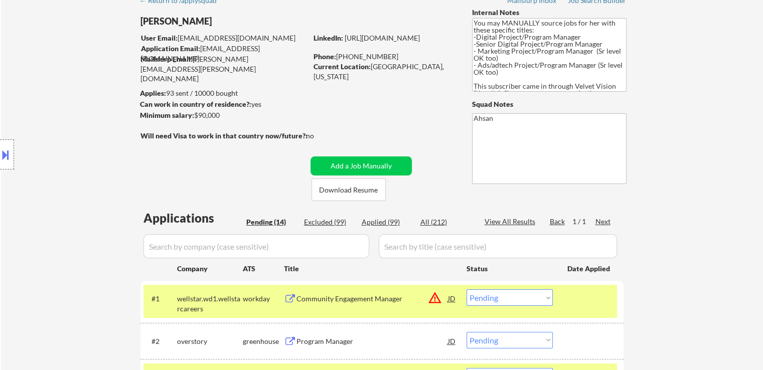
drag, startPoint x: 45, startPoint y: 207, endPoint x: 43, endPoint y: 213, distance: 6.3
click at [43, 213] on div "Location Inclusions: [GEOGRAPHIC_DATA], [GEOGRAPHIC_DATA] [GEOGRAPHIC_DATA], [G…" at bounding box center [90, 155] width 180 height 186
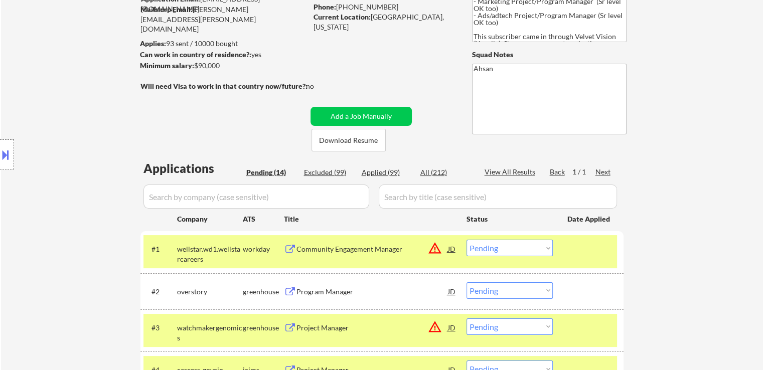
scroll to position [150, 0]
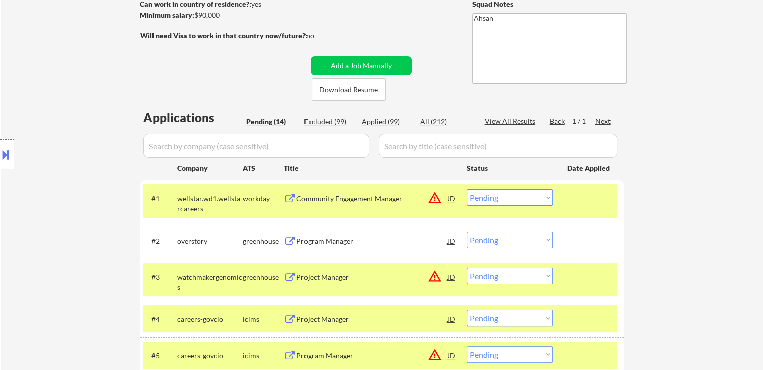
click at [44, 214] on div "Location Inclusions: [GEOGRAPHIC_DATA], [GEOGRAPHIC_DATA] [GEOGRAPHIC_DATA], [G…" at bounding box center [90, 155] width 180 height 186
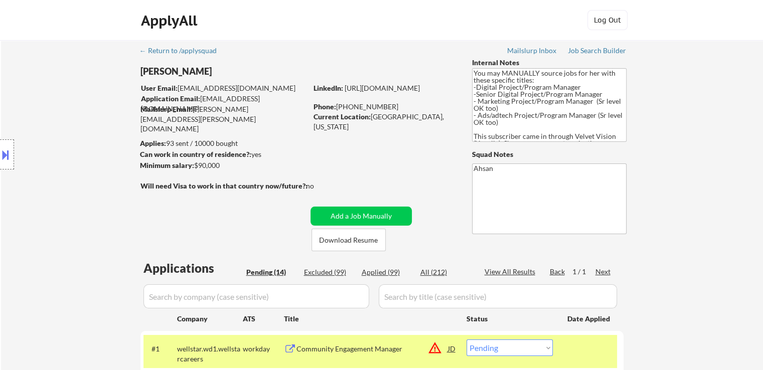
click at [45, 214] on div "Location Inclusions: [GEOGRAPHIC_DATA], [GEOGRAPHIC_DATA] [GEOGRAPHIC_DATA], [G…" at bounding box center [90, 155] width 180 height 186
click at [44, 210] on div "Location Inclusions: [GEOGRAPHIC_DATA], [GEOGRAPHIC_DATA] [GEOGRAPHIC_DATA], [G…" at bounding box center [90, 155] width 180 height 186
click at [47, 209] on div "Location Inclusions: [GEOGRAPHIC_DATA], [GEOGRAPHIC_DATA] [GEOGRAPHIC_DATA], [G…" at bounding box center [90, 155] width 180 height 186
click at [44, 219] on div "Location Inclusions: [GEOGRAPHIC_DATA], [GEOGRAPHIC_DATA] [GEOGRAPHIC_DATA], [G…" at bounding box center [90, 155] width 180 height 186
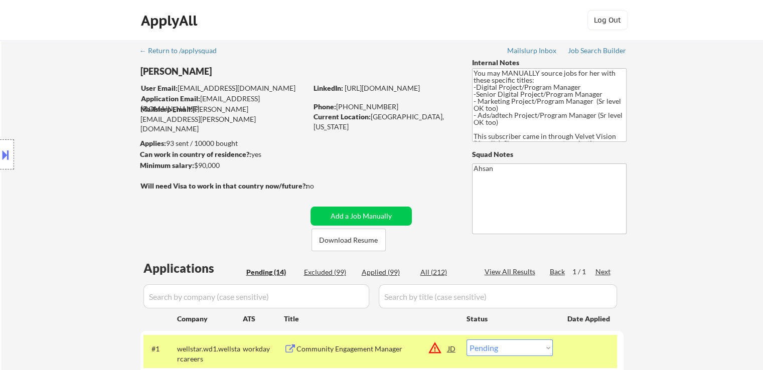
click at [44, 218] on div "Location Inclusions: [GEOGRAPHIC_DATA], [GEOGRAPHIC_DATA] [GEOGRAPHIC_DATA], [G…" at bounding box center [90, 155] width 180 height 186
click at [45, 218] on div "Location Inclusions: [GEOGRAPHIC_DATA], [GEOGRAPHIC_DATA] [GEOGRAPHIC_DATA], [G…" at bounding box center [90, 155] width 180 height 186
click at [46, 218] on div "Location Inclusions: [GEOGRAPHIC_DATA], [GEOGRAPHIC_DATA] [GEOGRAPHIC_DATA], [G…" at bounding box center [90, 155] width 180 height 186
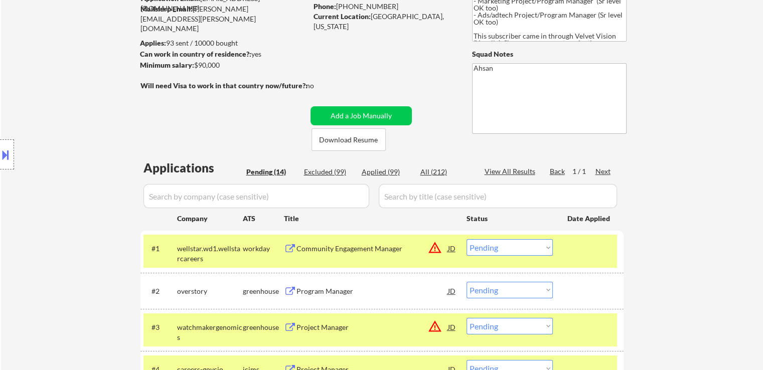
click at [47, 219] on div "Location Inclusions: [GEOGRAPHIC_DATA], [GEOGRAPHIC_DATA] [GEOGRAPHIC_DATA], [G…" at bounding box center [90, 155] width 180 height 186
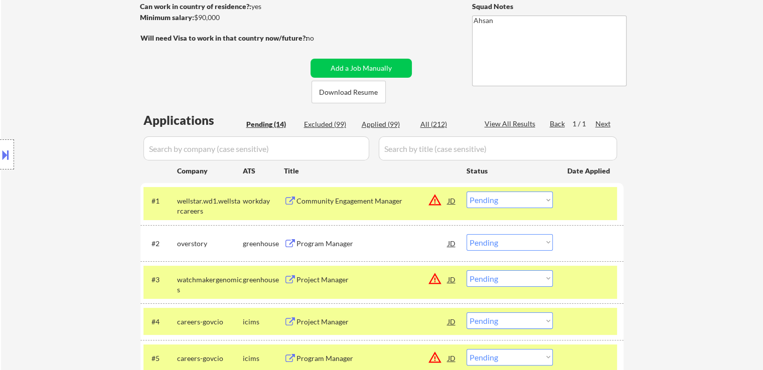
scroll to position [201, 0]
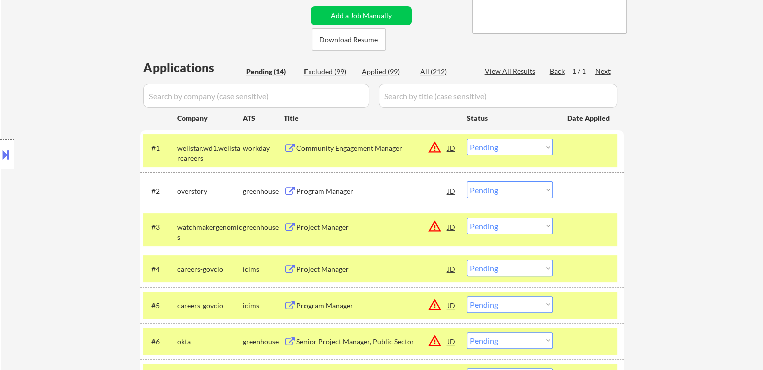
click at [46, 223] on div "Location Inclusions: [GEOGRAPHIC_DATA], [GEOGRAPHIC_DATA] [GEOGRAPHIC_DATA], [G…" at bounding box center [90, 155] width 180 height 186
click at [43, 230] on div "Location Inclusions: [GEOGRAPHIC_DATA], [GEOGRAPHIC_DATA] [GEOGRAPHIC_DATA], [G…" at bounding box center [90, 155] width 180 height 186
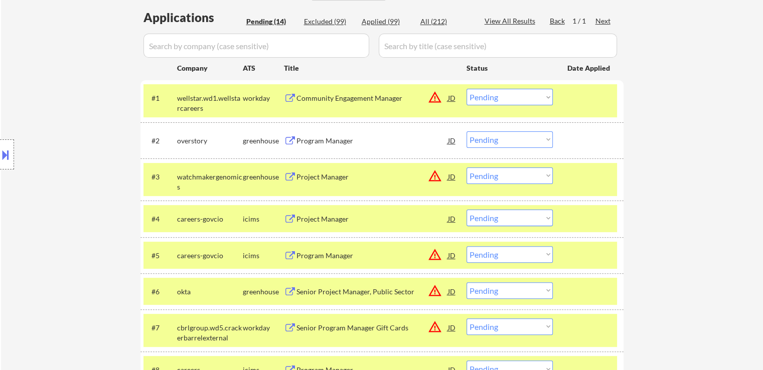
click at [44, 228] on div "Location Inclusions: [GEOGRAPHIC_DATA], [GEOGRAPHIC_DATA] [GEOGRAPHIC_DATA], [G…" at bounding box center [90, 155] width 180 height 186
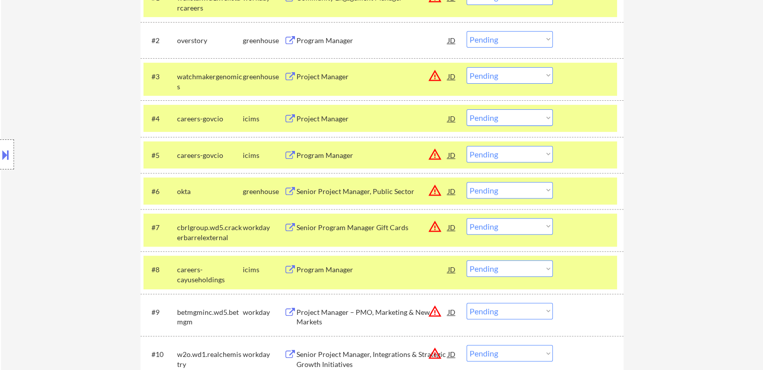
click at [45, 223] on div "Location Inclusions: [GEOGRAPHIC_DATA], [GEOGRAPHIC_DATA] [GEOGRAPHIC_DATA], [G…" at bounding box center [90, 155] width 180 height 186
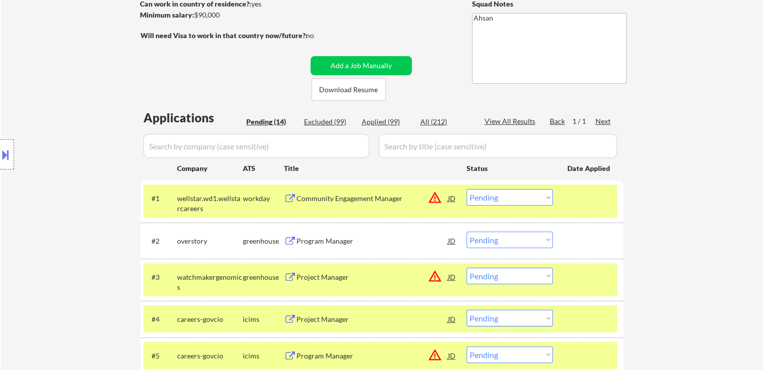
click at [48, 221] on div "Location Inclusions: [GEOGRAPHIC_DATA], [GEOGRAPHIC_DATA] [GEOGRAPHIC_DATA], [G…" at bounding box center [90, 155] width 180 height 186
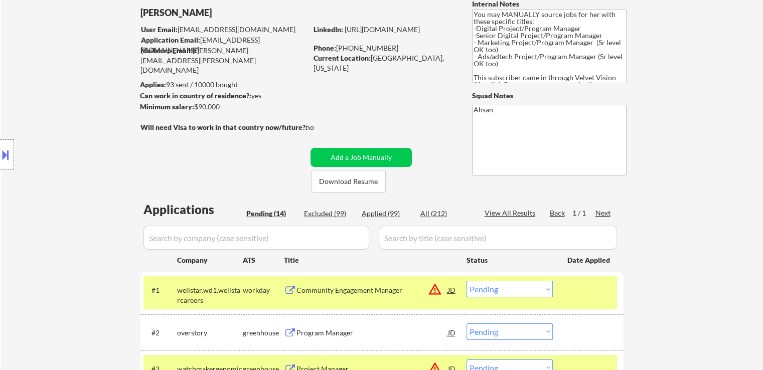
scroll to position [0, 0]
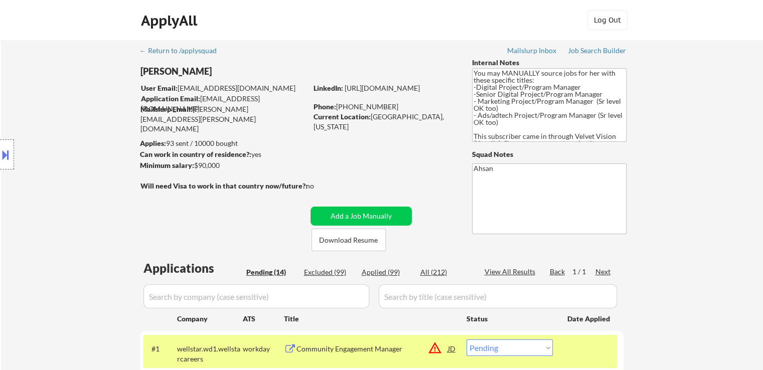
click at [48, 221] on div "Location Inclusions: [GEOGRAPHIC_DATA], [GEOGRAPHIC_DATA] [GEOGRAPHIC_DATA], [G…" at bounding box center [90, 155] width 180 height 186
click at [47, 221] on div "Location Inclusions: [GEOGRAPHIC_DATA], [GEOGRAPHIC_DATA] [GEOGRAPHIC_DATA], [G…" at bounding box center [90, 155] width 180 height 186
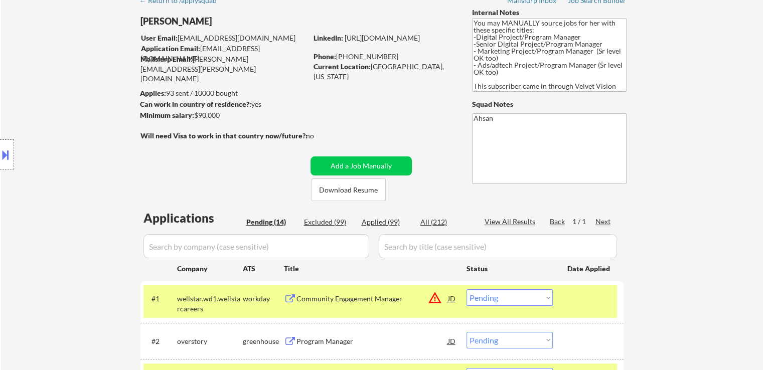
click at [47, 222] on div "Location Inclusions: [GEOGRAPHIC_DATA], [GEOGRAPHIC_DATA] [GEOGRAPHIC_DATA], [G…" at bounding box center [90, 155] width 180 height 186
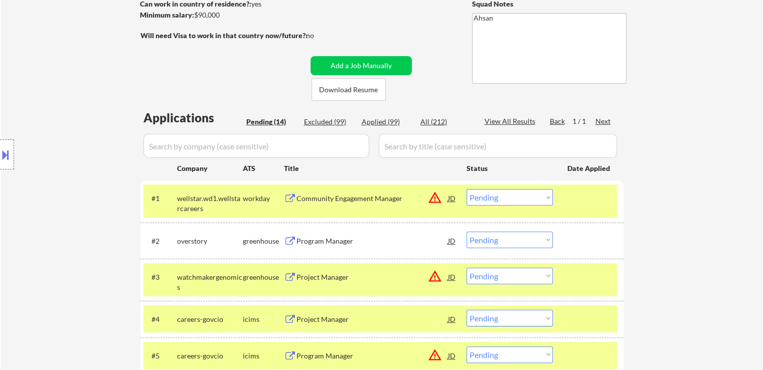
click at [48, 224] on div "Location Inclusions: [GEOGRAPHIC_DATA], [GEOGRAPHIC_DATA] [GEOGRAPHIC_DATA], [G…" at bounding box center [90, 155] width 180 height 186
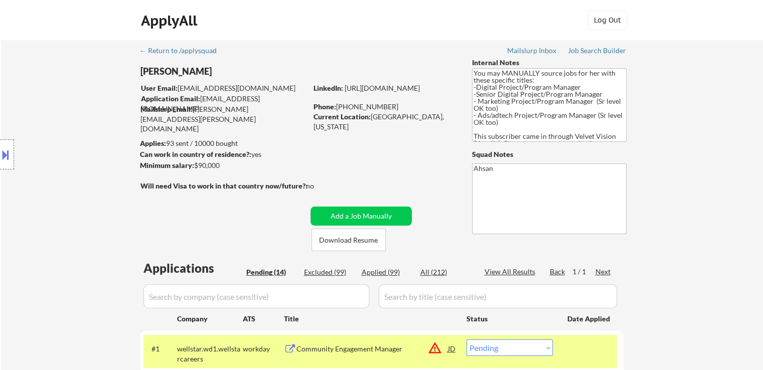
click at [43, 225] on div "Location Inclusions: [GEOGRAPHIC_DATA], [GEOGRAPHIC_DATA] [GEOGRAPHIC_DATA], [G…" at bounding box center [90, 155] width 180 height 186
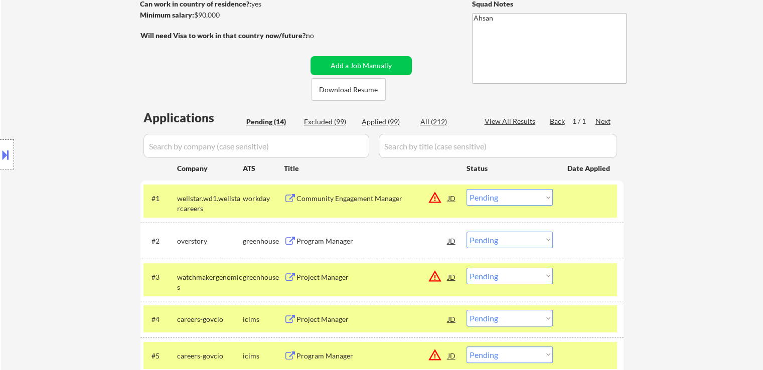
click at [44, 220] on div "Location Inclusions: [GEOGRAPHIC_DATA], [GEOGRAPHIC_DATA] [GEOGRAPHIC_DATA], [G…" at bounding box center [90, 155] width 180 height 186
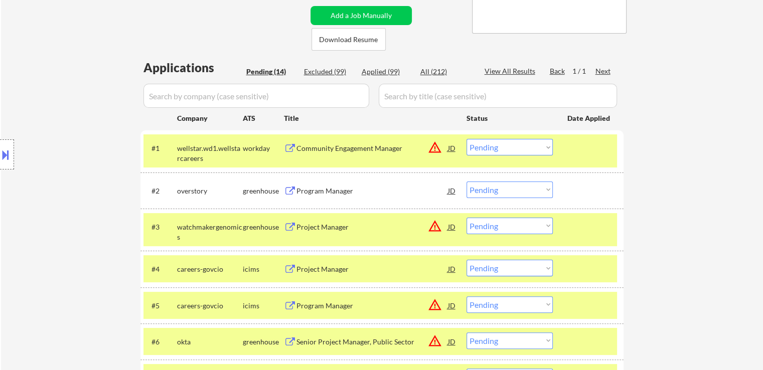
click at [44, 219] on div "Location Inclusions: [GEOGRAPHIC_DATA], [GEOGRAPHIC_DATA] [GEOGRAPHIC_DATA], [G…" at bounding box center [90, 155] width 180 height 186
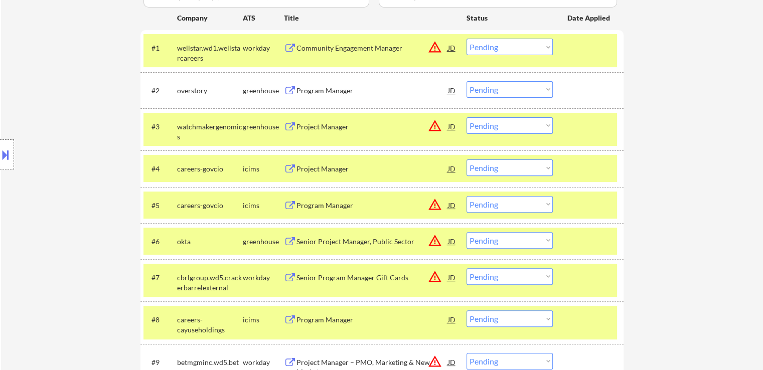
click at [44, 223] on div "Location Inclusions: [GEOGRAPHIC_DATA], [GEOGRAPHIC_DATA] [GEOGRAPHIC_DATA], [G…" at bounding box center [90, 155] width 180 height 186
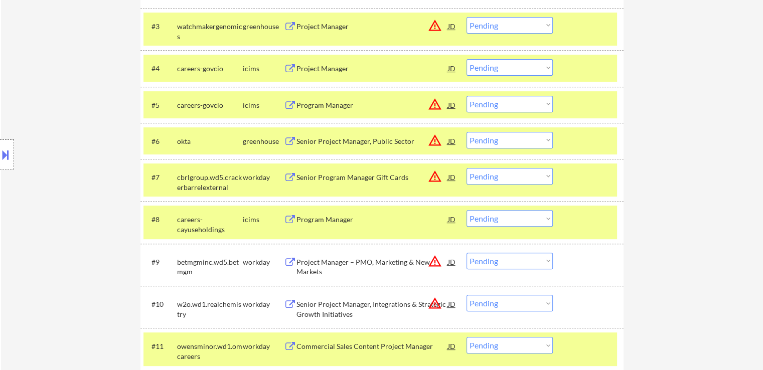
click at [44, 223] on div "Location Inclusions: [GEOGRAPHIC_DATA], [GEOGRAPHIC_DATA] [GEOGRAPHIC_DATA], [G…" at bounding box center [90, 155] width 180 height 186
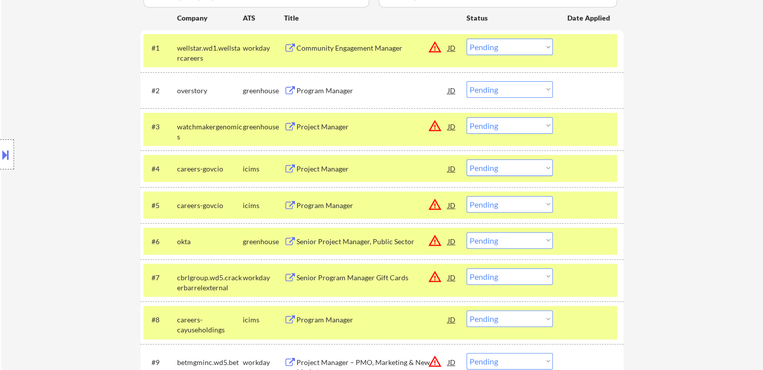
click at [44, 223] on div "Location Inclusions: [GEOGRAPHIC_DATA], [GEOGRAPHIC_DATA] [GEOGRAPHIC_DATA], [G…" at bounding box center [90, 155] width 180 height 186
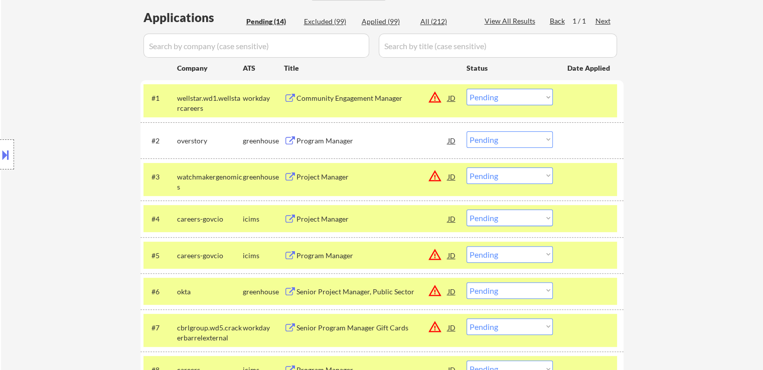
click at [44, 224] on div "Location Inclusions: [GEOGRAPHIC_DATA], [GEOGRAPHIC_DATA] [GEOGRAPHIC_DATA], [G…" at bounding box center [90, 155] width 180 height 186
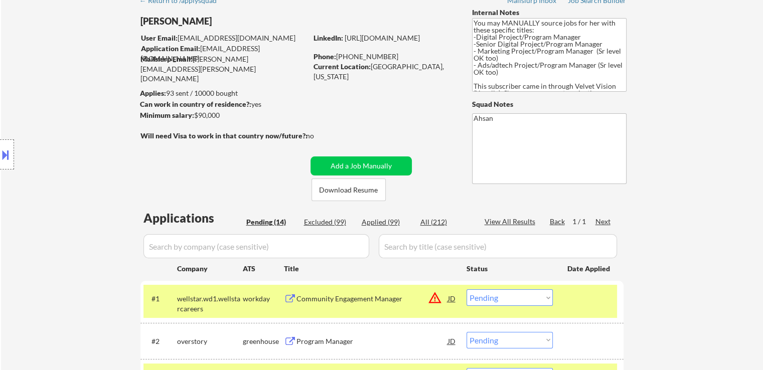
click at [49, 216] on div "Location Inclusions: [GEOGRAPHIC_DATA], [GEOGRAPHIC_DATA] [GEOGRAPHIC_DATA], [G…" at bounding box center [90, 155] width 180 height 186
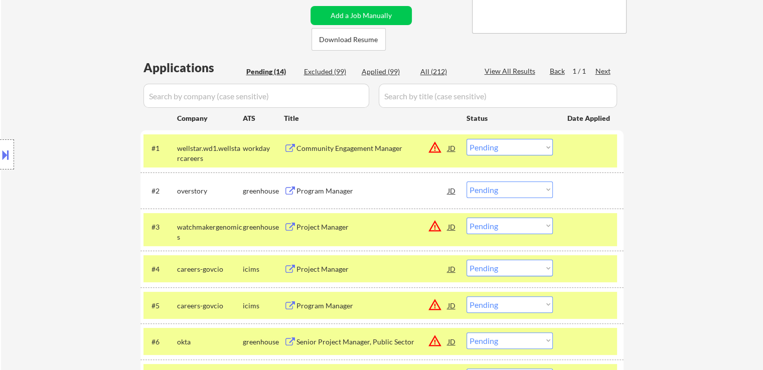
click at [49, 220] on div "Location Inclusions: [GEOGRAPHIC_DATA], [GEOGRAPHIC_DATA] [GEOGRAPHIC_DATA], [G…" at bounding box center [90, 155] width 180 height 186
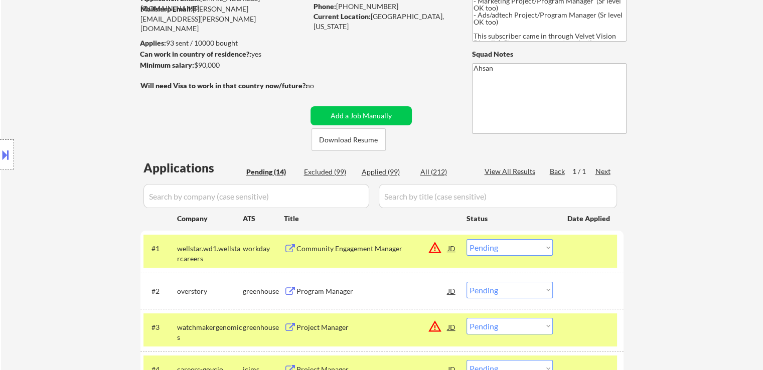
click at [49, 220] on div "Location Inclusions: [GEOGRAPHIC_DATA], [GEOGRAPHIC_DATA] [GEOGRAPHIC_DATA], [G…" at bounding box center [90, 155] width 180 height 186
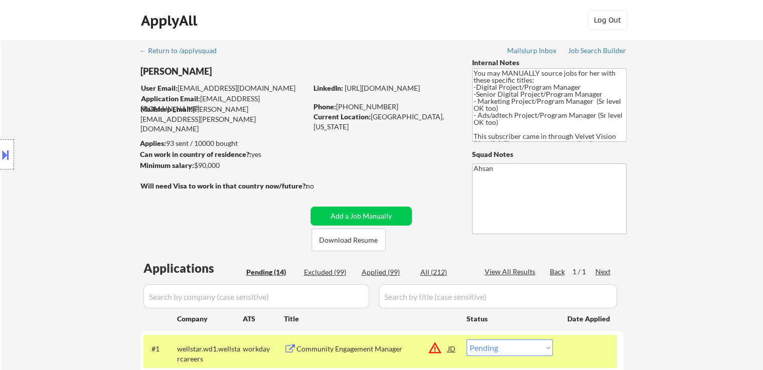
click at [51, 219] on div "Location Inclusions: [GEOGRAPHIC_DATA], [GEOGRAPHIC_DATA] [GEOGRAPHIC_DATA], [G…" at bounding box center [90, 155] width 180 height 186
click at [52, 219] on div "Location Inclusions: [GEOGRAPHIC_DATA], [GEOGRAPHIC_DATA] [GEOGRAPHIC_DATA], [G…" at bounding box center [90, 155] width 180 height 186
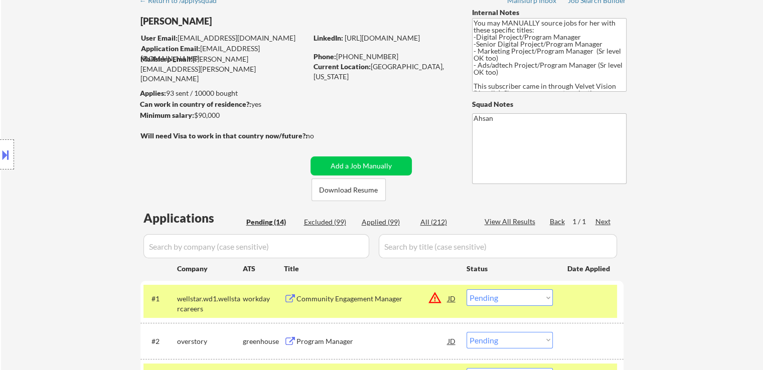
click at [52, 217] on div "Location Inclusions: [GEOGRAPHIC_DATA], [GEOGRAPHIC_DATA] [GEOGRAPHIC_DATA], [G…" at bounding box center [90, 155] width 180 height 186
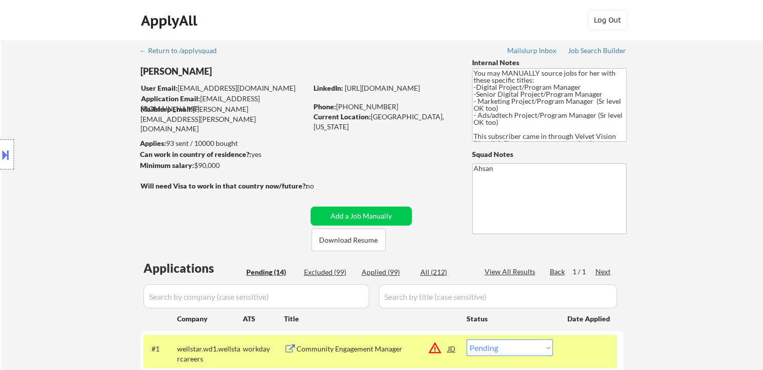
click at [51, 216] on div "Location Inclusions: [GEOGRAPHIC_DATA], [GEOGRAPHIC_DATA] [GEOGRAPHIC_DATA], [G…" at bounding box center [90, 155] width 180 height 186
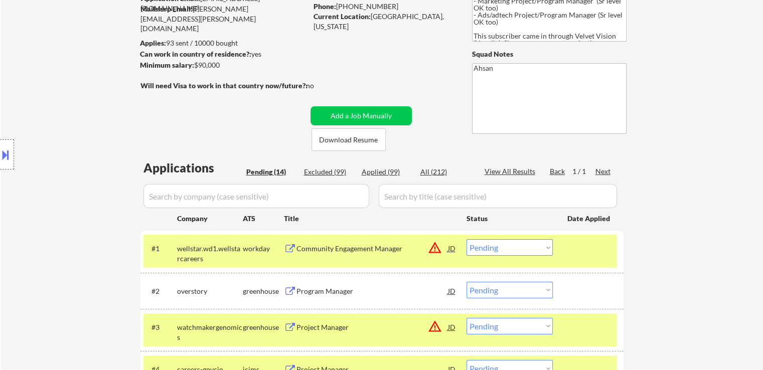
click at [51, 215] on div "Location Inclusions: [GEOGRAPHIC_DATA], [GEOGRAPHIC_DATA] [GEOGRAPHIC_DATA], [G…" at bounding box center [90, 155] width 180 height 186
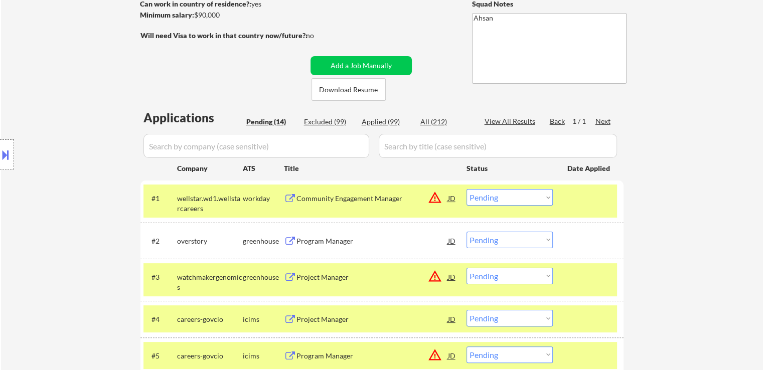
click at [51, 217] on div "Location Inclusions: [GEOGRAPHIC_DATA], [GEOGRAPHIC_DATA] [GEOGRAPHIC_DATA], [G…" at bounding box center [90, 155] width 180 height 186
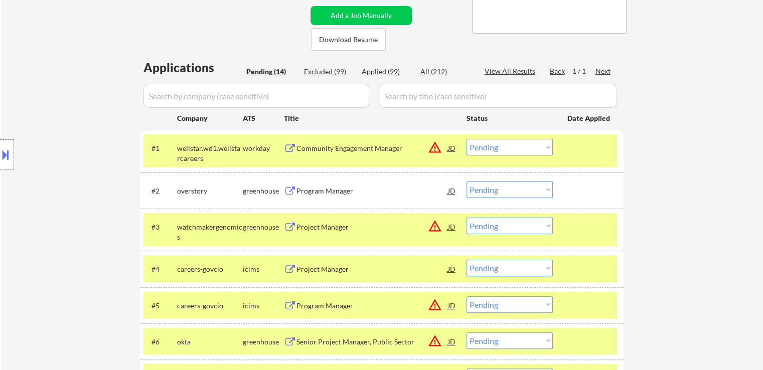
click at [51, 217] on div "Location Inclusions: [GEOGRAPHIC_DATA], [GEOGRAPHIC_DATA] [GEOGRAPHIC_DATA], [G…" at bounding box center [90, 155] width 180 height 186
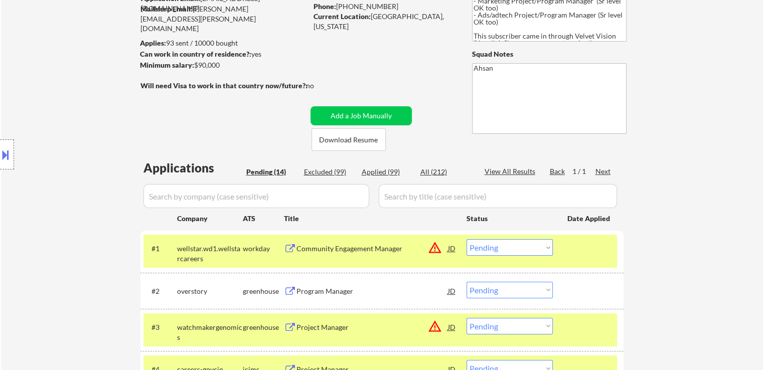
click at [50, 216] on div "Location Inclusions: [GEOGRAPHIC_DATA], [GEOGRAPHIC_DATA] [GEOGRAPHIC_DATA], [G…" at bounding box center [90, 155] width 180 height 186
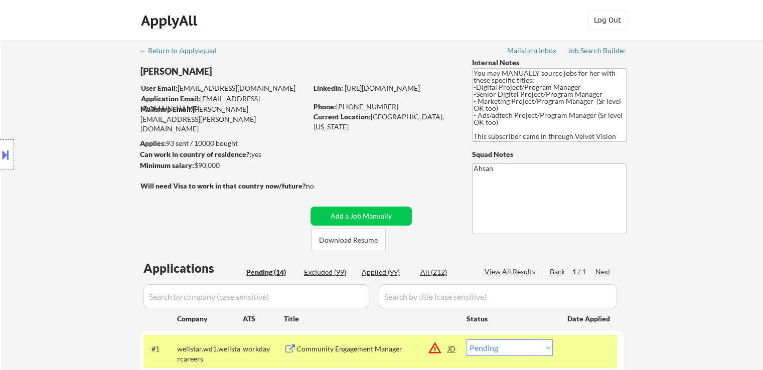
click at [44, 218] on div "Location Inclusions: [GEOGRAPHIC_DATA], [GEOGRAPHIC_DATA] [GEOGRAPHIC_DATA], [G…" at bounding box center [90, 155] width 180 height 186
click at [45, 221] on div "Location Inclusions: [GEOGRAPHIC_DATA], [GEOGRAPHIC_DATA] [GEOGRAPHIC_DATA], [G…" at bounding box center [90, 155] width 180 height 186
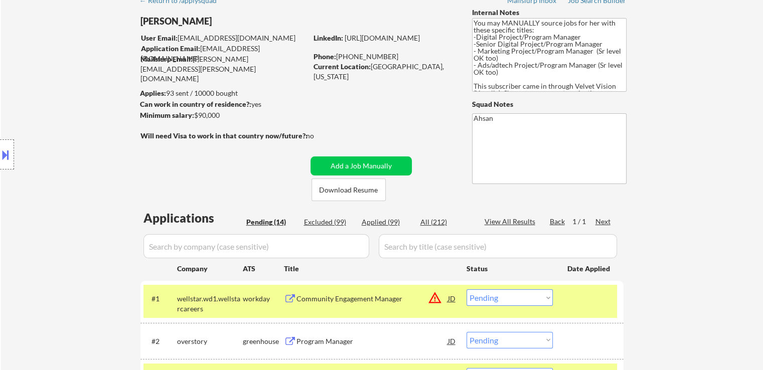
click at [48, 220] on div "Location Inclusions: [GEOGRAPHIC_DATA], [GEOGRAPHIC_DATA] [GEOGRAPHIC_DATA], [G…" at bounding box center [90, 155] width 180 height 186
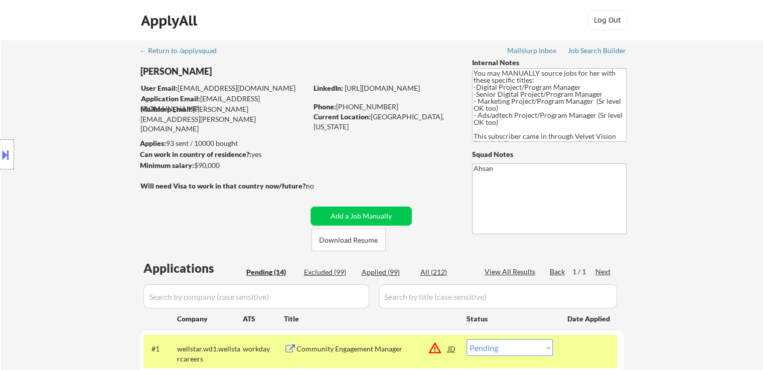
click at [51, 215] on div "Location Inclusions: [GEOGRAPHIC_DATA], [GEOGRAPHIC_DATA] [GEOGRAPHIC_DATA], [G…" at bounding box center [90, 155] width 180 height 186
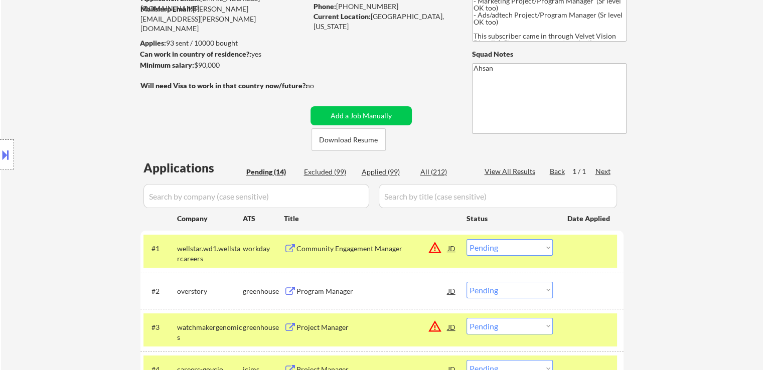
click at [52, 215] on div "Location Inclusions: [GEOGRAPHIC_DATA], [GEOGRAPHIC_DATA] [GEOGRAPHIC_DATA], [G…" at bounding box center [90, 155] width 180 height 186
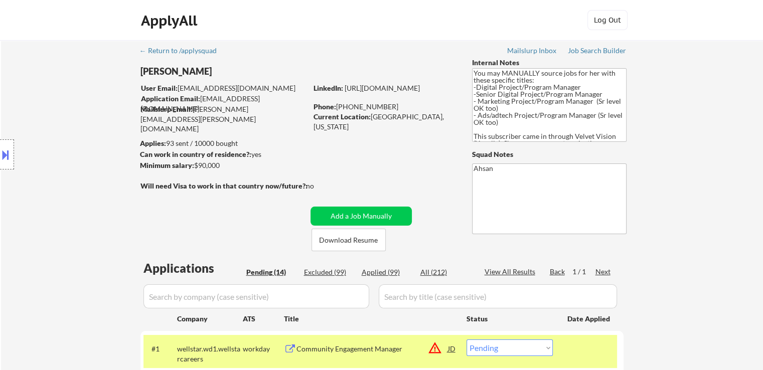
click at [54, 215] on div "Location Inclusions: [GEOGRAPHIC_DATA], [GEOGRAPHIC_DATA] [GEOGRAPHIC_DATA], [G…" at bounding box center [90, 155] width 180 height 186
click at [56, 210] on div "Location Inclusions: [GEOGRAPHIC_DATA], [GEOGRAPHIC_DATA] [GEOGRAPHIC_DATA], [G…" at bounding box center [90, 155] width 180 height 186
click at [66, 197] on div "Location Inclusions: [GEOGRAPHIC_DATA], [GEOGRAPHIC_DATA] [GEOGRAPHIC_DATA], [G…" at bounding box center [90, 155] width 180 height 186
click at [72, 192] on div "Location Inclusions: [GEOGRAPHIC_DATA], [GEOGRAPHIC_DATA] [GEOGRAPHIC_DATA], [G…" at bounding box center [90, 155] width 180 height 186
drag, startPoint x: 74, startPoint y: 196, endPoint x: 83, endPoint y: 202, distance: 10.6
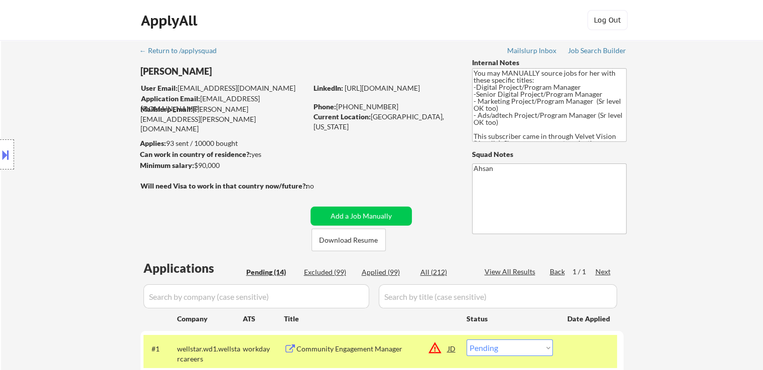
click at [78, 201] on div "Location Inclusions: [GEOGRAPHIC_DATA], [GEOGRAPHIC_DATA] [GEOGRAPHIC_DATA], [G…" at bounding box center [90, 155] width 180 height 186
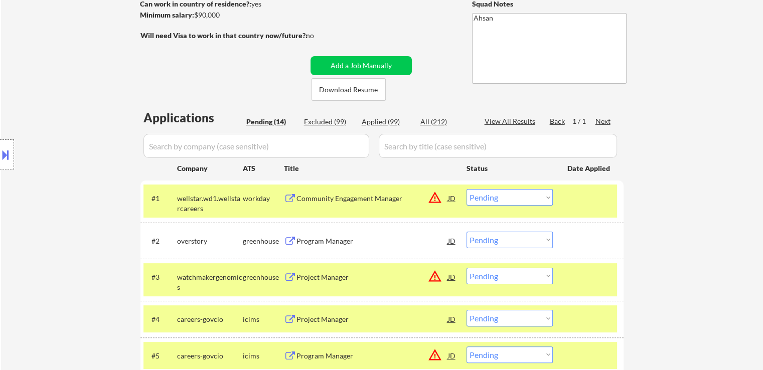
click at [80, 216] on div "Location Inclusions: [GEOGRAPHIC_DATA], [GEOGRAPHIC_DATA] [GEOGRAPHIC_DATA], [G…" at bounding box center [90, 155] width 180 height 186
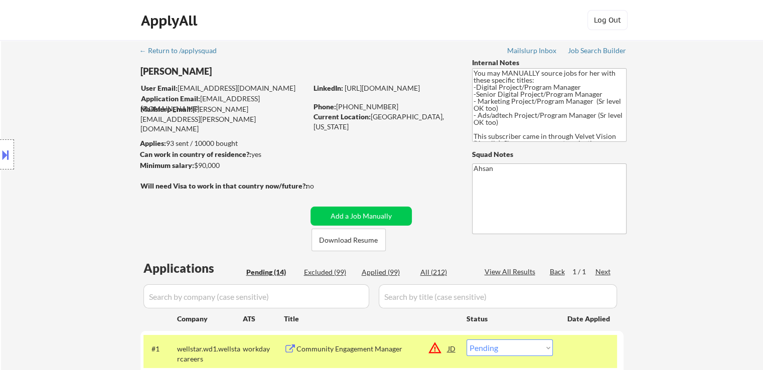
click at [80, 217] on div "Location Inclusions: [GEOGRAPHIC_DATA], [GEOGRAPHIC_DATA] [GEOGRAPHIC_DATA], [G…" at bounding box center [90, 155] width 180 height 186
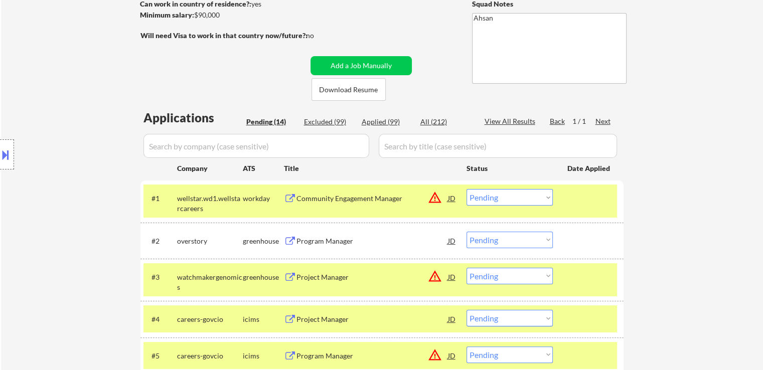
click at [77, 218] on div "Location Inclusions: [GEOGRAPHIC_DATA], [GEOGRAPHIC_DATA] [GEOGRAPHIC_DATA], [G…" at bounding box center [90, 155] width 180 height 186
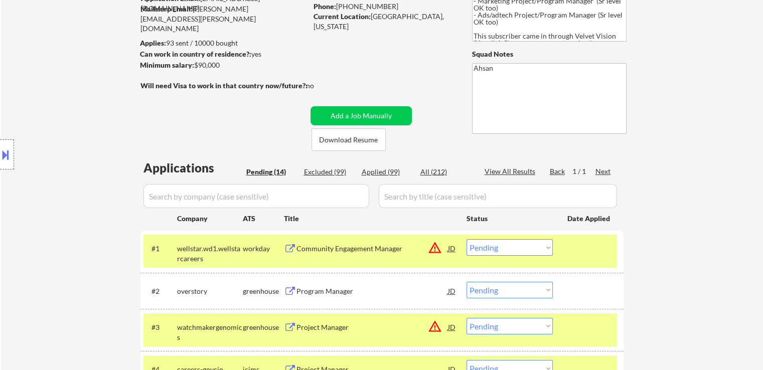
click at [76, 217] on div "Location Inclusions: [GEOGRAPHIC_DATA], [GEOGRAPHIC_DATA] [GEOGRAPHIC_DATA], [G…" at bounding box center [90, 155] width 180 height 186
click at [75, 217] on div "Location Inclusions: [GEOGRAPHIC_DATA], [GEOGRAPHIC_DATA] [GEOGRAPHIC_DATA], [G…" at bounding box center [90, 155] width 180 height 186
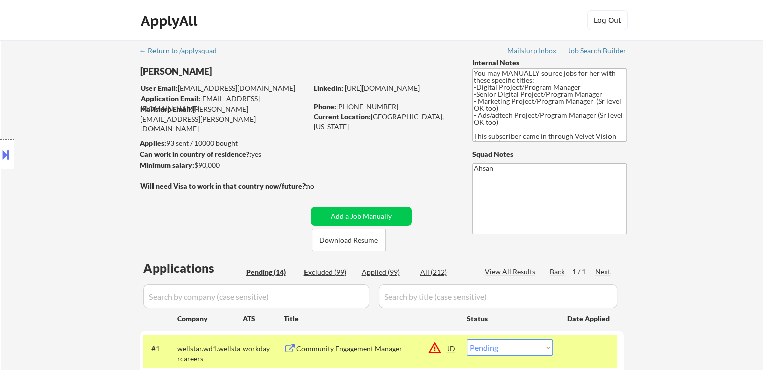
click at [91, 175] on div "Location Inclusions: [GEOGRAPHIC_DATA], [GEOGRAPHIC_DATA] [GEOGRAPHIC_DATA], [G…" at bounding box center [90, 155] width 180 height 186
click at [90, 177] on div "Location Inclusions: [GEOGRAPHIC_DATA], [GEOGRAPHIC_DATA] [GEOGRAPHIC_DATA], [G…" at bounding box center [90, 155] width 180 height 186
click at [88, 179] on div "Location Inclusions: [GEOGRAPHIC_DATA], [GEOGRAPHIC_DATA] [GEOGRAPHIC_DATA], [G…" at bounding box center [90, 155] width 180 height 186
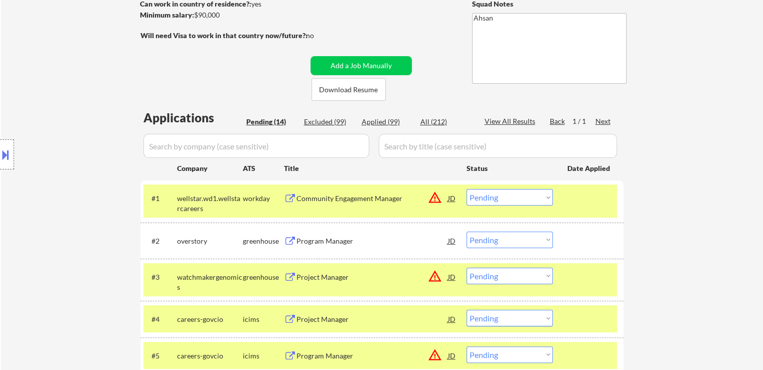
click at [86, 184] on div "Location Inclusions: [GEOGRAPHIC_DATA], [GEOGRAPHIC_DATA] [GEOGRAPHIC_DATA], [G…" at bounding box center [90, 155] width 180 height 186
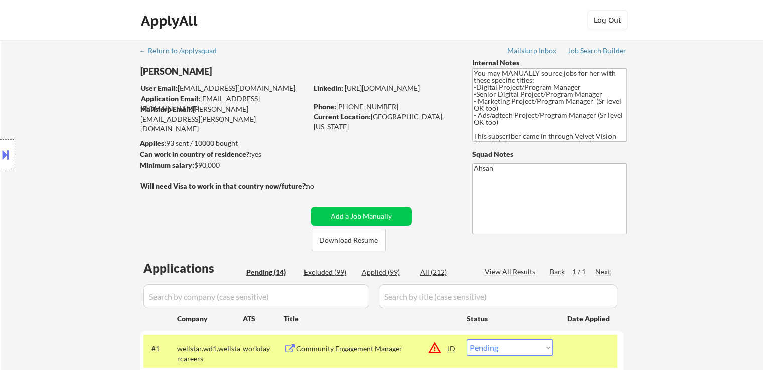
click at [86, 184] on div "Location Inclusions: [GEOGRAPHIC_DATA], [GEOGRAPHIC_DATA] [GEOGRAPHIC_DATA], [G…" at bounding box center [90, 155] width 180 height 186
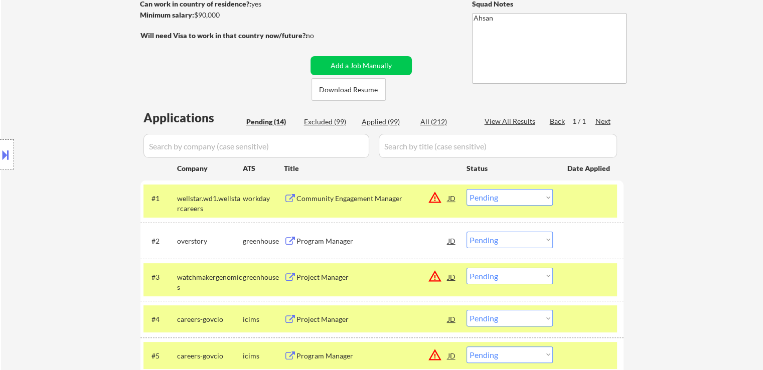
click at [60, 219] on div "Location Inclusions: [GEOGRAPHIC_DATA], [GEOGRAPHIC_DATA] [GEOGRAPHIC_DATA], [G…" at bounding box center [90, 155] width 180 height 186
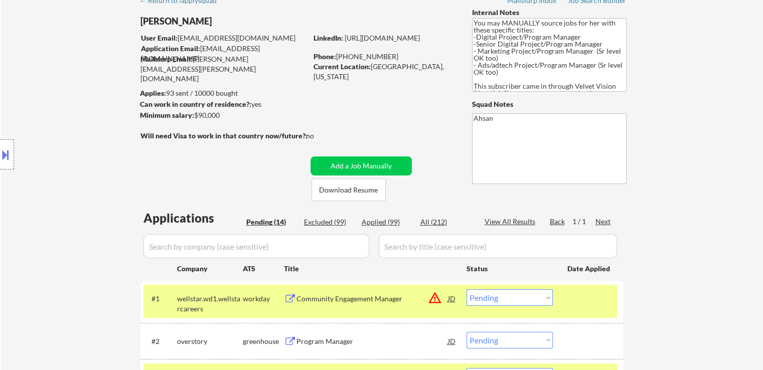
drag, startPoint x: 64, startPoint y: 221, endPoint x: 66, endPoint y: 215, distance: 6.2
click at [64, 221] on div "Location Inclusions: [GEOGRAPHIC_DATA], [GEOGRAPHIC_DATA] [GEOGRAPHIC_DATA], [G…" at bounding box center [90, 155] width 180 height 186
click at [66, 215] on div "Location Inclusions: [GEOGRAPHIC_DATA], [GEOGRAPHIC_DATA] [GEOGRAPHIC_DATA], [G…" at bounding box center [90, 155] width 180 height 186
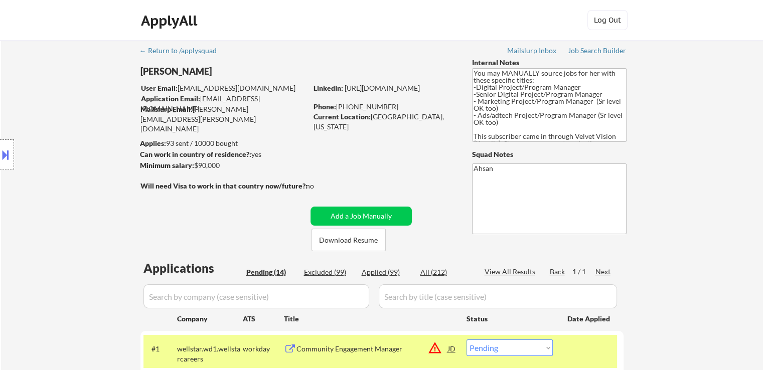
click at [66, 215] on div "Location Inclusions: [GEOGRAPHIC_DATA], [GEOGRAPHIC_DATA] [GEOGRAPHIC_DATA], [G…" at bounding box center [90, 155] width 180 height 186
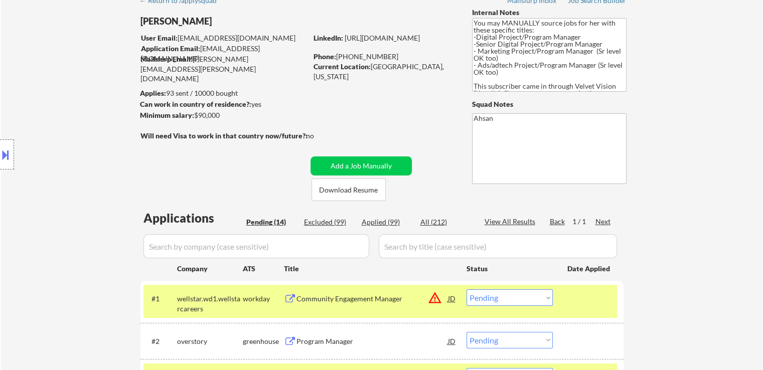
click at [65, 217] on div "Location Inclusions: [GEOGRAPHIC_DATA], [GEOGRAPHIC_DATA] [GEOGRAPHIC_DATA], [G…" at bounding box center [90, 155] width 180 height 186
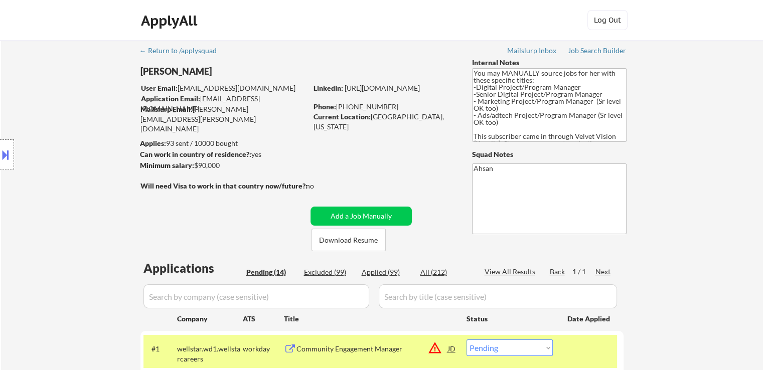
click at [63, 218] on div "Location Inclusions: [GEOGRAPHIC_DATA], [GEOGRAPHIC_DATA] [GEOGRAPHIC_DATA], [G…" at bounding box center [90, 155] width 180 height 186
click at [62, 213] on div "Location Inclusions: [GEOGRAPHIC_DATA], [GEOGRAPHIC_DATA] [GEOGRAPHIC_DATA], [G…" at bounding box center [90, 155] width 180 height 186
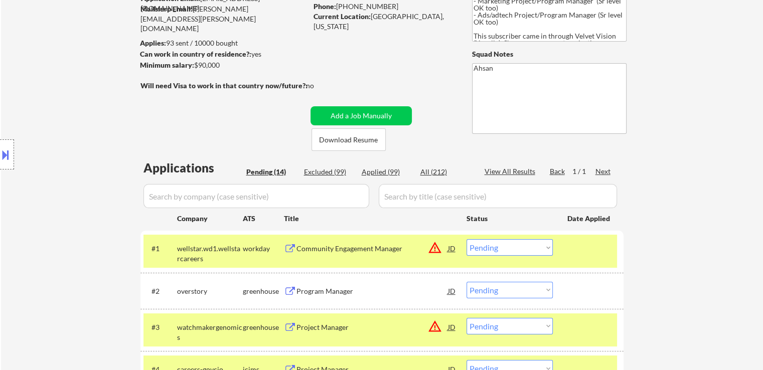
click at [56, 213] on div "Location Inclusions: [GEOGRAPHIC_DATA], [GEOGRAPHIC_DATA] [GEOGRAPHIC_DATA], [G…" at bounding box center [90, 155] width 180 height 186
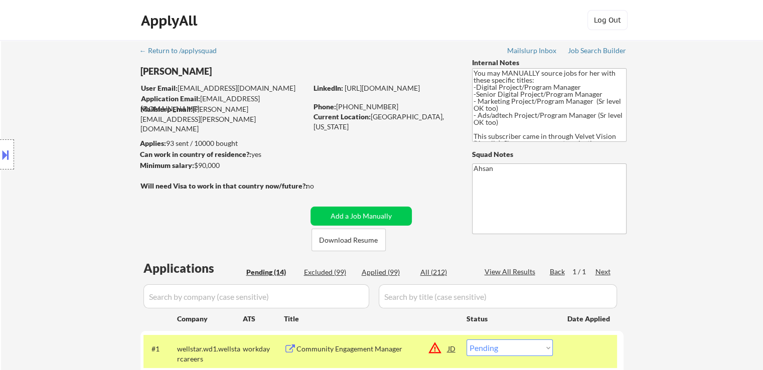
click at [53, 213] on div "Location Inclusions: [GEOGRAPHIC_DATA], [GEOGRAPHIC_DATA] [GEOGRAPHIC_DATA], [G…" at bounding box center [90, 155] width 180 height 186
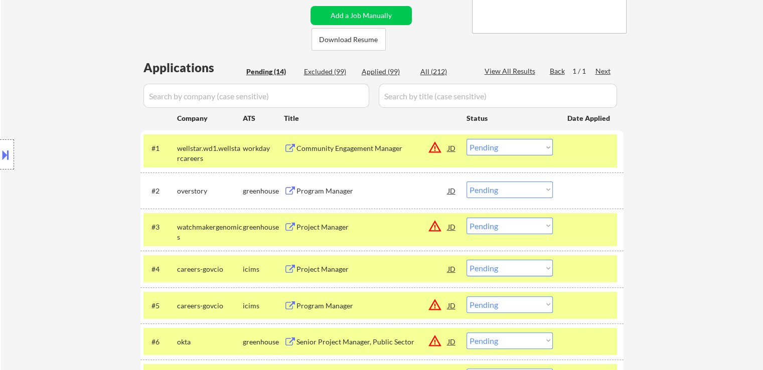
click at [52, 215] on div "Location Inclusions: [GEOGRAPHIC_DATA], [GEOGRAPHIC_DATA] [GEOGRAPHIC_DATA], [G…" at bounding box center [90, 155] width 180 height 186
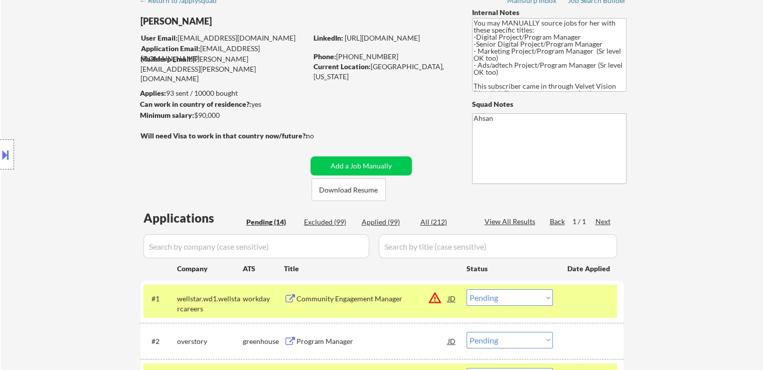
click at [48, 217] on div "Location Inclusions: [GEOGRAPHIC_DATA], [GEOGRAPHIC_DATA] [GEOGRAPHIC_DATA], [G…" at bounding box center [90, 155] width 180 height 186
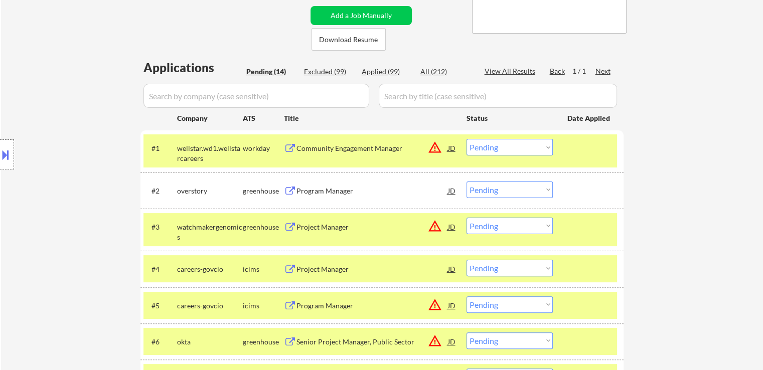
click at [48, 217] on div "Location Inclusions: [GEOGRAPHIC_DATA], [GEOGRAPHIC_DATA] [GEOGRAPHIC_DATA], [G…" at bounding box center [90, 155] width 180 height 186
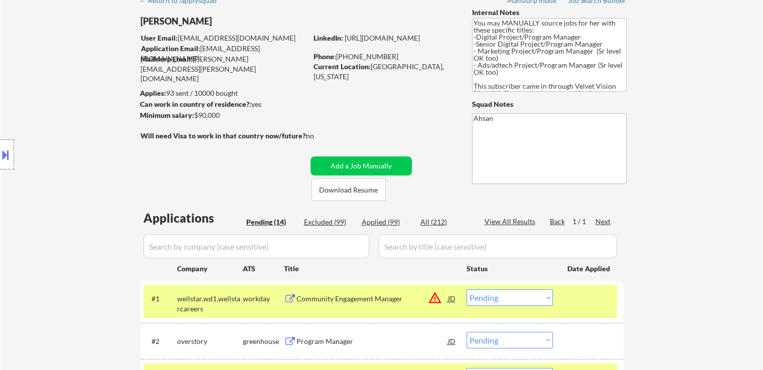
click at [42, 219] on div "Location Inclusions: [GEOGRAPHIC_DATA], [GEOGRAPHIC_DATA] [GEOGRAPHIC_DATA], [G…" at bounding box center [90, 155] width 180 height 186
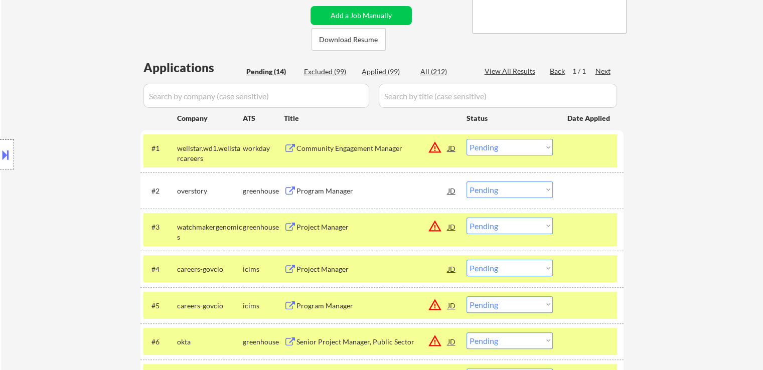
click at [42, 219] on div "Location Inclusions: [GEOGRAPHIC_DATA], [GEOGRAPHIC_DATA] [GEOGRAPHIC_DATA], [G…" at bounding box center [90, 155] width 180 height 186
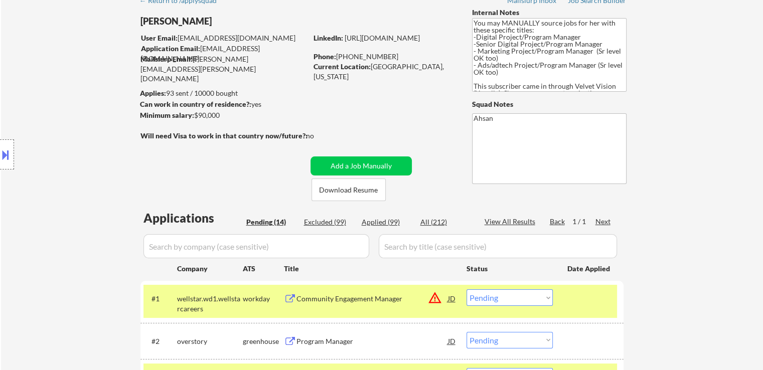
click at [42, 219] on div "Location Inclusions: [GEOGRAPHIC_DATA], [GEOGRAPHIC_DATA] [GEOGRAPHIC_DATA], [G…" at bounding box center [90, 155] width 180 height 186
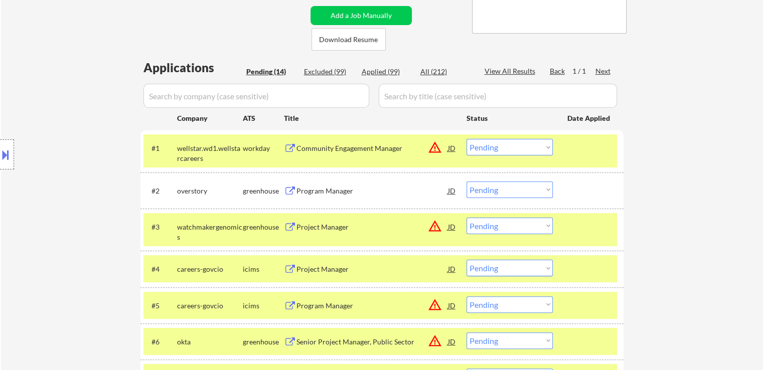
click at [42, 221] on div "Location Inclusions: [GEOGRAPHIC_DATA], [GEOGRAPHIC_DATA] [GEOGRAPHIC_DATA], [G…" at bounding box center [90, 155] width 180 height 186
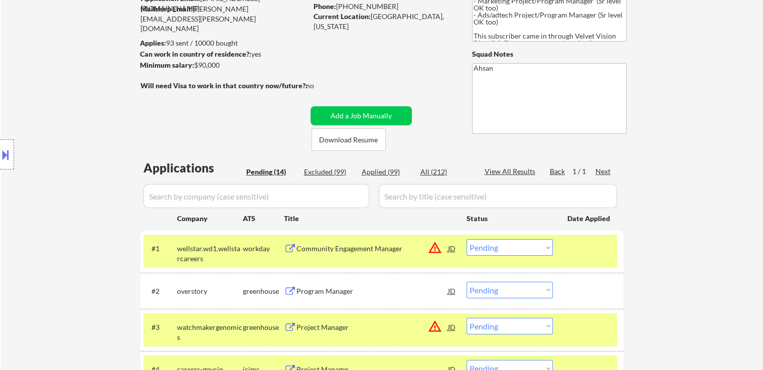
click at [37, 225] on div "Location Inclusions: [GEOGRAPHIC_DATA], [GEOGRAPHIC_DATA] [GEOGRAPHIC_DATA], [G…" at bounding box center [90, 155] width 180 height 186
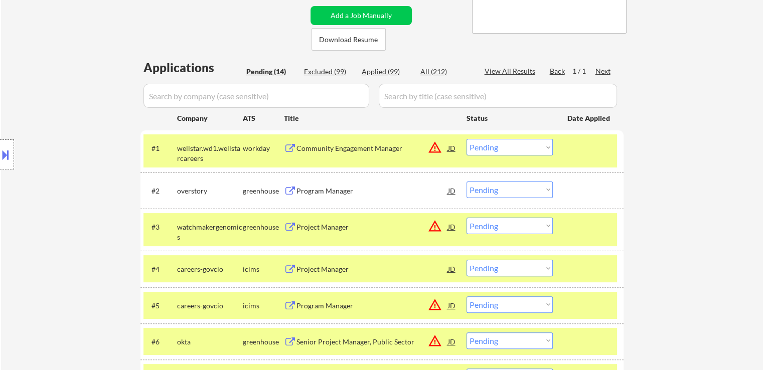
click at [37, 225] on div "Location Inclusions: [GEOGRAPHIC_DATA], [GEOGRAPHIC_DATA] [GEOGRAPHIC_DATA], [G…" at bounding box center [90, 155] width 180 height 186
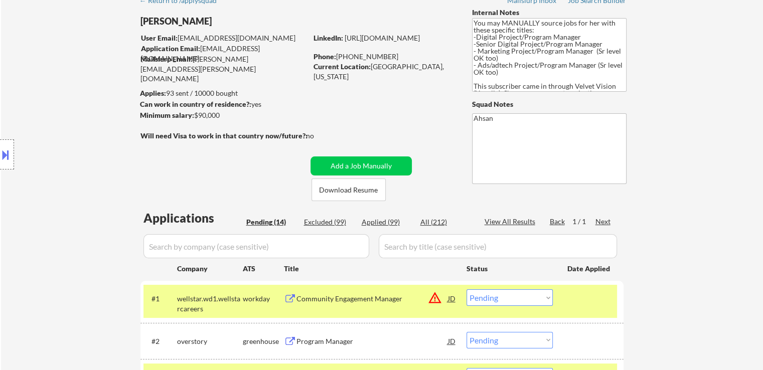
click at [37, 225] on div "Location Inclusions: [GEOGRAPHIC_DATA], [GEOGRAPHIC_DATA] [GEOGRAPHIC_DATA], [G…" at bounding box center [90, 155] width 180 height 186
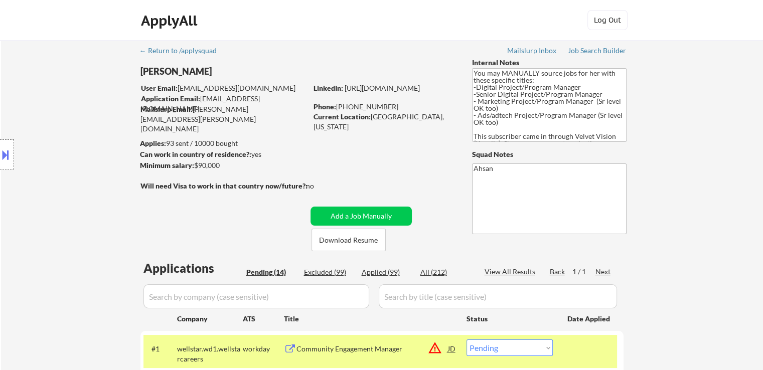
click at [38, 224] on div "Location Inclusions: [GEOGRAPHIC_DATA], [GEOGRAPHIC_DATA] [GEOGRAPHIC_DATA], [G…" at bounding box center [90, 155] width 180 height 186
click at [49, 190] on div "Location Inclusions: [GEOGRAPHIC_DATA], [GEOGRAPHIC_DATA] [GEOGRAPHIC_DATA], [G…" at bounding box center [90, 155] width 180 height 186
click at [50, 190] on div "Location Inclusions: [GEOGRAPHIC_DATA], [GEOGRAPHIC_DATA] [GEOGRAPHIC_DATA], [G…" at bounding box center [90, 155] width 180 height 186
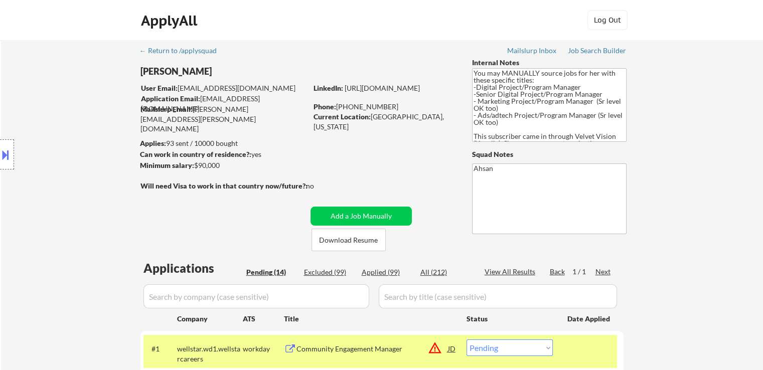
click at [51, 190] on div "Location Inclusions: [GEOGRAPHIC_DATA], [GEOGRAPHIC_DATA] [GEOGRAPHIC_DATA], [G…" at bounding box center [90, 155] width 180 height 186
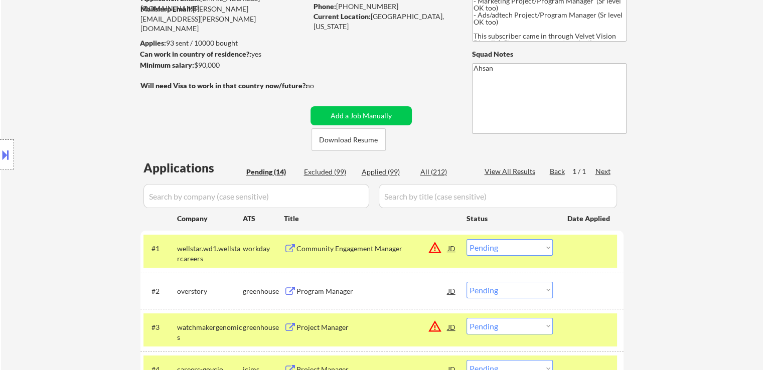
click at [57, 188] on div "Location Inclusions: [GEOGRAPHIC_DATA], [GEOGRAPHIC_DATA] [GEOGRAPHIC_DATA], [G…" at bounding box center [90, 155] width 180 height 186
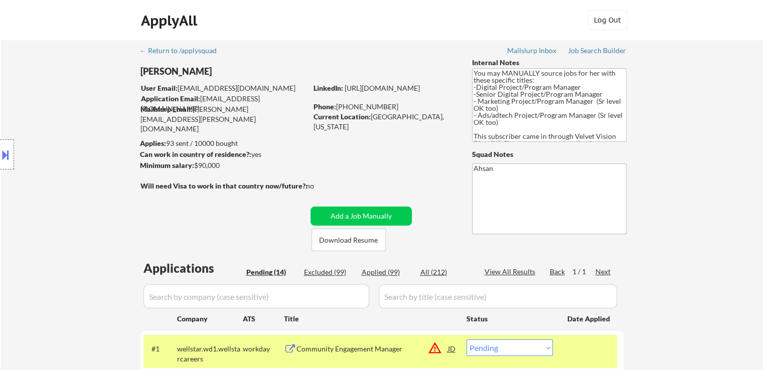
click at [56, 186] on div "Location Inclusions: [GEOGRAPHIC_DATA], [GEOGRAPHIC_DATA] [GEOGRAPHIC_DATA], [G…" at bounding box center [90, 155] width 180 height 186
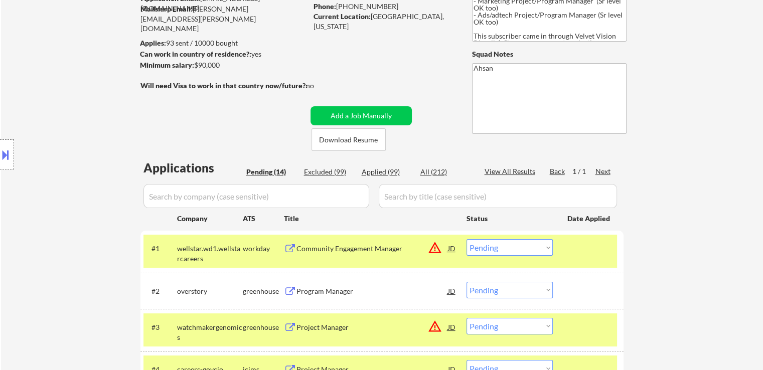
click at [57, 187] on div "Location Inclusions: [GEOGRAPHIC_DATA], [GEOGRAPHIC_DATA] [GEOGRAPHIC_DATA], [G…" at bounding box center [90, 155] width 180 height 186
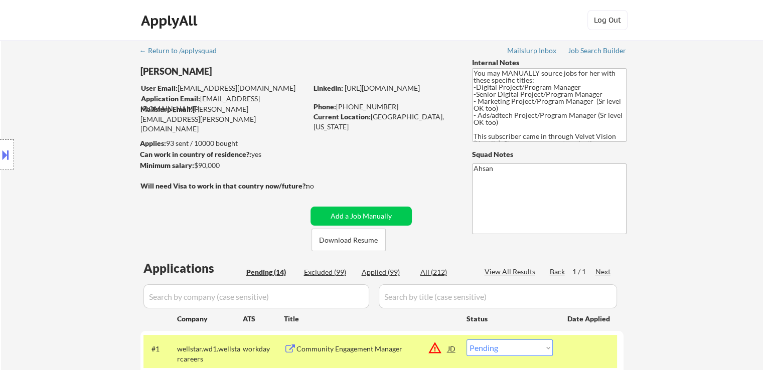
click at [59, 186] on div "Location Inclusions: [GEOGRAPHIC_DATA], [GEOGRAPHIC_DATA] [GEOGRAPHIC_DATA], [G…" at bounding box center [90, 155] width 180 height 186
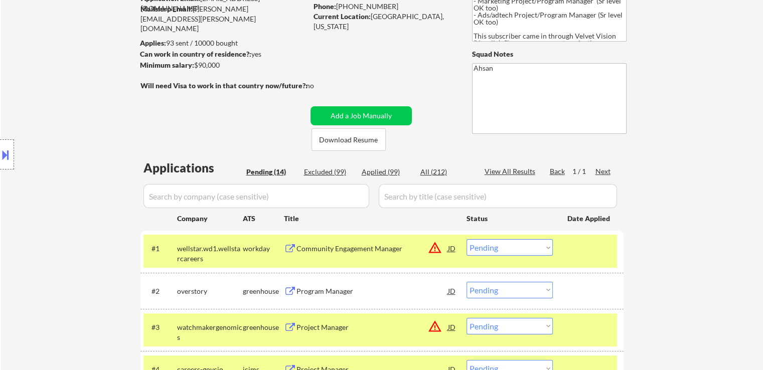
click at [58, 189] on div "Location Inclusions: [GEOGRAPHIC_DATA], [GEOGRAPHIC_DATA] [GEOGRAPHIC_DATA], [G…" at bounding box center [90, 155] width 180 height 186
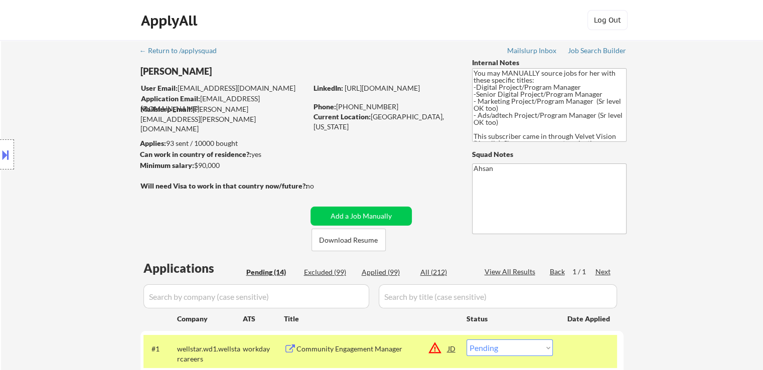
click at [56, 188] on div "Location Inclusions: [GEOGRAPHIC_DATA], [GEOGRAPHIC_DATA] [GEOGRAPHIC_DATA], [G…" at bounding box center [90, 155] width 180 height 186
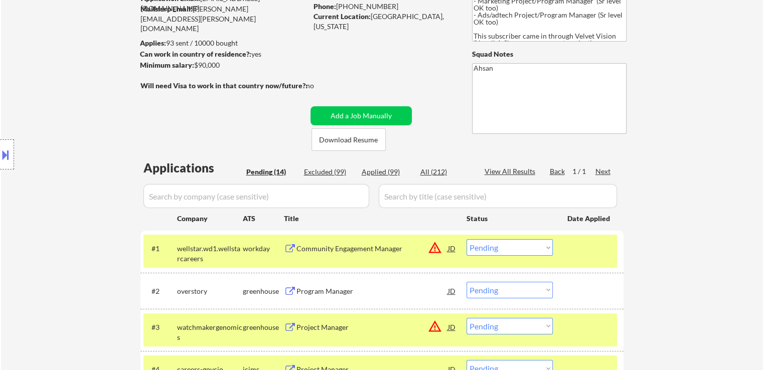
click at [56, 188] on div "Location Inclusions: [GEOGRAPHIC_DATA], [GEOGRAPHIC_DATA] [GEOGRAPHIC_DATA], [G…" at bounding box center [90, 155] width 180 height 186
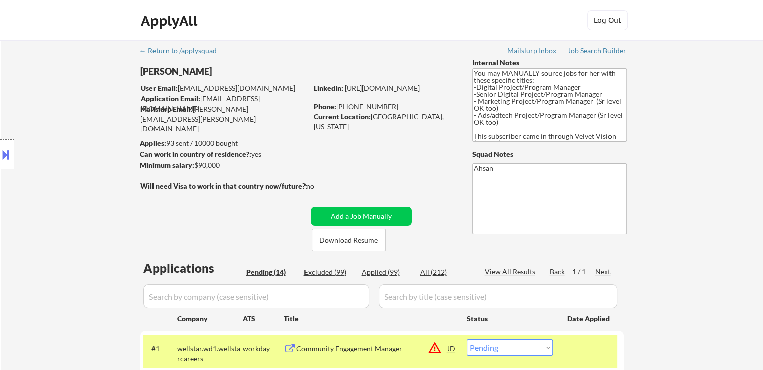
click at [53, 191] on div "Location Inclusions: [GEOGRAPHIC_DATA], [GEOGRAPHIC_DATA] [GEOGRAPHIC_DATA], [G…" at bounding box center [90, 155] width 180 height 186
click at [53, 192] on div "Location Inclusions: [GEOGRAPHIC_DATA], [GEOGRAPHIC_DATA] [GEOGRAPHIC_DATA], [G…" at bounding box center [90, 155] width 180 height 186
click at [51, 191] on div "Location Inclusions: [GEOGRAPHIC_DATA], [GEOGRAPHIC_DATA] [GEOGRAPHIC_DATA], [G…" at bounding box center [90, 155] width 180 height 186
click at [50, 191] on div "Location Inclusions: [GEOGRAPHIC_DATA], [GEOGRAPHIC_DATA] [GEOGRAPHIC_DATA], [G…" at bounding box center [90, 155] width 180 height 186
click at [49, 192] on div "Location Inclusions: [GEOGRAPHIC_DATA], [GEOGRAPHIC_DATA] [GEOGRAPHIC_DATA], [G…" at bounding box center [90, 155] width 180 height 186
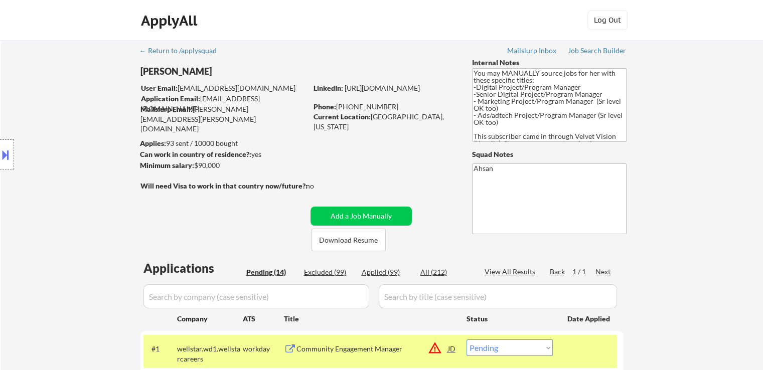
click at [59, 206] on div "Location Inclusions: [GEOGRAPHIC_DATA], [GEOGRAPHIC_DATA] [GEOGRAPHIC_DATA], [G…" at bounding box center [90, 155] width 180 height 186
click at [62, 208] on div "Location Inclusions: [GEOGRAPHIC_DATA], [GEOGRAPHIC_DATA] [GEOGRAPHIC_DATA], [G…" at bounding box center [90, 155] width 180 height 186
drag, startPoint x: 56, startPoint y: 203, endPoint x: 63, endPoint y: 203, distance: 7.0
click at [59, 203] on div "Location Inclusions: [GEOGRAPHIC_DATA], [GEOGRAPHIC_DATA] [GEOGRAPHIC_DATA], [G…" at bounding box center [90, 155] width 180 height 186
drag, startPoint x: 120, startPoint y: 145, endPoint x: 374, endPoint y: 173, distance: 255.3
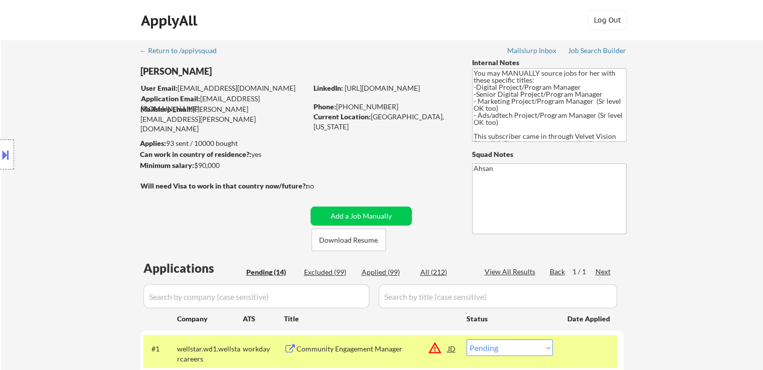
click at [149, 140] on div "Location Inclusions: [GEOGRAPHIC_DATA], [GEOGRAPHIC_DATA] [GEOGRAPHIC_DATA], [G…" at bounding box center [90, 155] width 180 height 186
drag, startPoint x: 365, startPoint y: 175, endPoint x: 335, endPoint y: 184, distance: 31.3
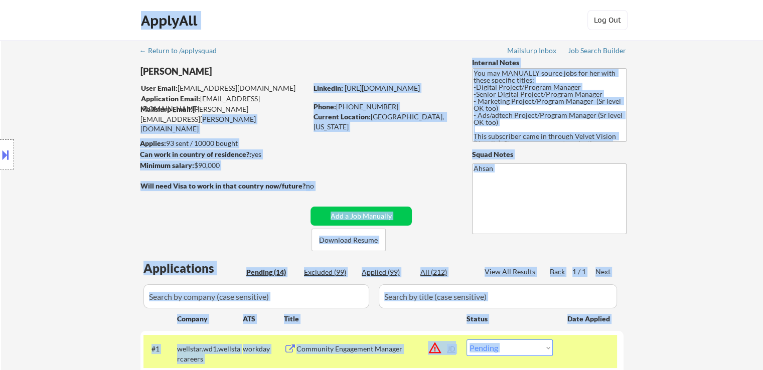
drag, startPoint x: 297, startPoint y: 104, endPoint x: 37, endPoint y: 114, distance: 260.0
click at [37, 114] on body "← Return to /applysquad Mailslurp Inbox Job Search Builder [PERSON_NAME] User E…" at bounding box center [381, 185] width 763 height 370
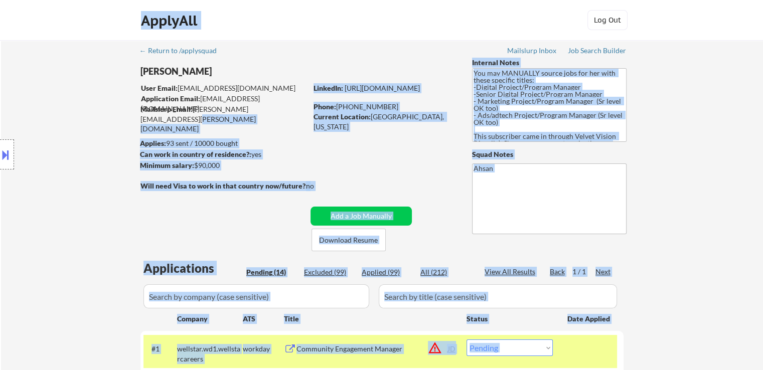
drag, startPoint x: 282, startPoint y: 109, endPoint x: 141, endPoint y: 87, distance: 143.1
click at [141, 87] on body "← Return to /applysquad Mailslurp Inbox Job Search Builder [PERSON_NAME] User E…" at bounding box center [381, 185] width 763 height 370
click at [103, 115] on div "Location Inclusions: [GEOGRAPHIC_DATA], [GEOGRAPHIC_DATA] [GEOGRAPHIC_DATA], [G…" at bounding box center [90, 155] width 180 height 186
drag, startPoint x: 284, startPoint y: 107, endPoint x: 97, endPoint y: 100, distance: 187.2
click at [149, 89] on body "← Return to /applysquad Mailslurp Inbox Job Search Builder [PERSON_NAME] User E…" at bounding box center [381, 185] width 763 height 370
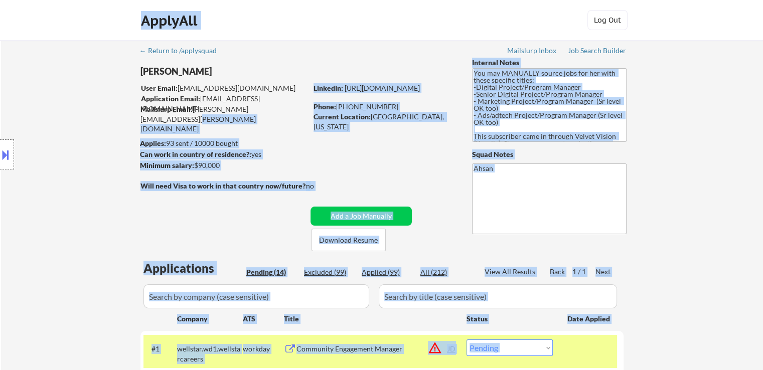
click at [91, 103] on div "Location Inclusions: [GEOGRAPHIC_DATA], [GEOGRAPHIC_DATA] [GEOGRAPHIC_DATA], [G…" at bounding box center [90, 155] width 180 height 186
drag, startPoint x: 283, startPoint y: 110, endPoint x: 136, endPoint y: 90, distance: 148.3
click at [136, 90] on body "← Return to /applysquad Mailslurp Inbox Job Search Builder [PERSON_NAME] User E…" at bounding box center [381, 185] width 763 height 370
click at [118, 93] on div "Location Inclusions: [GEOGRAPHIC_DATA], [GEOGRAPHIC_DATA] [GEOGRAPHIC_DATA], [G…" at bounding box center [90, 155] width 180 height 186
drag, startPoint x: 281, startPoint y: 110, endPoint x: 132, endPoint y: 88, distance: 150.1
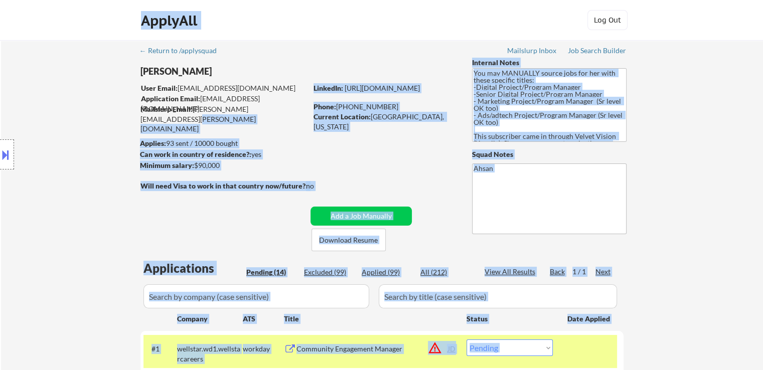
click at [132, 88] on body "← Return to /applysquad Mailslurp Inbox Job Search Builder [PERSON_NAME] User E…" at bounding box center [381, 185] width 763 height 370
click at [123, 96] on div "Location Inclusions: [GEOGRAPHIC_DATA], [GEOGRAPHIC_DATA] [GEOGRAPHIC_DATA], [G…" at bounding box center [90, 155] width 180 height 186
drag, startPoint x: 286, startPoint y: 106, endPoint x: 135, endPoint y: 89, distance: 151.4
click at [135, 89] on body "← Return to /applysquad Mailslurp Inbox Job Search Builder [PERSON_NAME] User E…" at bounding box center [381, 185] width 763 height 370
click at [123, 89] on div "Location Inclusions: [GEOGRAPHIC_DATA], [GEOGRAPHIC_DATA] [GEOGRAPHIC_DATA], [G…" at bounding box center [90, 155] width 180 height 186
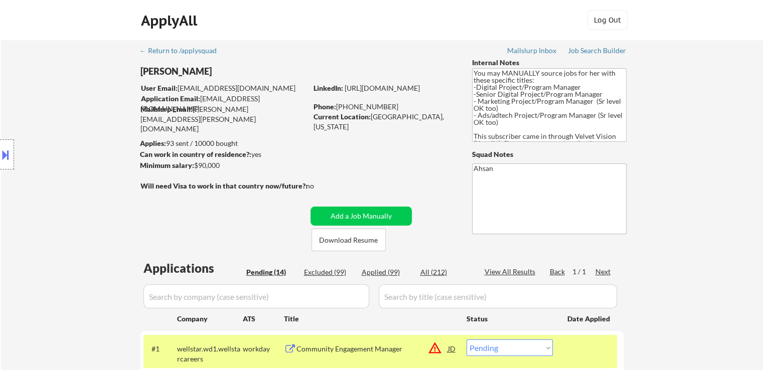
drag, startPoint x: 106, startPoint y: 146, endPoint x: 101, endPoint y: 153, distance: 8.3
click at [106, 145] on div "Location Inclusions: [GEOGRAPHIC_DATA], [GEOGRAPHIC_DATA] [GEOGRAPHIC_DATA], [G…" at bounding box center [90, 155] width 180 height 186
click at [125, 141] on div "Location Inclusions: [GEOGRAPHIC_DATA], [GEOGRAPHIC_DATA] [GEOGRAPHIC_DATA], [G…" at bounding box center [90, 155] width 180 height 186
click at [93, 78] on div "Location Inclusions: [GEOGRAPHIC_DATA], [GEOGRAPHIC_DATA] [GEOGRAPHIC_DATA], [G…" at bounding box center [90, 155] width 180 height 186
click at [92, 77] on div "Location Inclusions: [GEOGRAPHIC_DATA], [GEOGRAPHIC_DATA] [GEOGRAPHIC_DATA], [G…" at bounding box center [90, 155] width 180 height 186
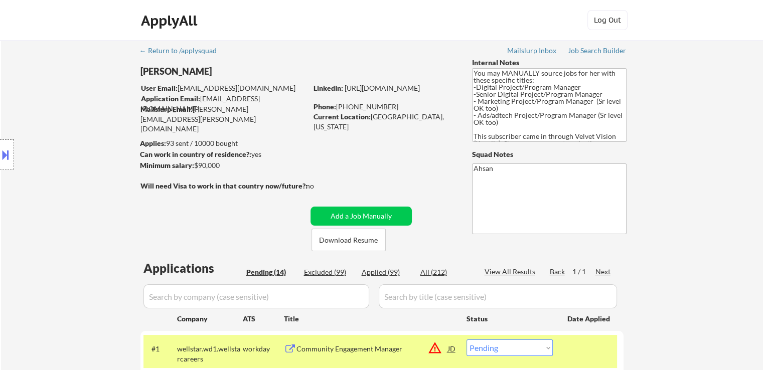
click at [92, 77] on div "Location Inclusions: [GEOGRAPHIC_DATA], [GEOGRAPHIC_DATA] [GEOGRAPHIC_DATA], [G…" at bounding box center [90, 155] width 180 height 186
click at [74, 78] on div "Location Inclusions: [GEOGRAPHIC_DATA], [GEOGRAPHIC_DATA] [GEOGRAPHIC_DATA], [G…" at bounding box center [90, 155] width 180 height 186
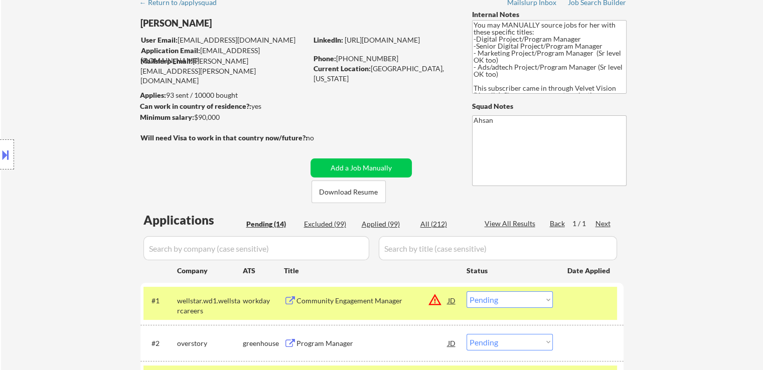
scroll to position [100, 0]
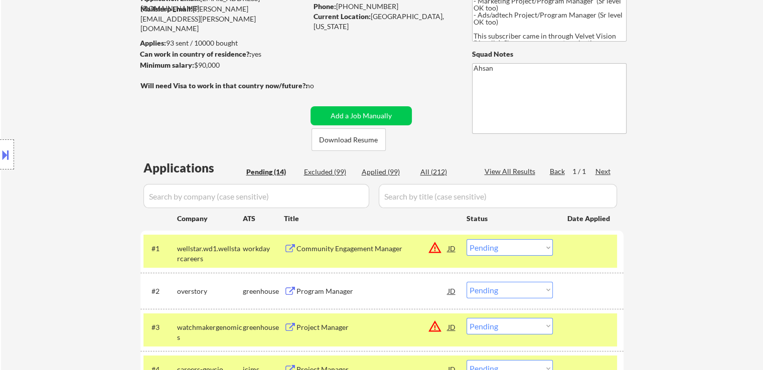
click at [81, 82] on div "Location Inclusions: [GEOGRAPHIC_DATA], [GEOGRAPHIC_DATA] [GEOGRAPHIC_DATA], [G…" at bounding box center [90, 155] width 180 height 186
click at [81, 84] on div "Location Inclusions: [GEOGRAPHIC_DATA], [GEOGRAPHIC_DATA] [GEOGRAPHIC_DATA], [G…" at bounding box center [90, 155] width 180 height 186
click at [81, 85] on div "Location Inclusions: [GEOGRAPHIC_DATA], [GEOGRAPHIC_DATA] [GEOGRAPHIC_DATA], [G…" at bounding box center [90, 155] width 180 height 186
click at [80, 83] on div "Location Inclusions: [GEOGRAPHIC_DATA], [GEOGRAPHIC_DATA] [GEOGRAPHIC_DATA], [G…" at bounding box center [90, 155] width 180 height 186
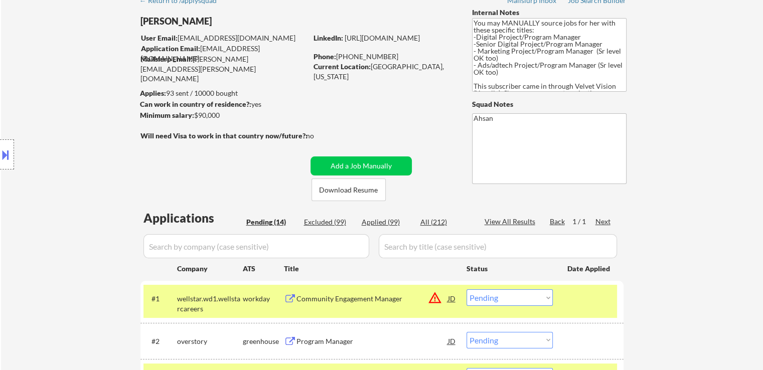
click at [84, 81] on div "Location Inclusions: [GEOGRAPHIC_DATA], [GEOGRAPHIC_DATA] [GEOGRAPHIC_DATA], [G…" at bounding box center [90, 155] width 180 height 186
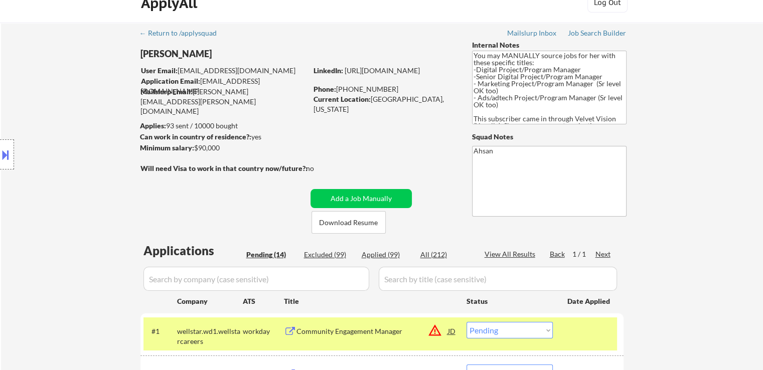
scroll to position [0, 0]
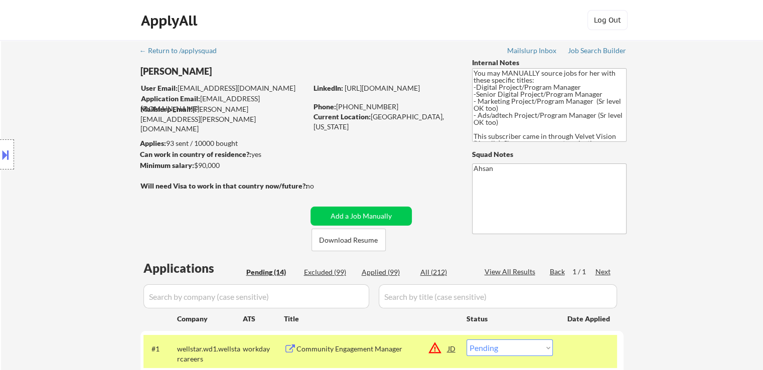
click at [80, 81] on div "Location Inclusions: [GEOGRAPHIC_DATA], [GEOGRAPHIC_DATA] [GEOGRAPHIC_DATA], [G…" at bounding box center [90, 155] width 180 height 186
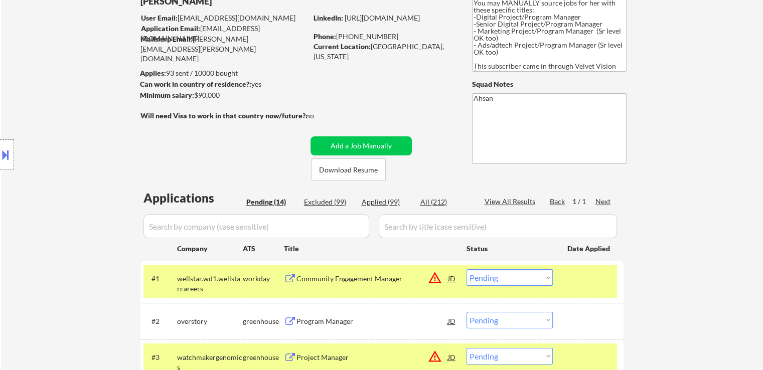
scroll to position [100, 0]
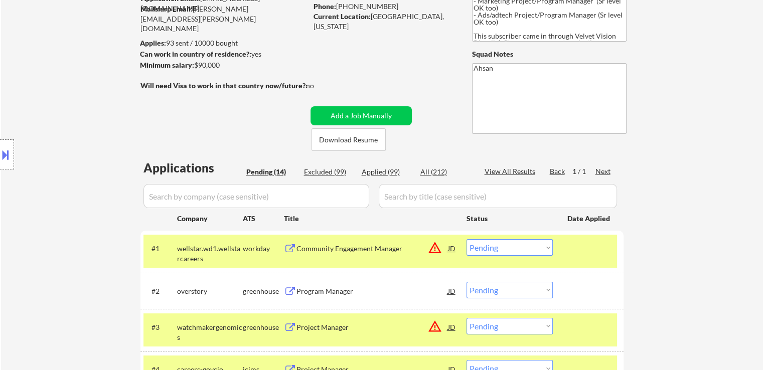
click at [81, 83] on div "Location Inclusions: [GEOGRAPHIC_DATA], [GEOGRAPHIC_DATA] [GEOGRAPHIC_DATA], [G…" at bounding box center [90, 155] width 180 height 186
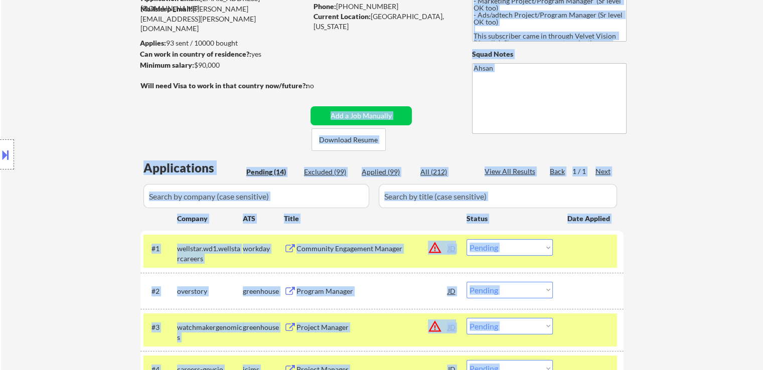
drag, startPoint x: 315, startPoint y: 84, endPoint x: 140, endPoint y: 98, distance: 175.6
click at [140, 98] on body "← Return to /applysquad Mailslurp Inbox Job Search Builder [PERSON_NAME] User E…" at bounding box center [381, 85] width 763 height 370
click at [128, 98] on div "Location Inclusions: [GEOGRAPHIC_DATA], [GEOGRAPHIC_DATA] [GEOGRAPHIC_DATA], [G…" at bounding box center [90, 155] width 180 height 186
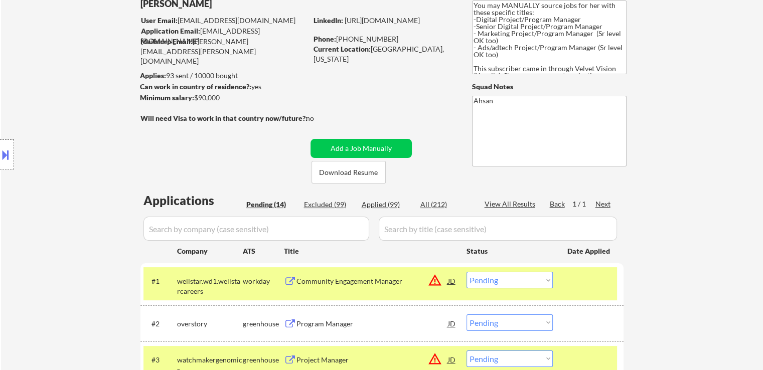
scroll to position [50, 0]
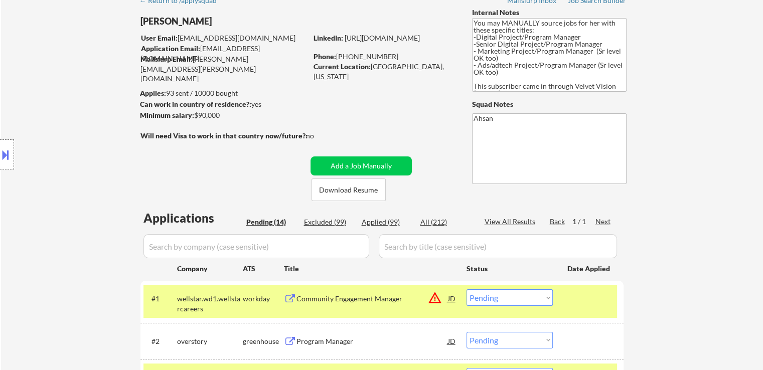
drag, startPoint x: 220, startPoint y: 112, endPoint x: 155, endPoint y: 96, distance: 66.8
click at [155, 96] on body "← Return to /applysquad Mailslurp Inbox Job Search Builder [PERSON_NAME] User E…" at bounding box center [381, 135] width 763 height 370
click at [259, 96] on div "Applies: 93 sent / 10000 bought" at bounding box center [223, 93] width 167 height 10
drag, startPoint x: 245, startPoint y: 91, endPoint x: 177, endPoint y: 91, distance: 67.7
click at [177, 91] on body "← Return to /applysquad Mailslurp Inbox Job Search Builder [PERSON_NAME] User E…" at bounding box center [381, 135] width 763 height 370
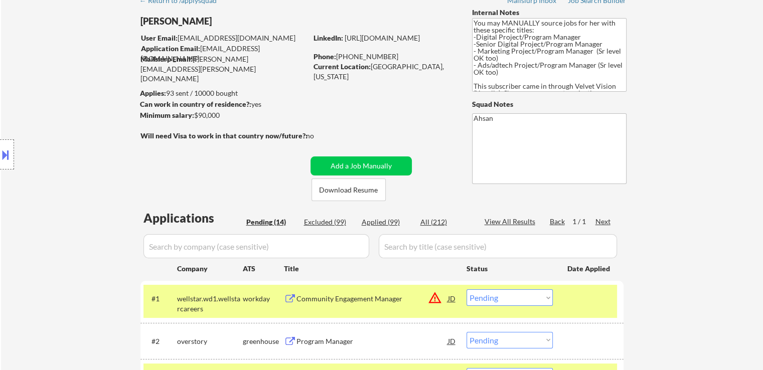
click at [272, 107] on div "Can work in country of residence?: yes" at bounding box center [222, 104] width 164 height 10
click at [232, 113] on div "Minimum salary: $90,000" at bounding box center [223, 115] width 167 height 10
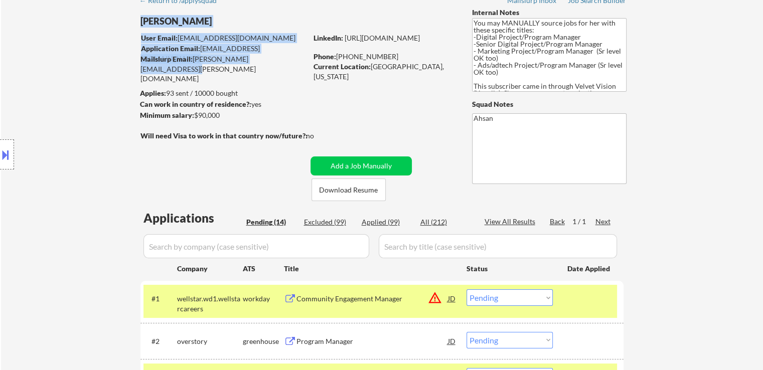
drag, startPoint x: 288, startPoint y: 63, endPoint x: 132, endPoint y: 39, distance: 157.8
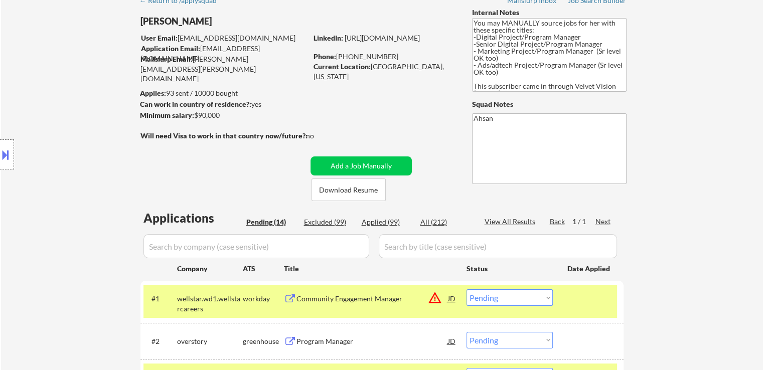
click at [257, 97] on div "Applies: 93 sent / 10000 bought" at bounding box center [223, 93] width 167 height 10
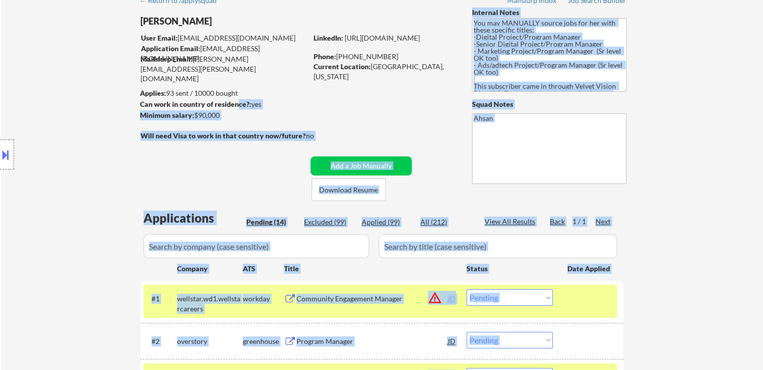
drag, startPoint x: 187, startPoint y: 102, endPoint x: 120, endPoint y: 89, distance: 67.6
click at [120, 90] on body "← Return to /applysquad Mailslurp Inbox Job Search Builder [PERSON_NAME] User E…" at bounding box center [381, 135] width 763 height 370
click at [120, 89] on div "Location Inclusions: [GEOGRAPHIC_DATA], [GEOGRAPHIC_DATA] [GEOGRAPHIC_DATA], [G…" at bounding box center [90, 155] width 180 height 186
drag, startPoint x: 135, startPoint y: 92, endPoint x: 246, endPoint y: 100, distance: 111.1
click at [246, 100] on body "← Return to /applysquad Mailslurp Inbox Job Search Builder [PERSON_NAME] User E…" at bounding box center [381, 135] width 763 height 370
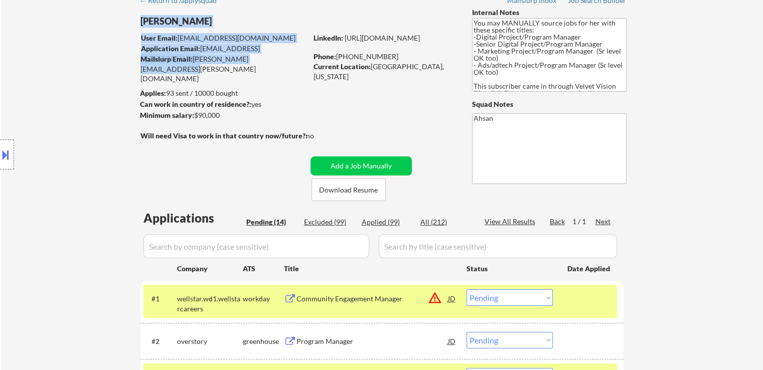
drag, startPoint x: 271, startPoint y: 64, endPoint x: 204, endPoint y: 66, distance: 67.2
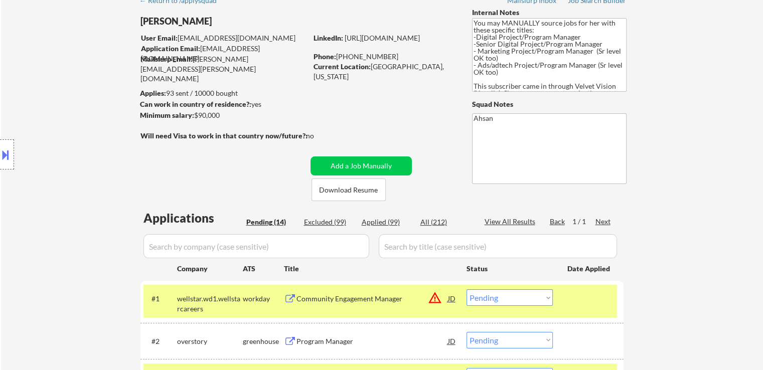
drag, startPoint x: 278, startPoint y: 61, endPoint x: 187, endPoint y: 63, distance: 91.3
click at [187, 63] on div "Mailslurp Email: [PERSON_NAME][EMAIL_ADDRESS][PERSON_NAME][DOMAIN_NAME]" at bounding box center [223, 69] width 167 height 30
drag, startPoint x: 307, startPoint y: 82, endPoint x: 294, endPoint y: 65, distance: 21.2
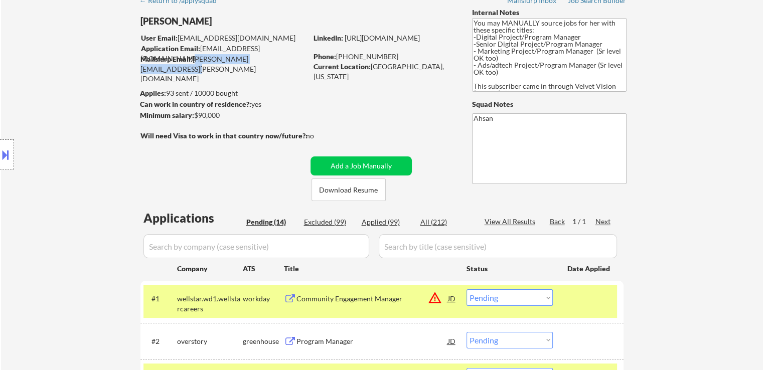
drag, startPoint x: 291, startPoint y: 61, endPoint x: 193, endPoint y: 57, distance: 97.9
click at [193, 57] on div "Mailslurp Email: [PERSON_NAME][EMAIL_ADDRESS][PERSON_NAME][DOMAIN_NAME]" at bounding box center [223, 69] width 167 height 30
drag, startPoint x: 227, startPoint y: 70, endPoint x: 241, endPoint y: 89, distance: 23.7
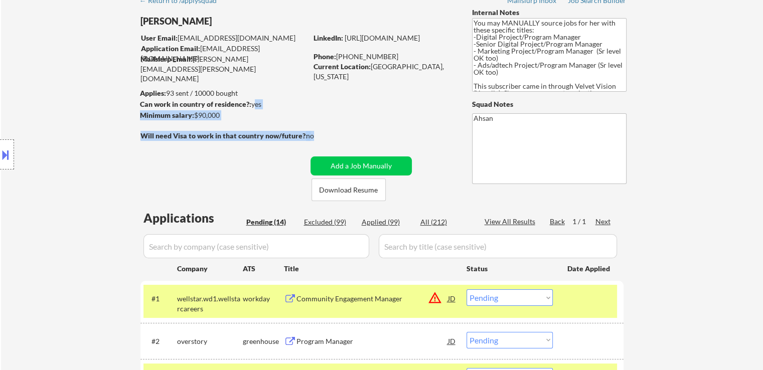
drag, startPoint x: 320, startPoint y: 131, endPoint x: 250, endPoint y: 105, distance: 74.9
click at [250, 106] on div "[PERSON_NAME] User Email: [EMAIL_ADDRESS][DOMAIN_NAME] Application Email: [EMAI…" at bounding box center [304, 105] width 328 height 194
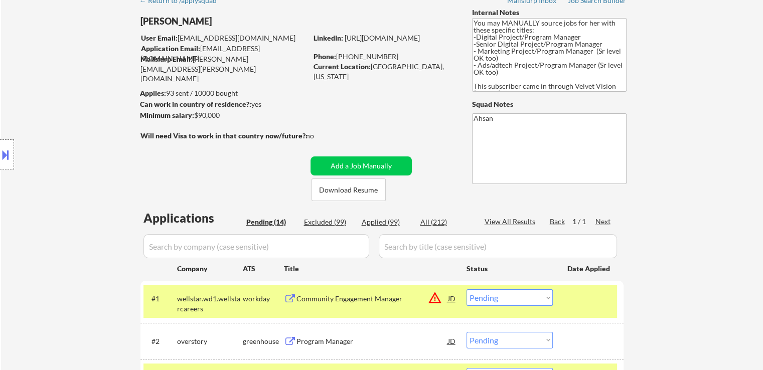
drag, startPoint x: 299, startPoint y: 93, endPoint x: 424, endPoint y: 89, distance: 124.9
click at [300, 93] on div "Applies: 93 sent / 10000 bought" at bounding box center [223, 93] width 167 height 10
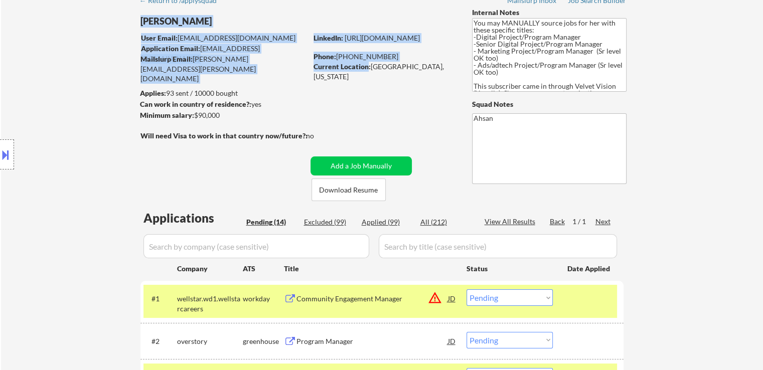
drag, startPoint x: 456, startPoint y: 67, endPoint x: 365, endPoint y: 67, distance: 90.8
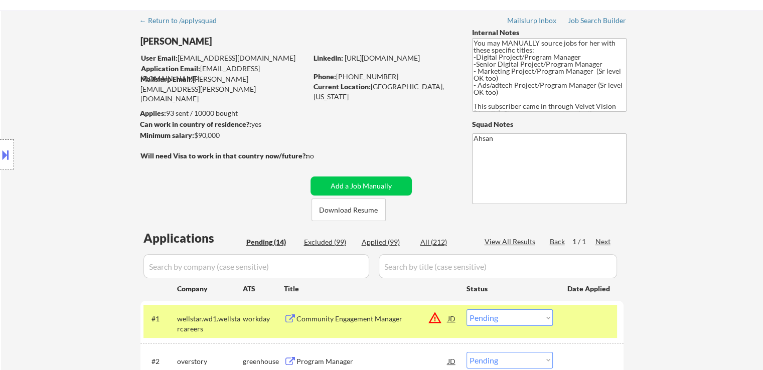
scroll to position [0, 0]
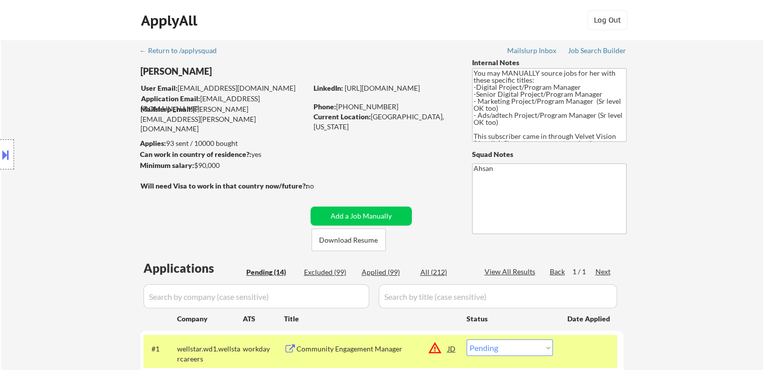
click at [66, 107] on div "Location Inclusions: [GEOGRAPHIC_DATA], [GEOGRAPHIC_DATA] [GEOGRAPHIC_DATA], [G…" at bounding box center [90, 155] width 180 height 186
click at [63, 108] on div "Location Inclusions: [GEOGRAPHIC_DATA], [GEOGRAPHIC_DATA] [GEOGRAPHIC_DATA], [G…" at bounding box center [90, 155] width 180 height 186
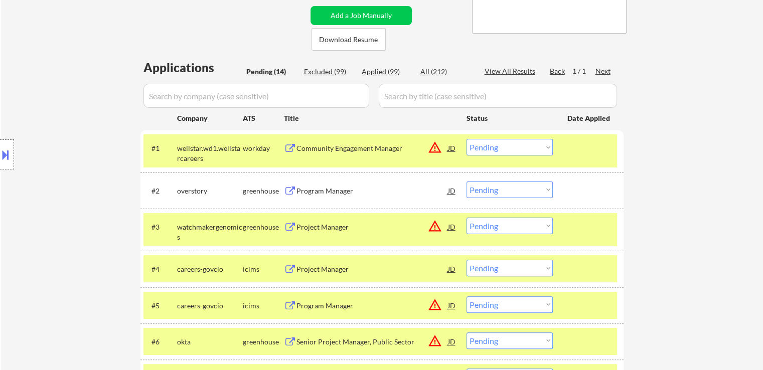
click at [77, 110] on div "Location Inclusions: [GEOGRAPHIC_DATA], [GEOGRAPHIC_DATA] [GEOGRAPHIC_DATA], [G…" at bounding box center [90, 155] width 180 height 186
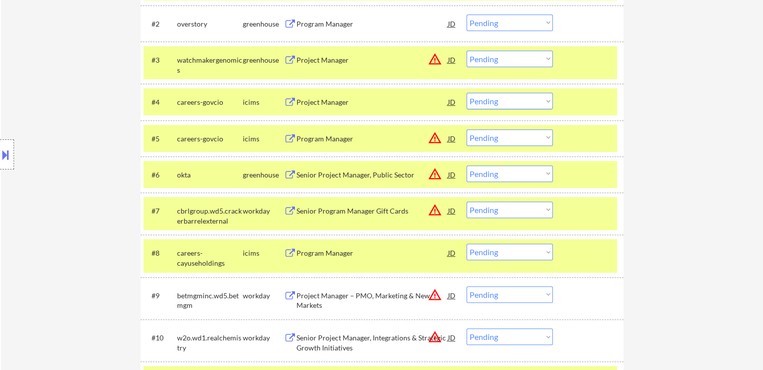
scroll to position [351, 0]
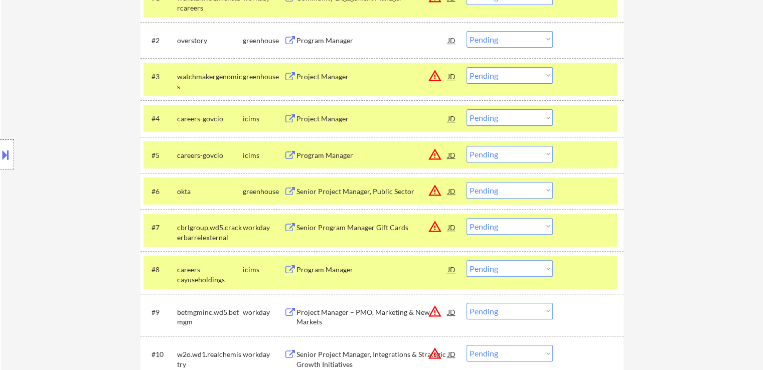
click at [309, 42] on div "Program Manager" at bounding box center [371, 41] width 151 height 10
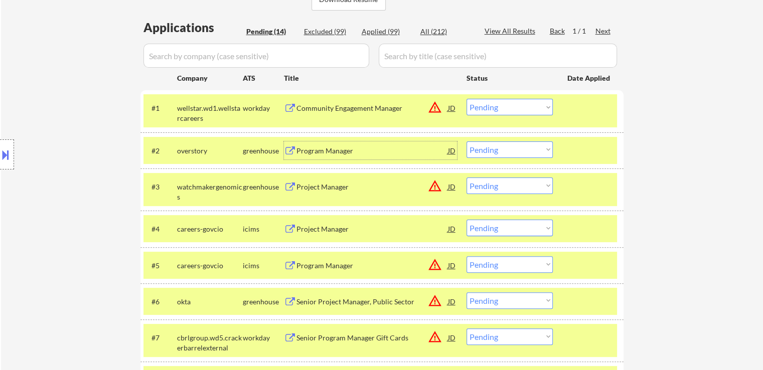
scroll to position [301, 0]
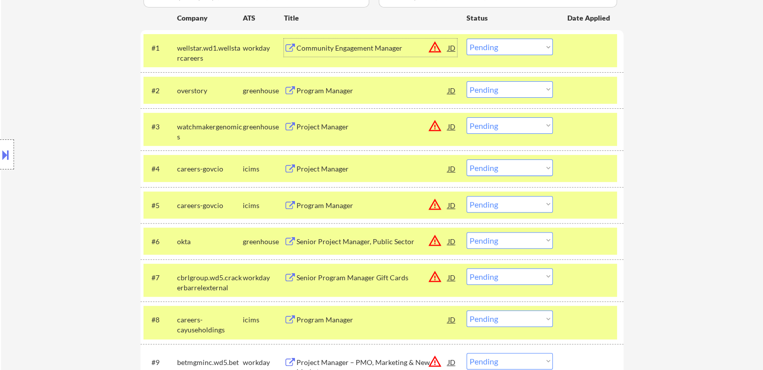
click at [322, 42] on div "Community Engagement Manager" at bounding box center [371, 48] width 151 height 18
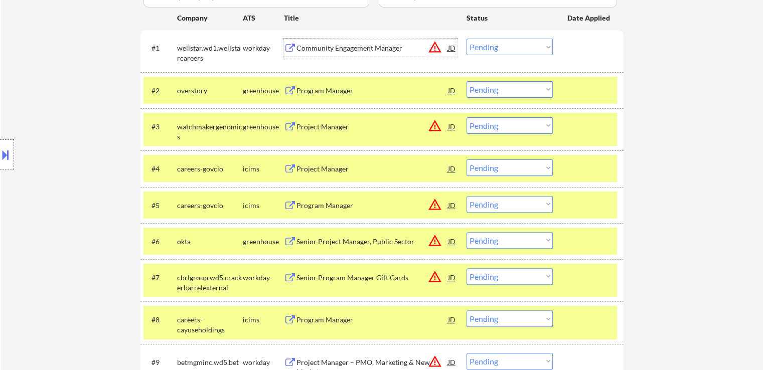
click at [95, 134] on div "Location Inclusions: [GEOGRAPHIC_DATA], [GEOGRAPHIC_DATA] [GEOGRAPHIC_DATA], [G…" at bounding box center [90, 155] width 180 height 186
click at [518, 47] on select "Choose an option... Pending Applied Excluded (Questions) Excluded (Expired) Exc…" at bounding box center [509, 47] width 86 height 17
click at [466, 39] on select "Choose an option... Pending Applied Excluded (Questions) Excluded (Expired) Exc…" at bounding box center [509, 47] width 86 height 17
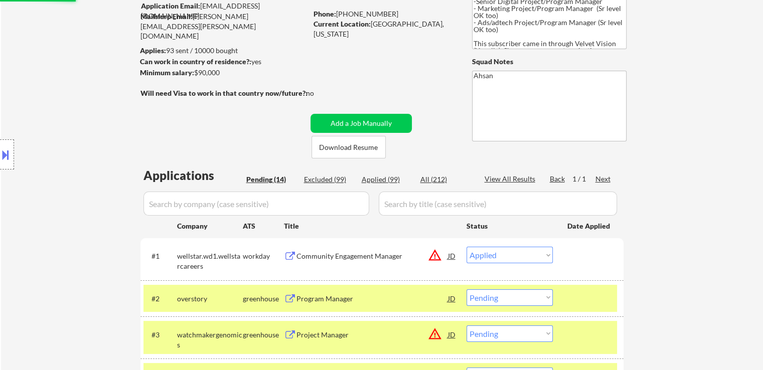
scroll to position [50, 0]
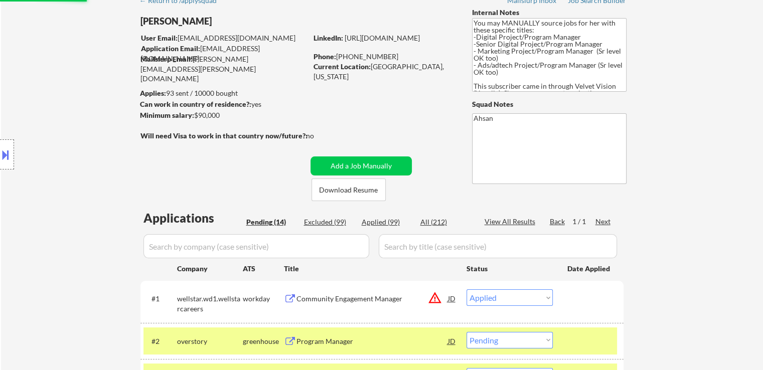
click at [94, 176] on div "Location Inclusions: [GEOGRAPHIC_DATA], [GEOGRAPHIC_DATA] [GEOGRAPHIC_DATA], [G…" at bounding box center [90, 155] width 180 height 186
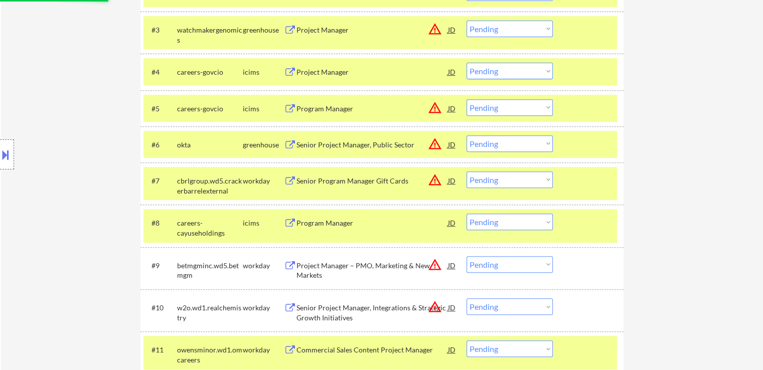
scroll to position [351, 0]
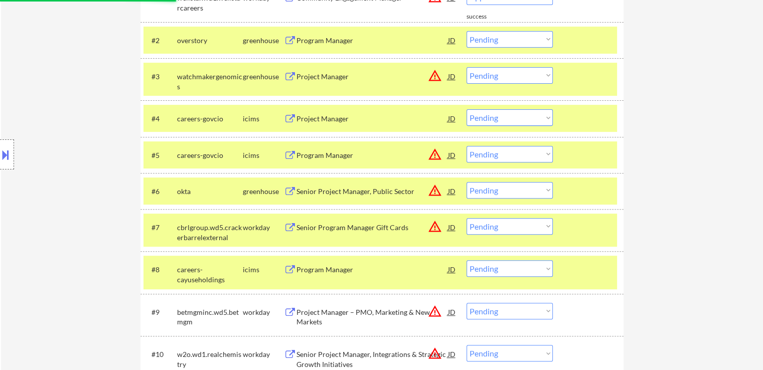
select select ""pending""
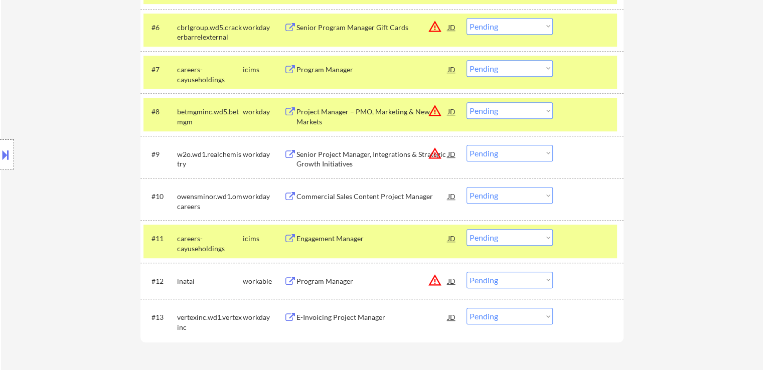
scroll to position [502, 0]
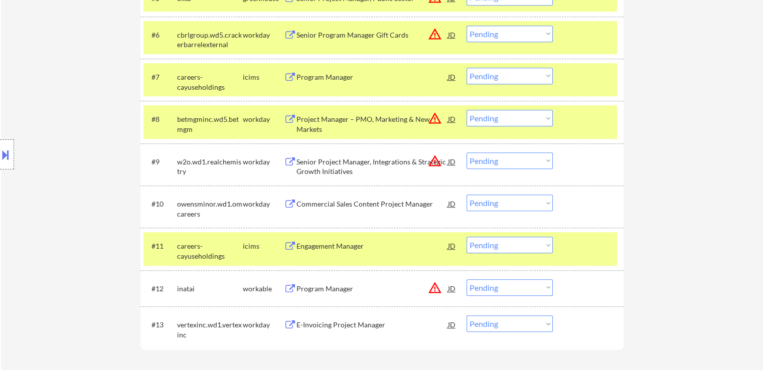
click at [40, 135] on div "Location Inclusions: [GEOGRAPHIC_DATA], [GEOGRAPHIC_DATA] [GEOGRAPHIC_DATA], [G…" at bounding box center [90, 155] width 180 height 186
click at [37, 136] on div "Location Inclusions: [GEOGRAPHIC_DATA], [GEOGRAPHIC_DATA] [GEOGRAPHIC_DATA], [G…" at bounding box center [90, 155] width 180 height 186
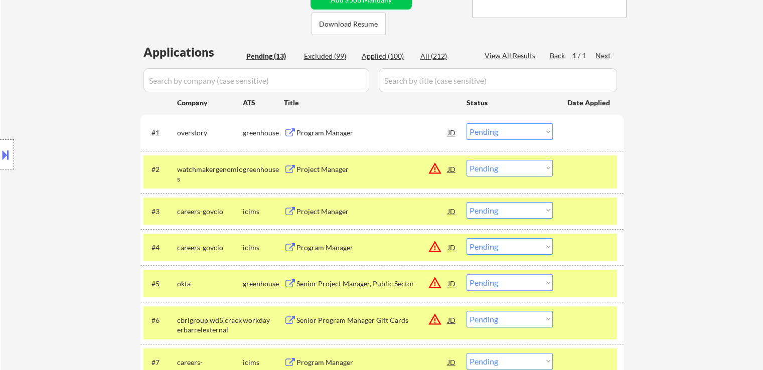
scroll to position [251, 0]
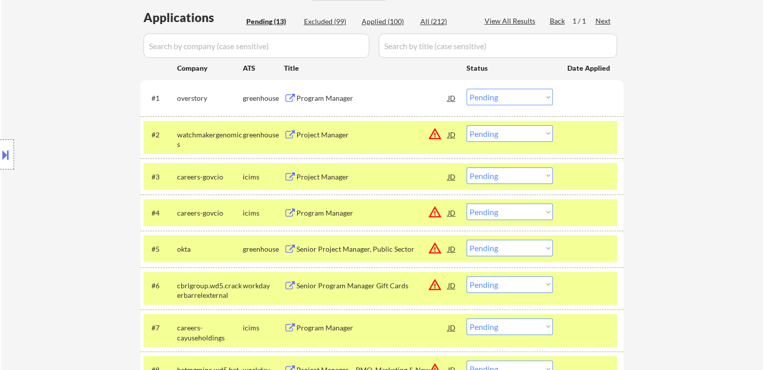
drag, startPoint x: 319, startPoint y: 101, endPoint x: 314, endPoint y: 98, distance: 5.6
click at [315, 99] on div "Program Manager" at bounding box center [371, 98] width 151 height 10
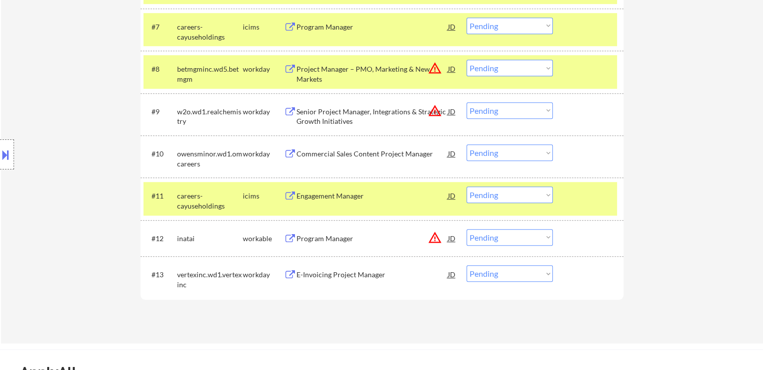
click at [98, 97] on div "Location Inclusions: [GEOGRAPHIC_DATA], [GEOGRAPHIC_DATA] [GEOGRAPHIC_DATA], [G…" at bounding box center [90, 155] width 180 height 186
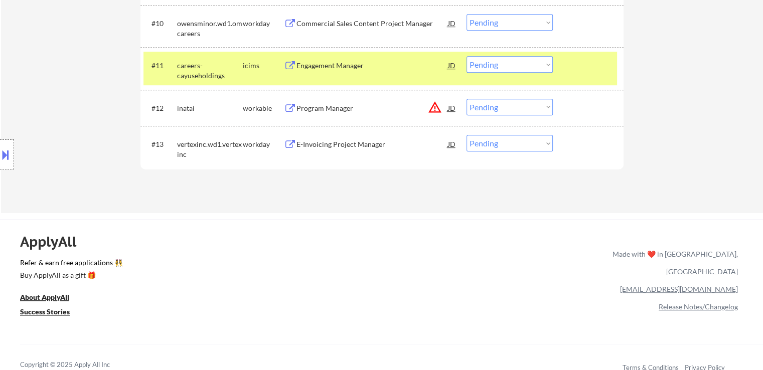
scroll to position [702, 0]
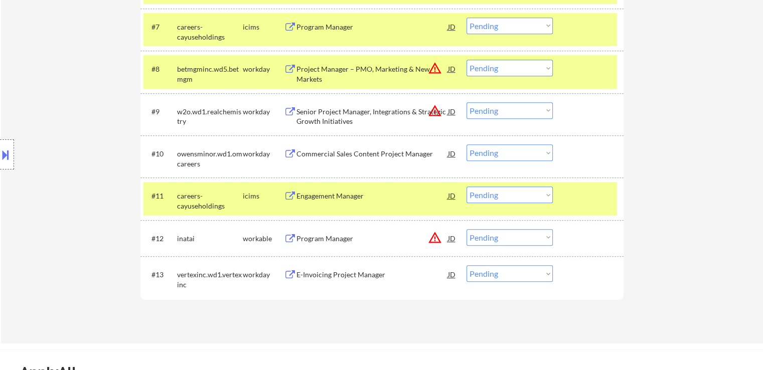
click at [110, 96] on div "Location Inclusions: [GEOGRAPHIC_DATA], [GEOGRAPHIC_DATA] [GEOGRAPHIC_DATA], [G…" at bounding box center [90, 155] width 180 height 186
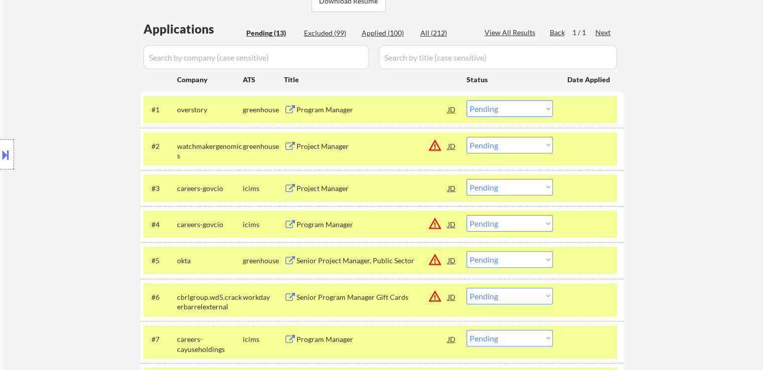
scroll to position [201, 0]
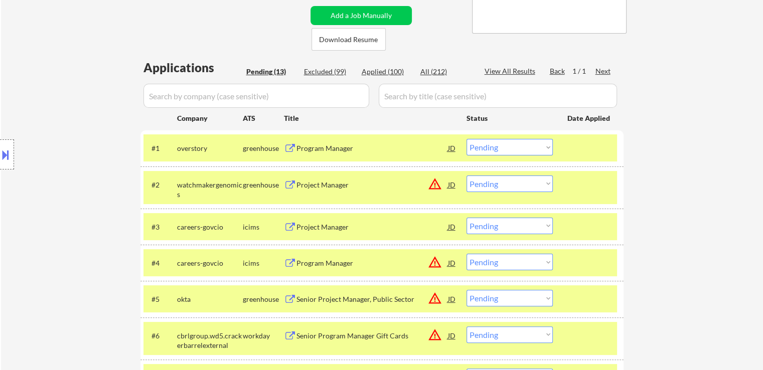
drag, startPoint x: 144, startPoint y: 67, endPoint x: 153, endPoint y: 147, distance: 80.7
click at [153, 147] on div "Location Inclusions: [GEOGRAPHIC_DATA], [GEOGRAPHIC_DATA] [GEOGRAPHIC_DATA], [G…" at bounding box center [90, 155] width 180 height 186
click at [137, 151] on div "Location Inclusions: [GEOGRAPHIC_DATA], [GEOGRAPHIC_DATA] [GEOGRAPHIC_DATA], [G…" at bounding box center [90, 155] width 180 height 186
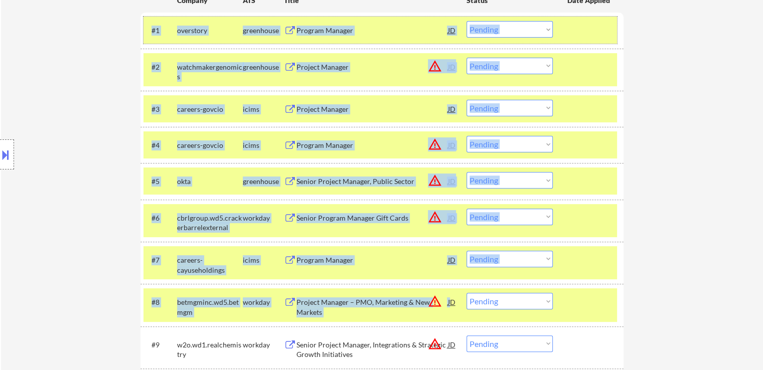
scroll to position [552, 0]
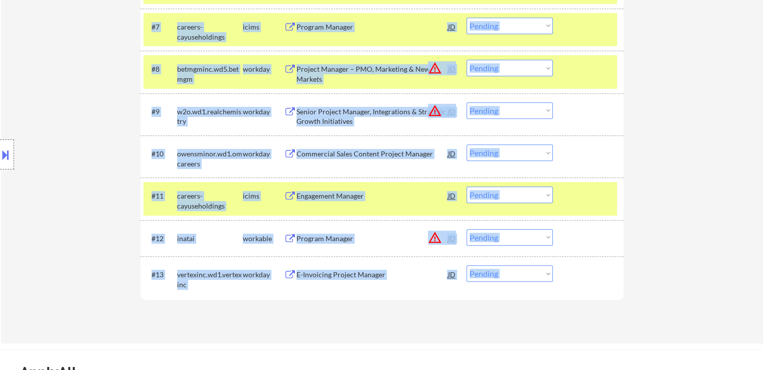
drag, startPoint x: 151, startPoint y: 45, endPoint x: 567, endPoint y: 282, distance: 478.2
click at [567, 281] on div "#1 overstory greenhouse Program Manager JD warning_amber Choose an option... Pe…" at bounding box center [381, 38] width 483 height 519
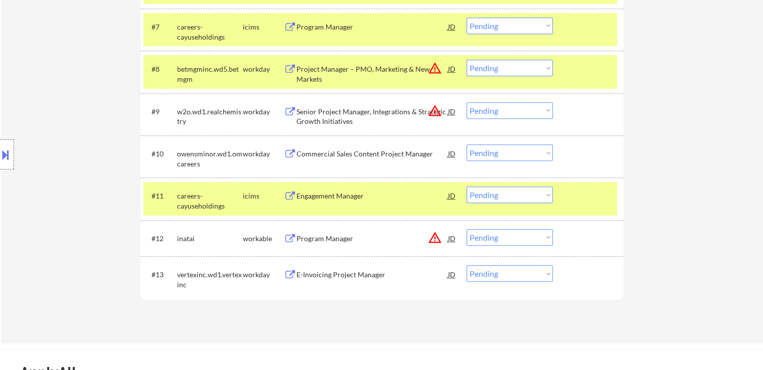
click at [429, 306] on div "Applications Pending (13) Excluded (99) Applied (100) All (212) View All Result…" at bounding box center [381, 16] width 483 height 616
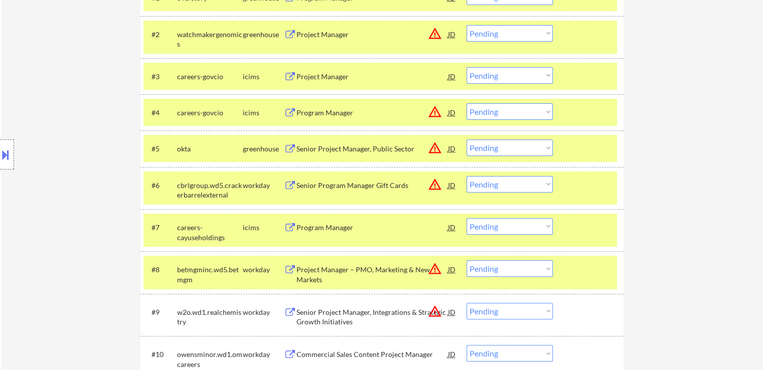
click at [48, 164] on div "Location Inclusions: [GEOGRAPHIC_DATA], [GEOGRAPHIC_DATA] [GEOGRAPHIC_DATA], [G…" at bounding box center [90, 155] width 180 height 186
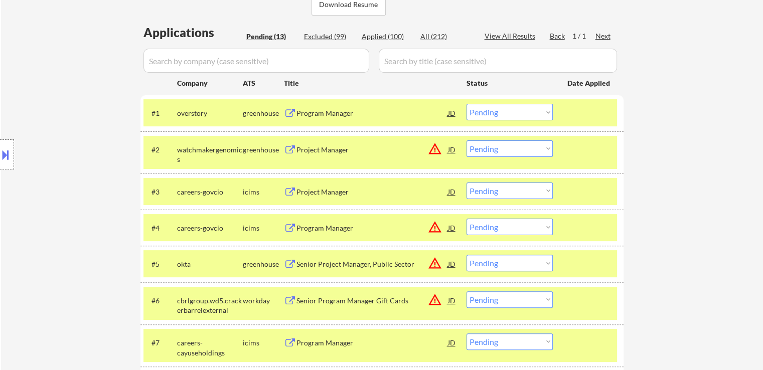
scroll to position [251, 0]
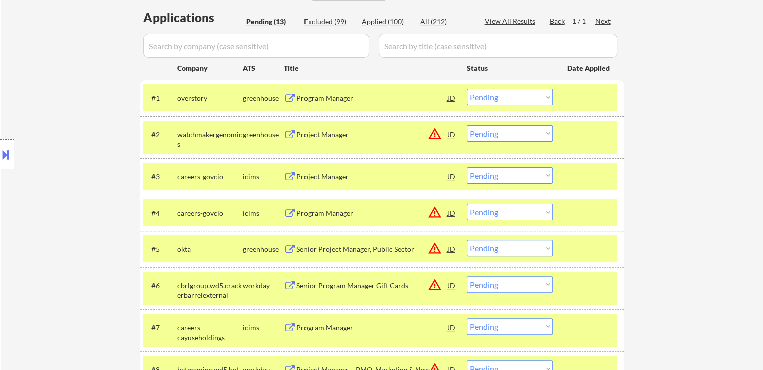
click at [92, 185] on div "Location Inclusions: [GEOGRAPHIC_DATA], [GEOGRAPHIC_DATA] [GEOGRAPHIC_DATA], [G…" at bounding box center [90, 155] width 180 height 186
drag, startPoint x: 109, startPoint y: 171, endPoint x: 116, endPoint y: 171, distance: 7.0
click at [114, 171] on div "Location Inclusions: [GEOGRAPHIC_DATA], [GEOGRAPHIC_DATA] [GEOGRAPHIC_DATA], [G…" at bounding box center [90, 155] width 180 height 186
click at [82, 111] on div "Location Inclusions: [GEOGRAPHIC_DATA], [GEOGRAPHIC_DATA] [GEOGRAPHIC_DATA], [G…" at bounding box center [90, 155] width 180 height 186
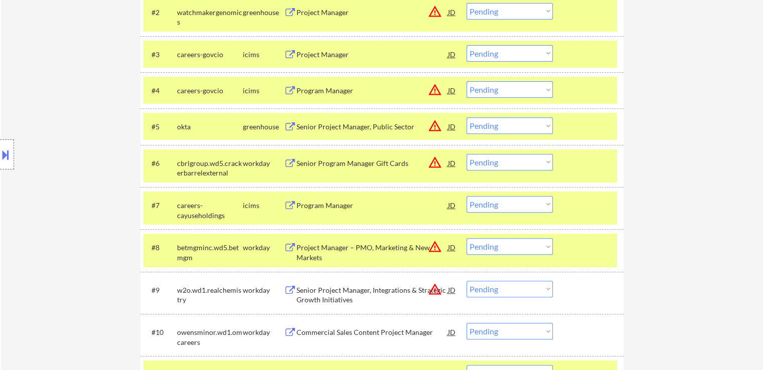
scroll to position [301, 0]
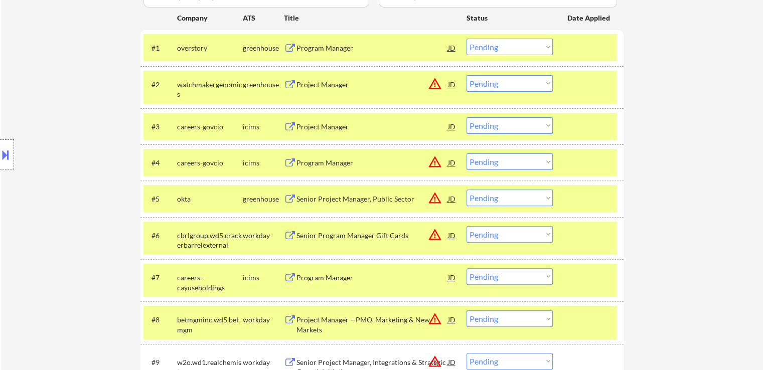
click at [704, 66] on div "← Return to /applysquad Mailslurp Inbox Job Search Builder [PERSON_NAME] User E…" at bounding box center [382, 166] width 762 height 855
click at [593, 41] on div at bounding box center [589, 48] width 44 height 18
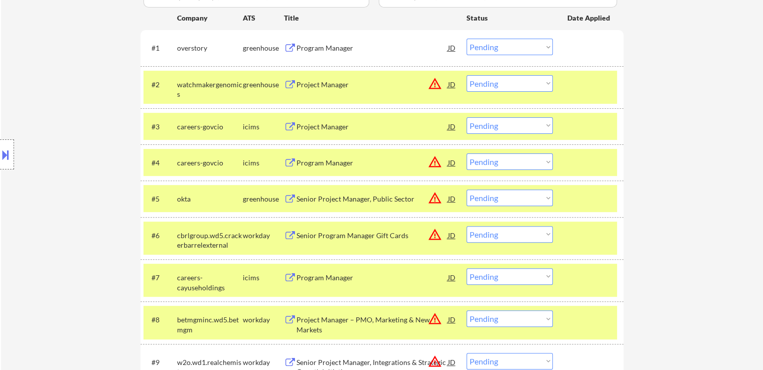
drag, startPoint x: 590, startPoint y: 70, endPoint x: 590, endPoint y: 79, distance: 8.5
click at [590, 71] on div "#2 watchmakergenomics greenhouse Project Manager JD warning_amber Choose an opt…" at bounding box center [379, 87] width 473 height 33
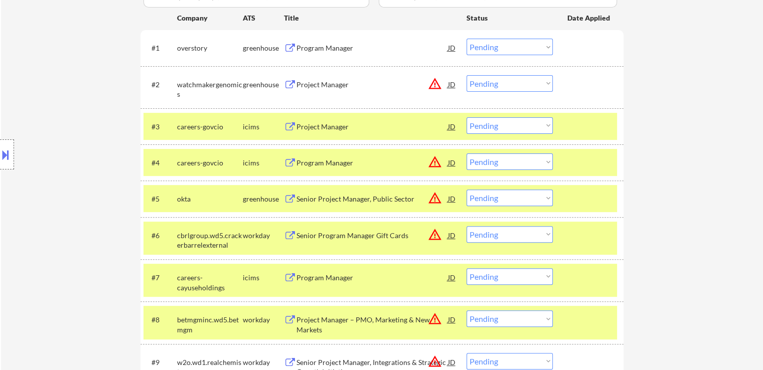
drag, startPoint x: 581, startPoint y: 121, endPoint x: 580, endPoint y: 161, distance: 40.1
click at [581, 122] on div at bounding box center [589, 126] width 44 height 18
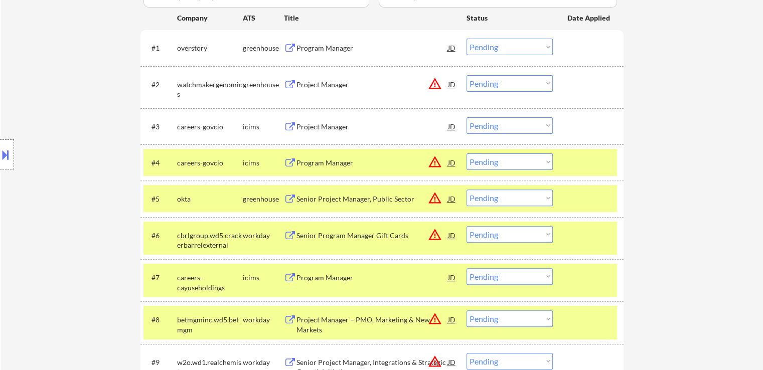
click at [581, 161] on div at bounding box center [589, 162] width 44 height 18
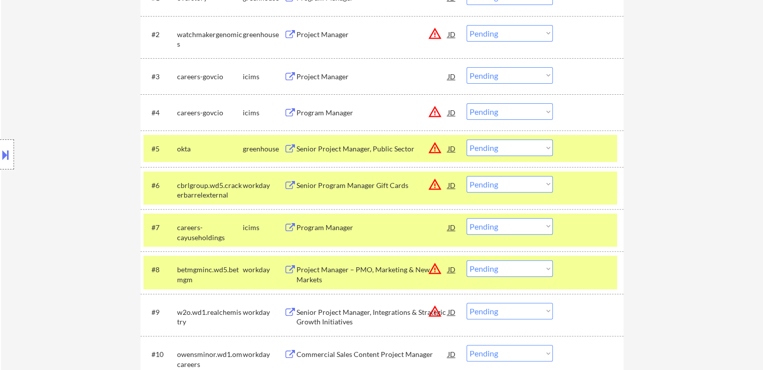
click at [584, 141] on div at bounding box center [589, 148] width 44 height 18
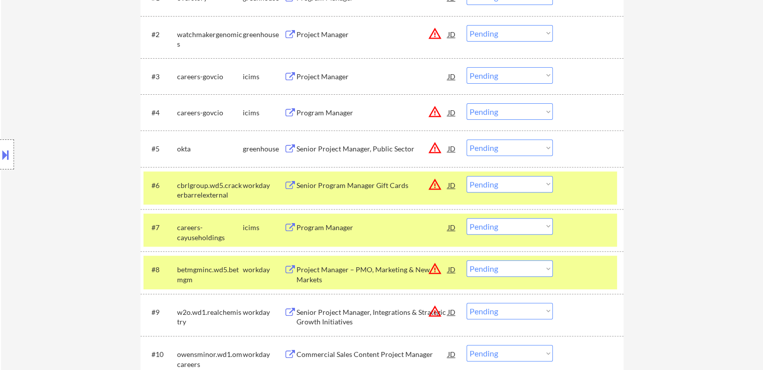
click at [584, 172] on div "#6 cbrlgroup.wd5.crackerbarrelexternal workday Senior Program Manager Gift Card…" at bounding box center [379, 188] width 473 height 33
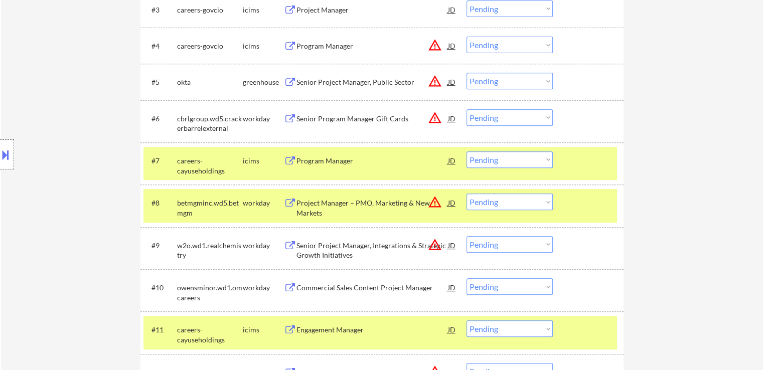
scroll to position [451, 0]
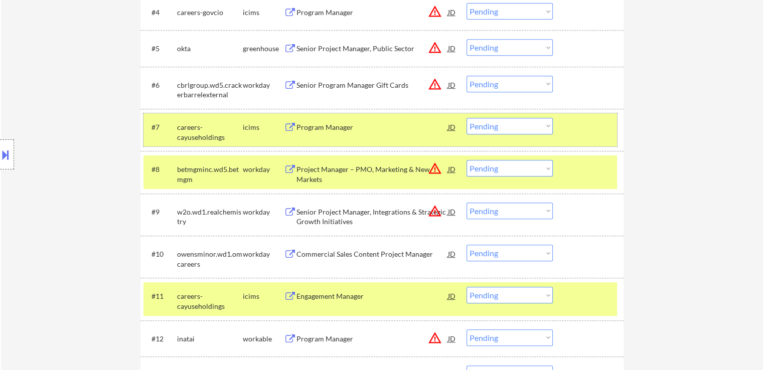
drag, startPoint x: 590, startPoint y: 120, endPoint x: 588, endPoint y: 158, distance: 38.7
click at [590, 123] on div at bounding box center [589, 127] width 44 height 18
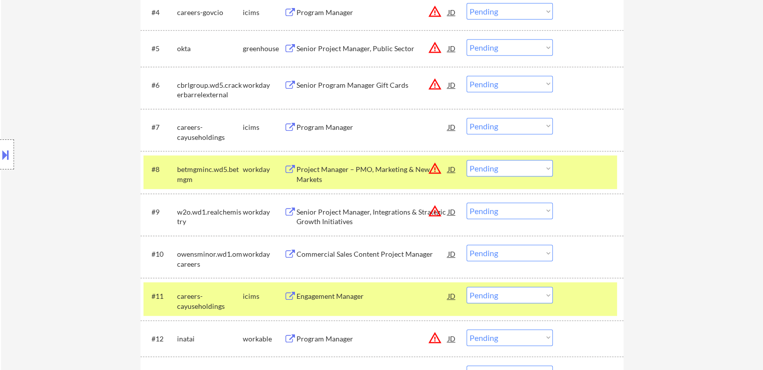
click at [587, 166] on div at bounding box center [589, 169] width 44 height 18
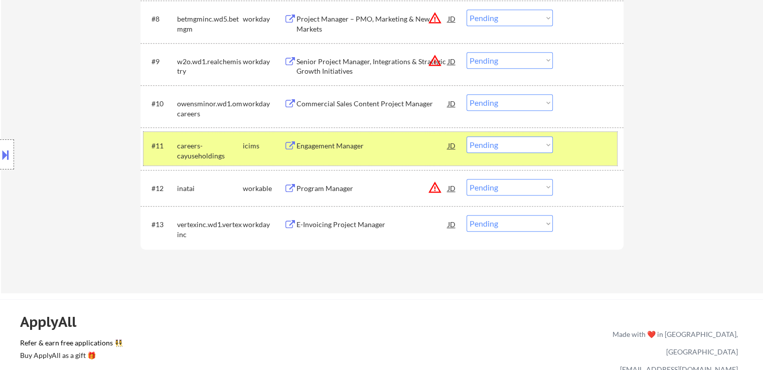
click at [586, 156] on div "#11 careers-cayuseholdings icims Engagement Manager JD warning_amber Choose an …" at bounding box center [379, 148] width 473 height 33
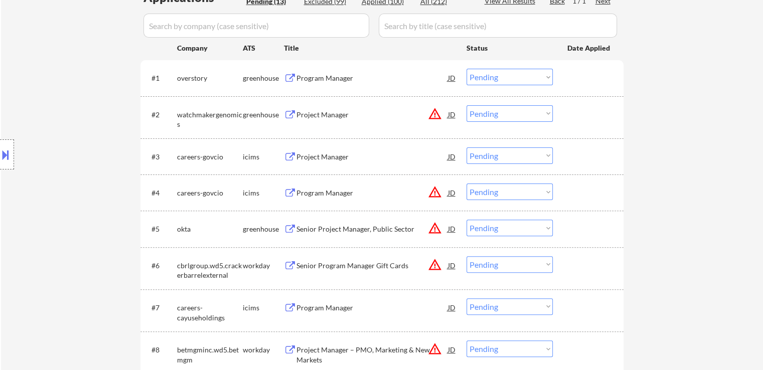
scroll to position [301, 0]
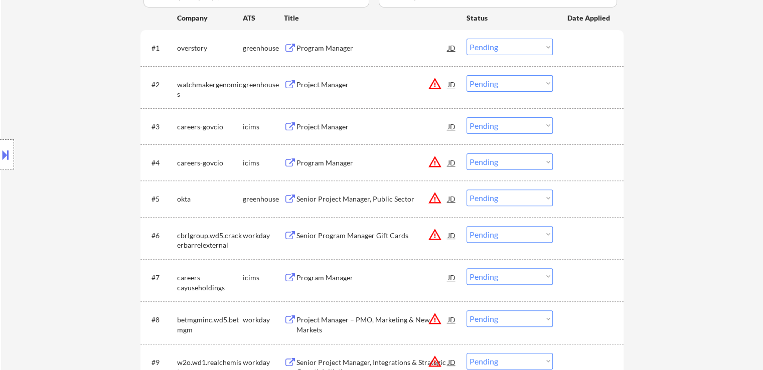
click at [315, 128] on div "Project Manager" at bounding box center [371, 127] width 151 height 10
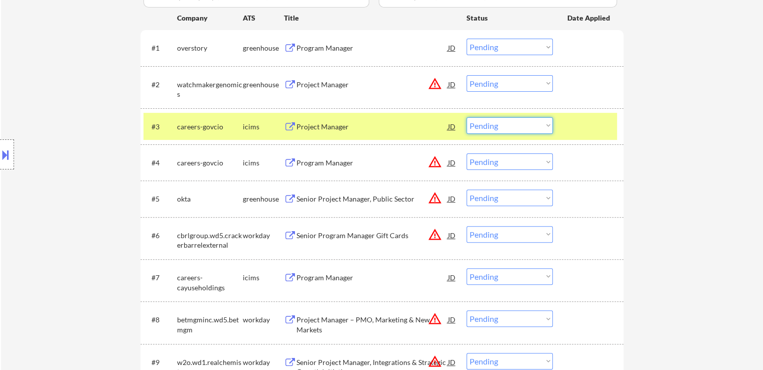
click at [511, 128] on select "Choose an option... Pending Applied Excluded (Questions) Excluded (Expired) Exc…" at bounding box center [509, 125] width 86 height 17
click at [466, 117] on select "Choose an option... Pending Applied Excluded (Questions) Excluded (Expired) Exc…" at bounding box center [509, 125] width 86 height 17
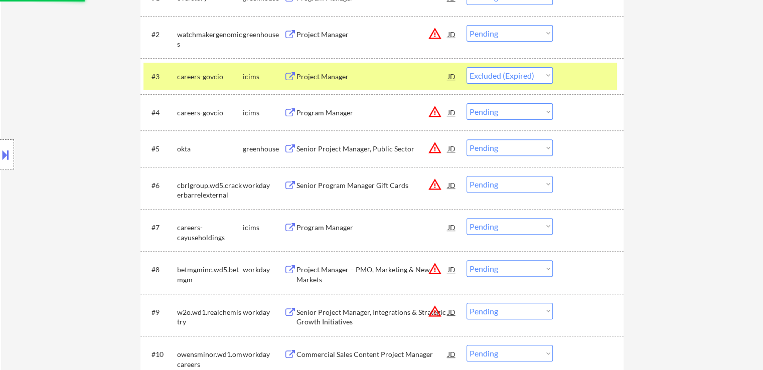
click at [44, 79] on div "Location Inclusions: [GEOGRAPHIC_DATA], [GEOGRAPHIC_DATA] [GEOGRAPHIC_DATA], [G…" at bounding box center [90, 155] width 180 height 186
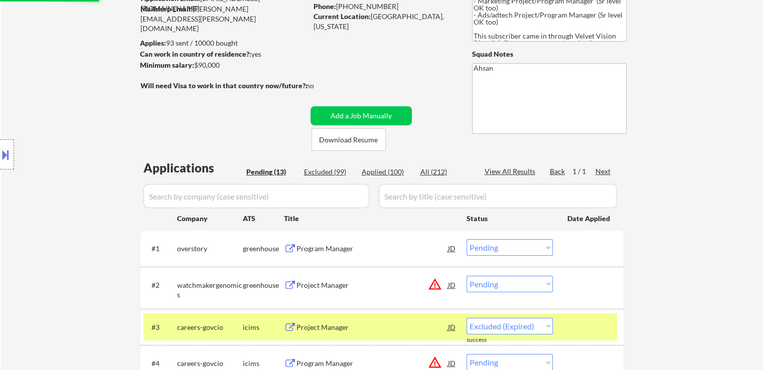
select select ""pending""
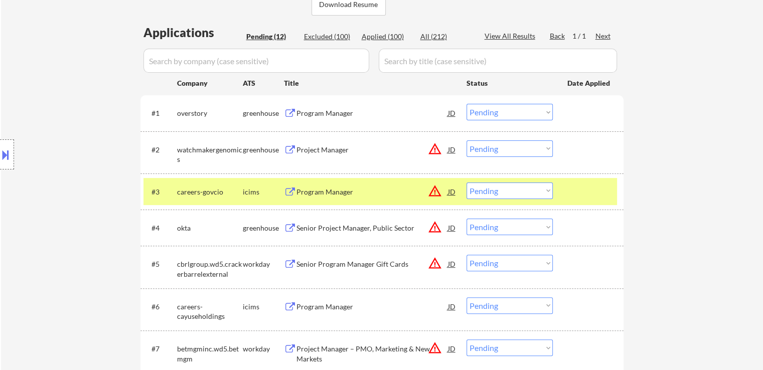
scroll to position [251, 0]
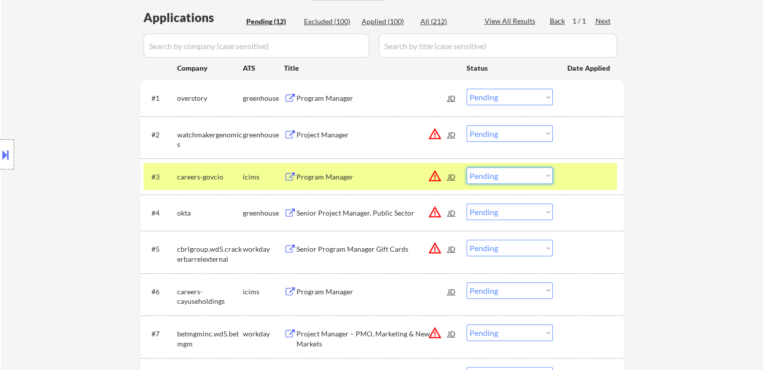
drag, startPoint x: 492, startPoint y: 169, endPoint x: 498, endPoint y: 182, distance: 13.7
click at [492, 169] on select "Choose an option... Pending Applied Excluded (Questions) Excluded (Expired) Exc…" at bounding box center [509, 176] width 86 height 17
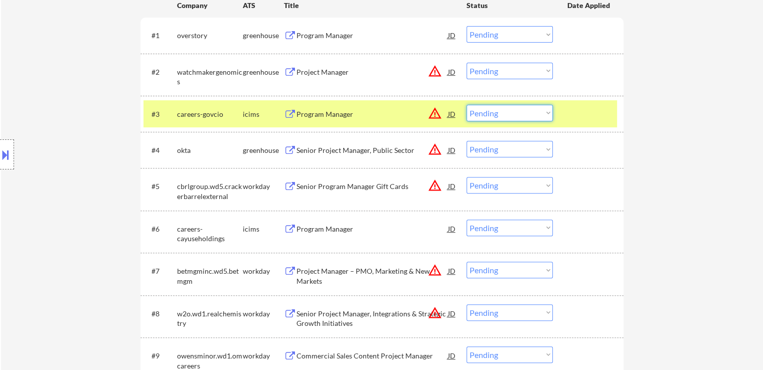
scroll to position [351, 0]
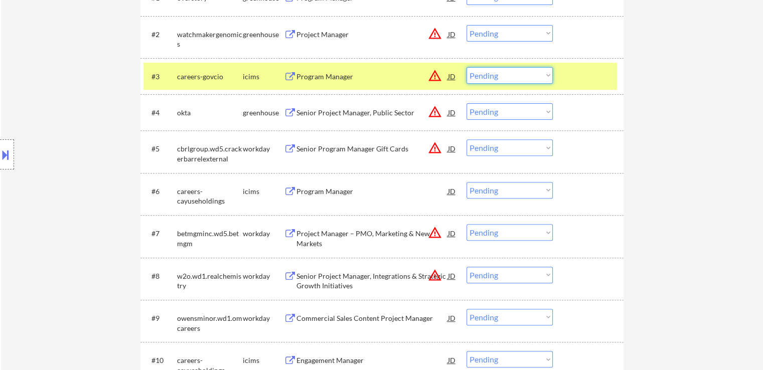
drag, startPoint x: 706, startPoint y: 115, endPoint x: 733, endPoint y: 74, distance: 49.2
click at [710, 111] on div "← Return to /applysquad Mailslurp Inbox Job Search Builder [PERSON_NAME] User E…" at bounding box center [382, 98] width 762 height 819
